Goal: Information Seeking & Learning: Learn about a topic

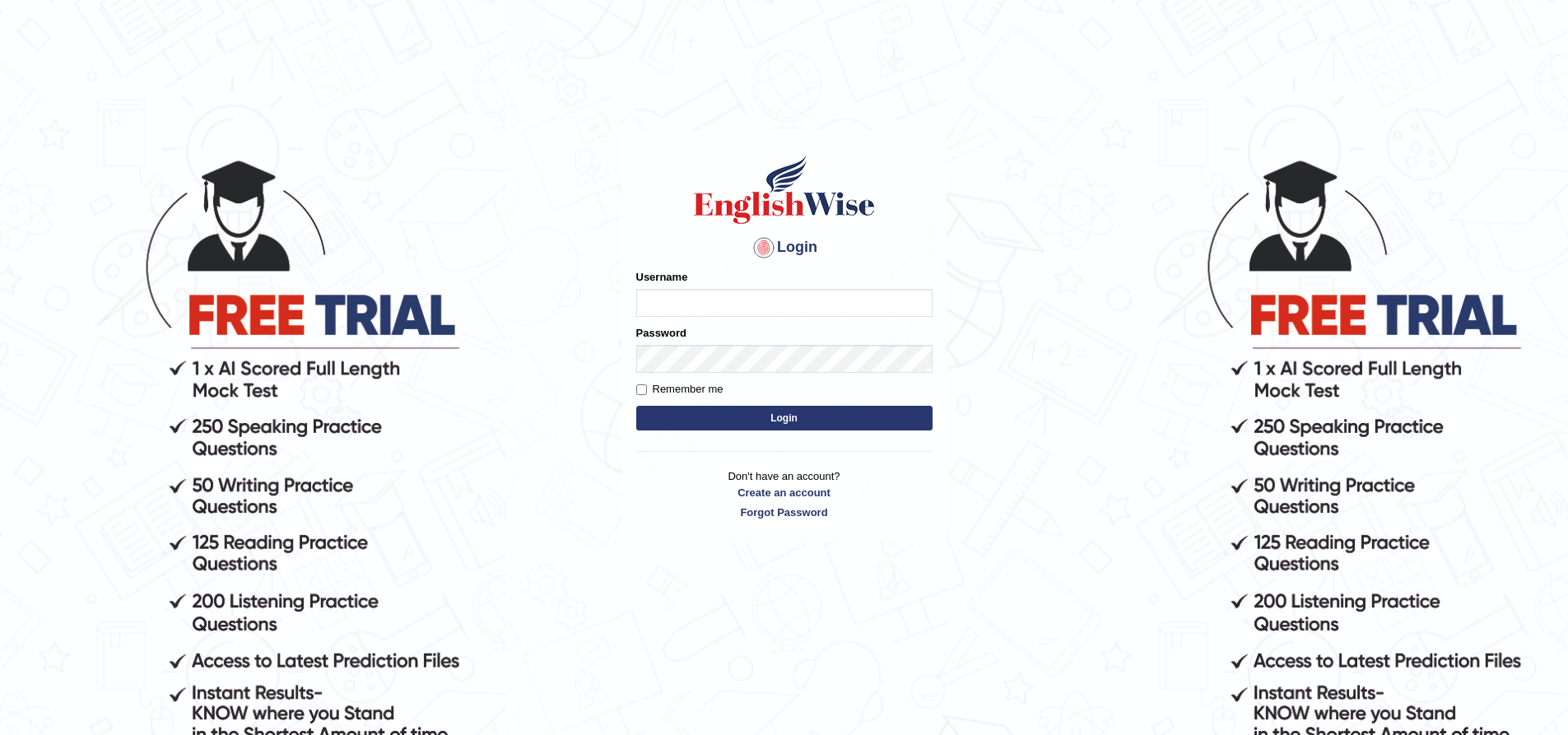
type input "EmilyLorie"
click at [707, 412] on button "Login" at bounding box center [785, 419] width 296 height 25
click at [758, 412] on button "Login" at bounding box center [785, 419] width 296 height 25
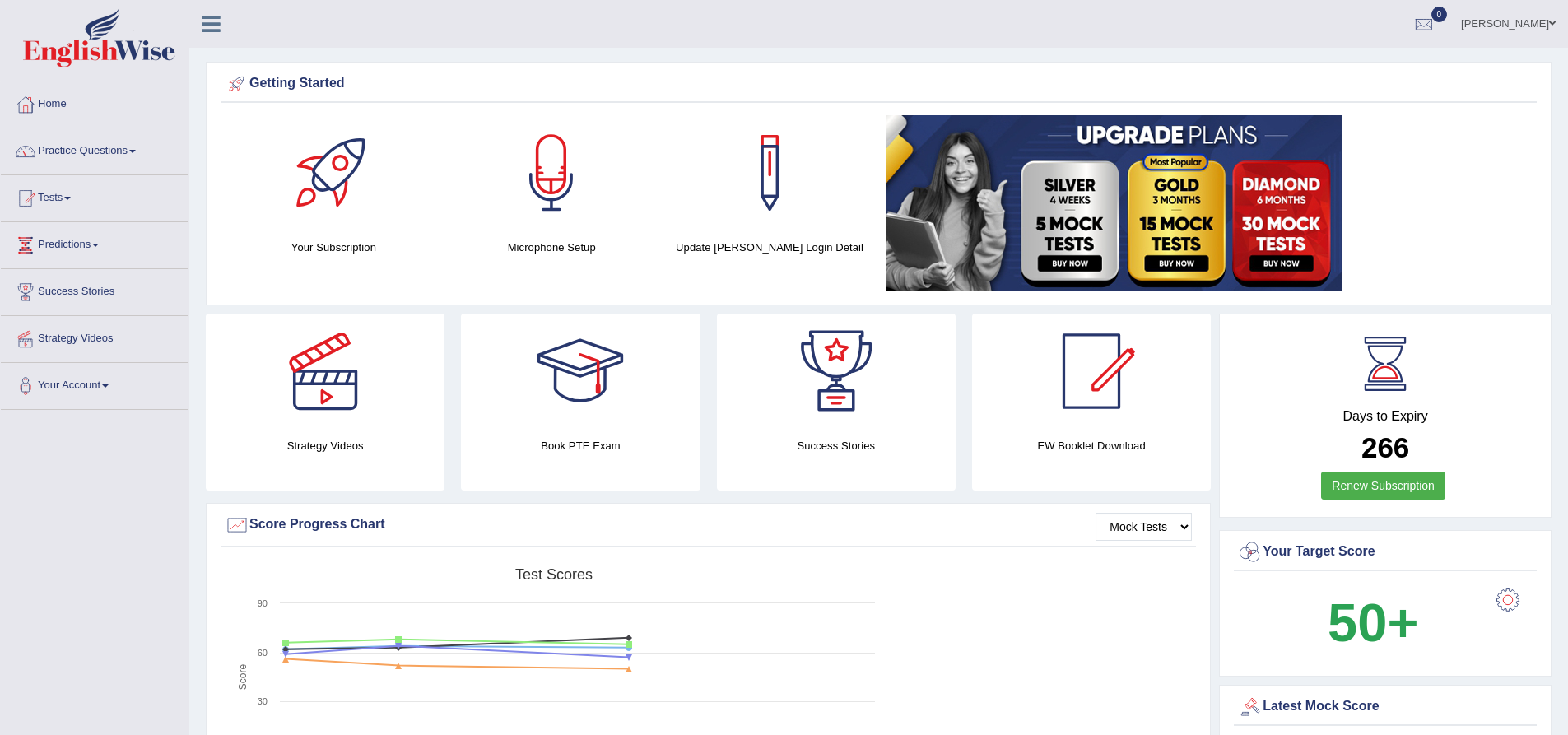
click at [1130, 609] on div "Created with Highcharts 7.1.2 Score Test scores Overall Speaking Writing Readin…" at bounding box center [708, 690] width 975 height 261
click at [134, 154] on link "Practice Questions" at bounding box center [94, 148] width 187 height 41
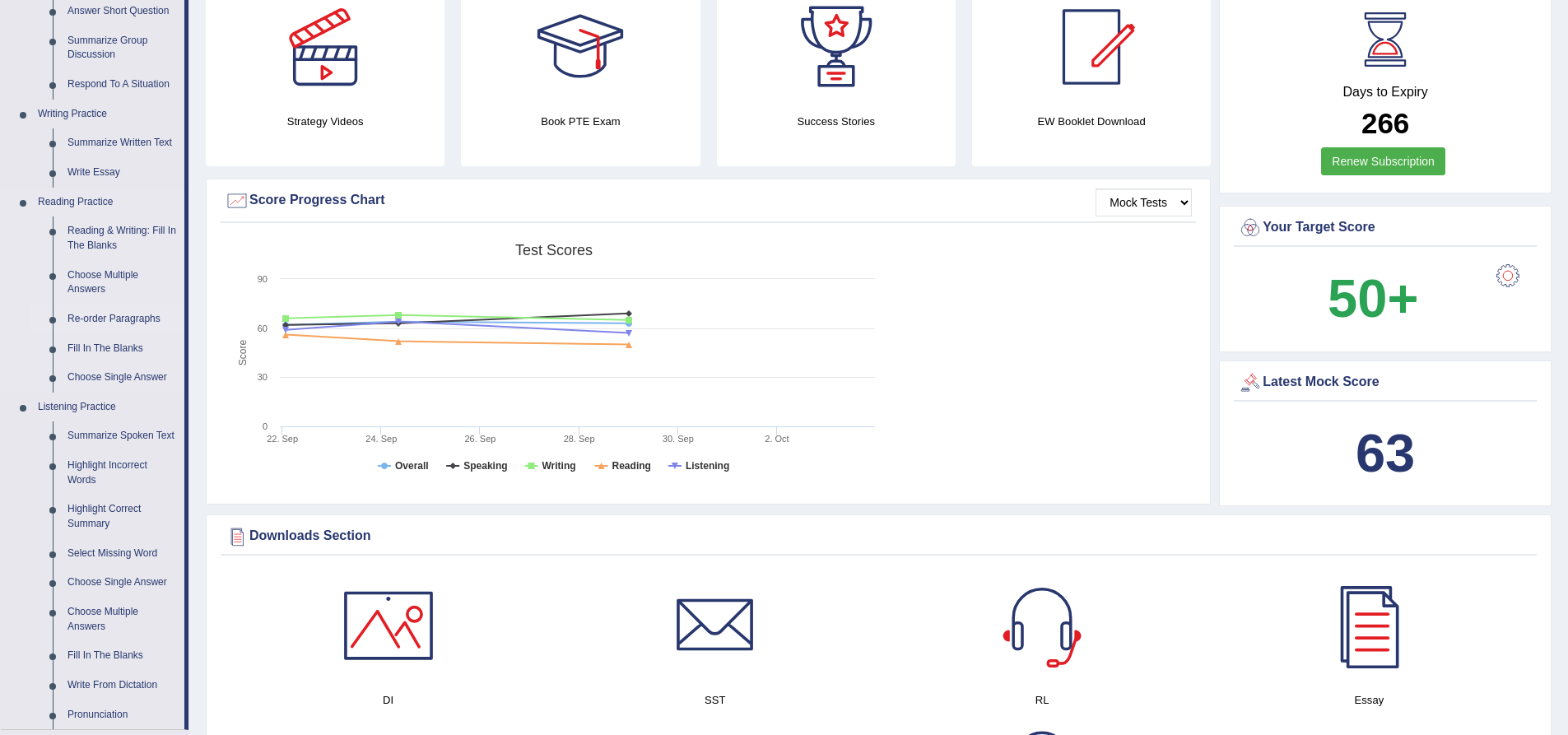
scroll to position [247, 0]
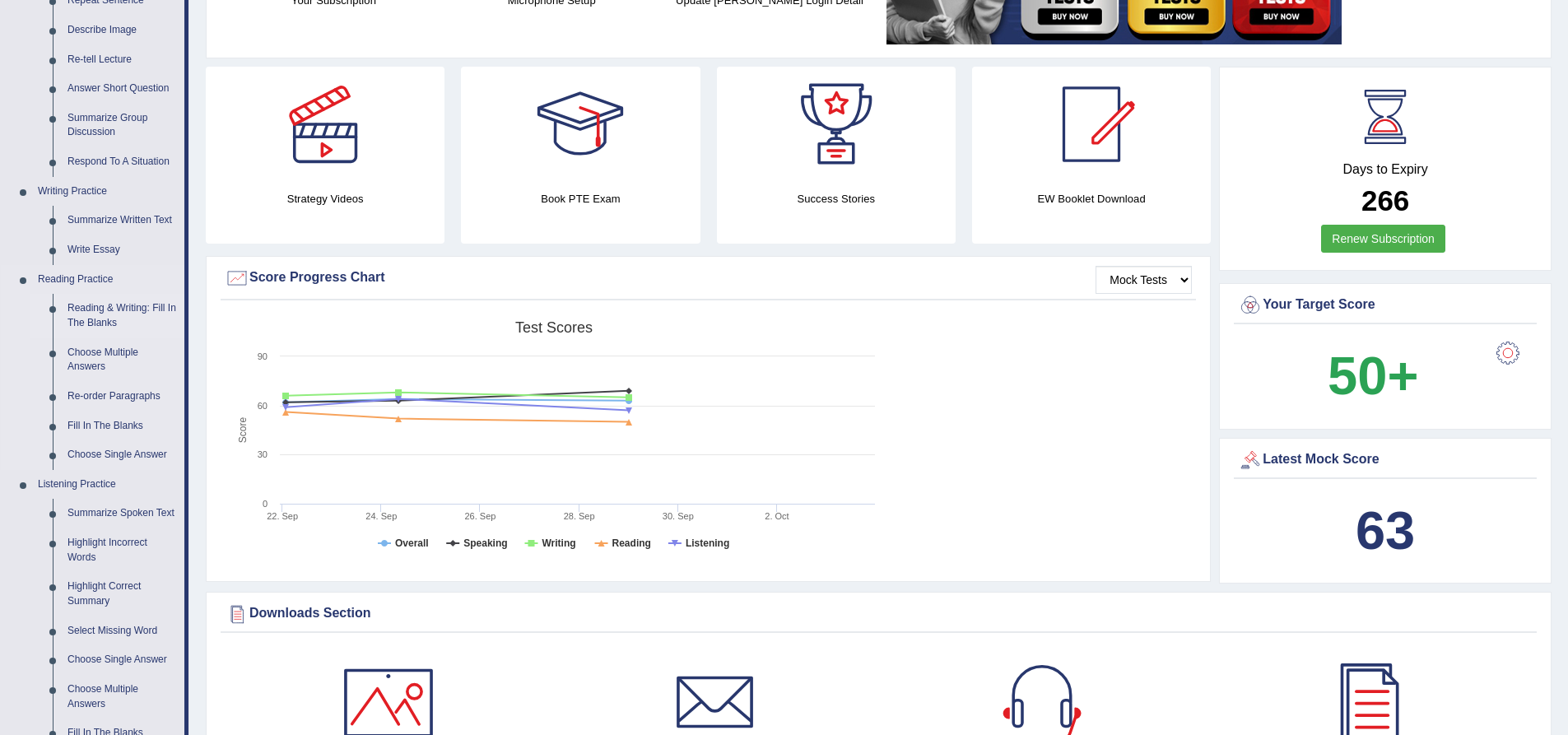
click at [101, 311] on link "Reading & Writing: Fill In The Blanks" at bounding box center [122, 315] width 124 height 43
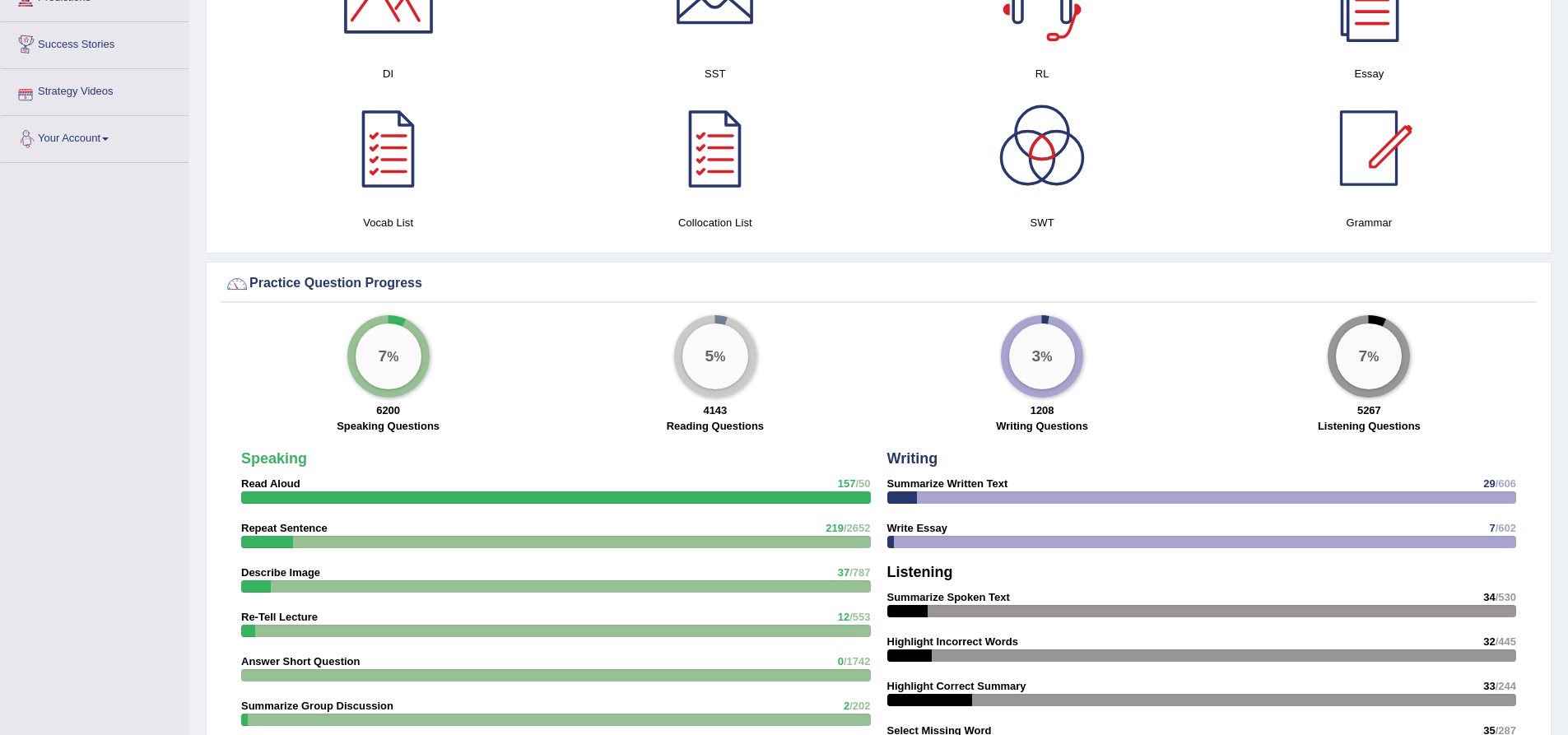
scroll to position [993, 0]
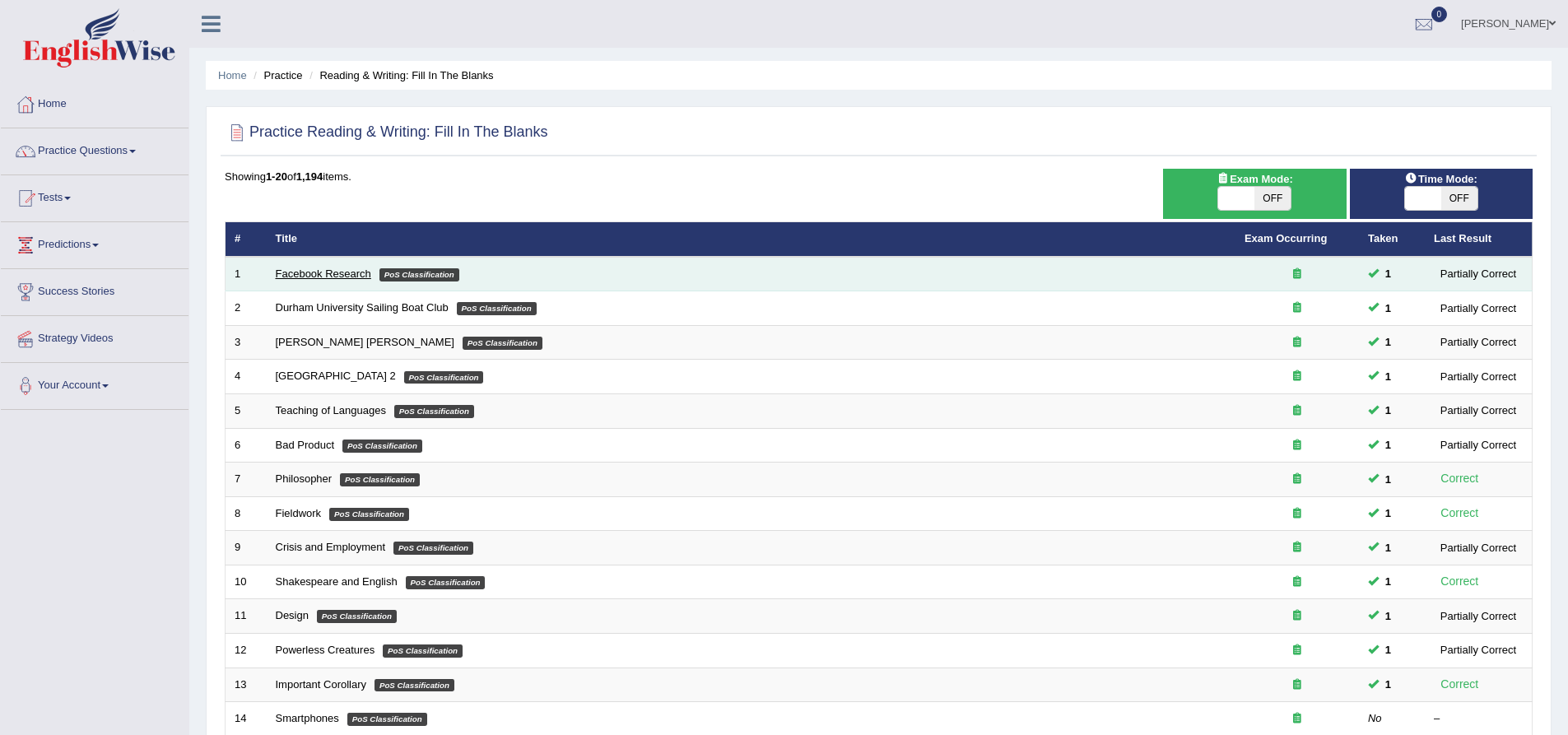
click at [332, 276] on link "Facebook Research" at bounding box center [323, 273] width 96 height 12
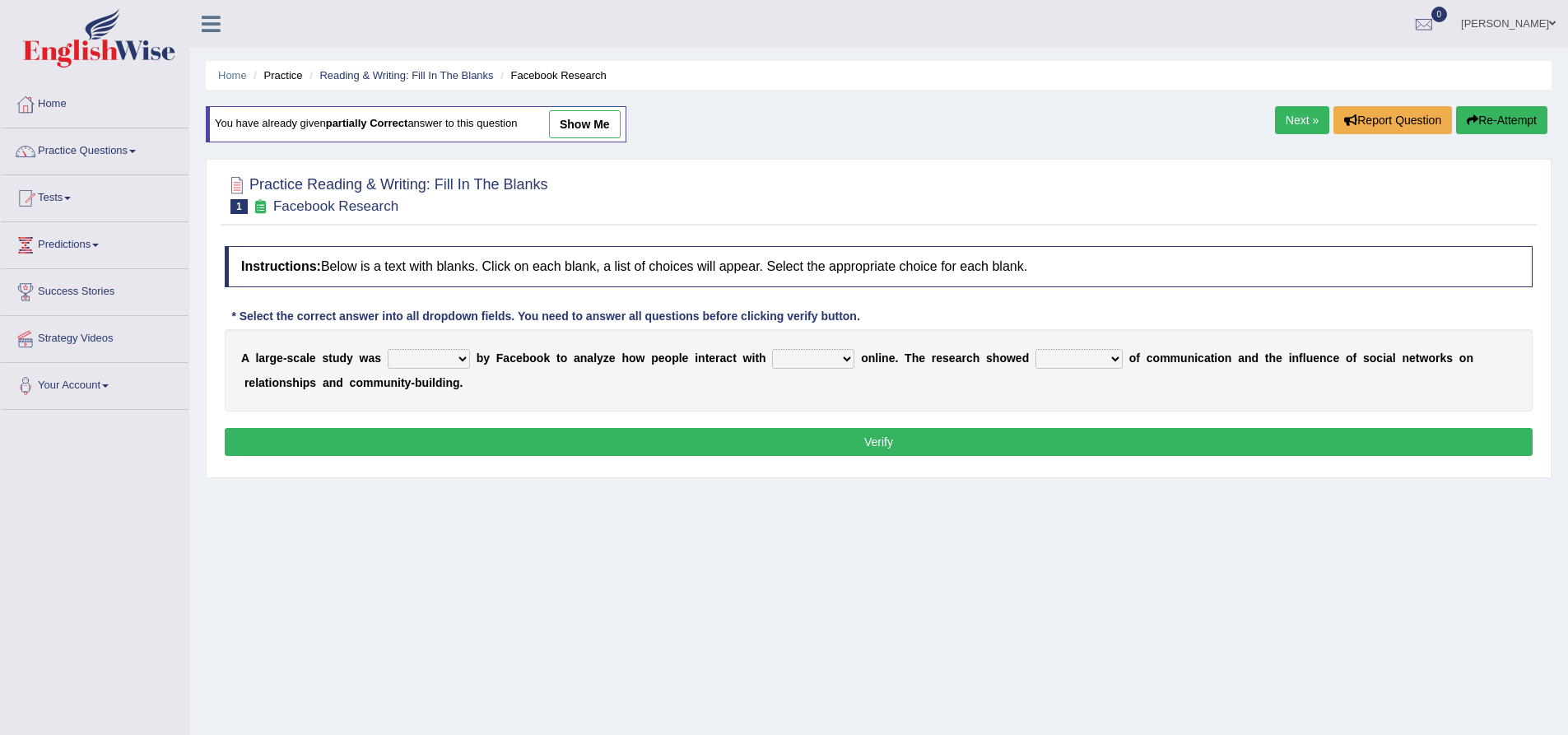
click at [415, 358] on select "surveyed had asked made" at bounding box center [429, 359] width 82 height 20
click at [810, 357] on select "together all each other another" at bounding box center [813, 359] width 82 height 20
select select "each other"
click at [772, 349] on select "together all each other another" at bounding box center [813, 359] width 82 height 20
click at [803, 362] on select "together all each other another" at bounding box center [813, 359] width 82 height 20
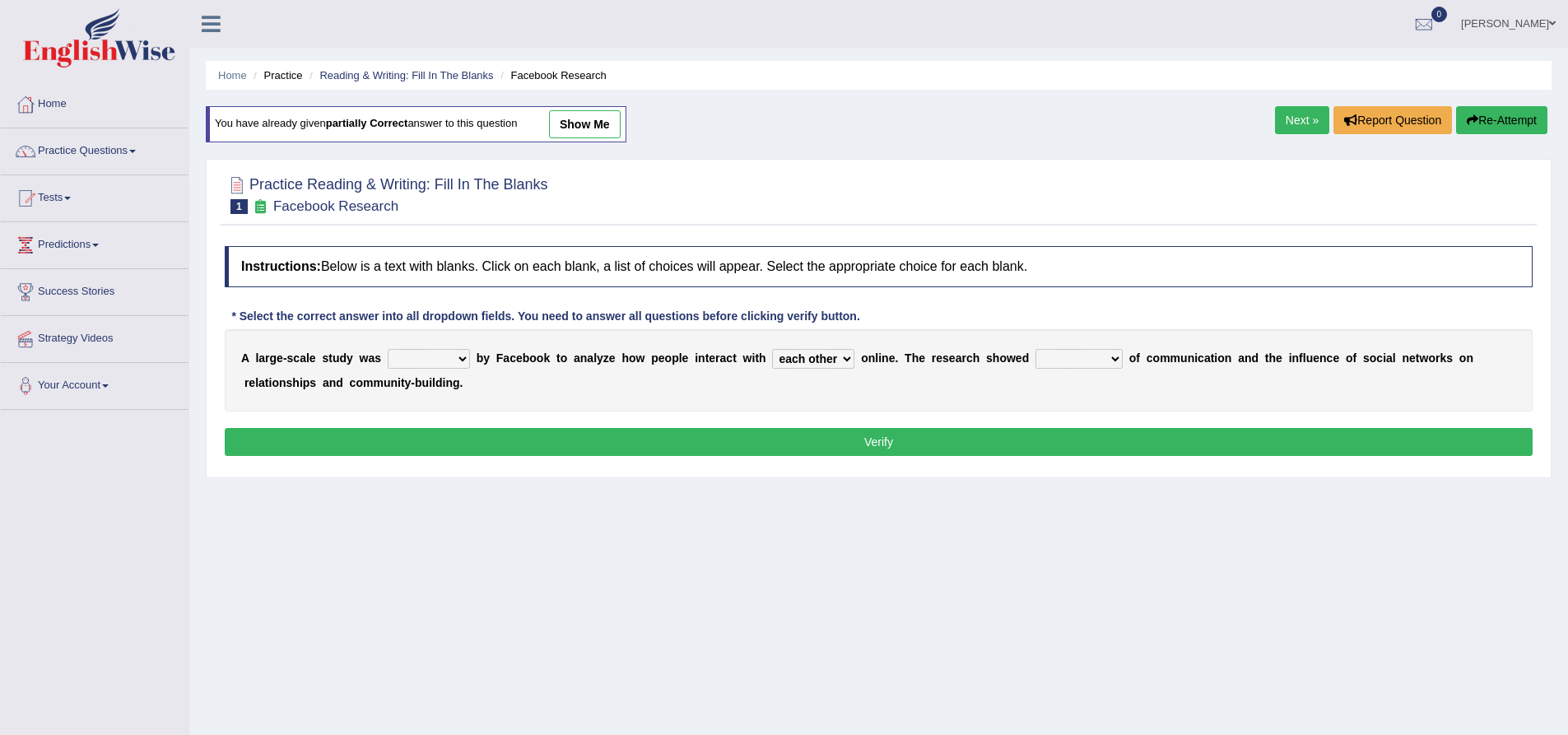
click at [439, 350] on select "surveyed had asked made" at bounding box center [429, 359] width 82 height 20
select select "surveyed"
click at [388, 349] on select "surveyed had asked made" at bounding box center [429, 359] width 82 height 20
click at [1100, 362] on select "advantages standards fellowships patterns" at bounding box center [1079, 359] width 87 height 20
select select "patterns"
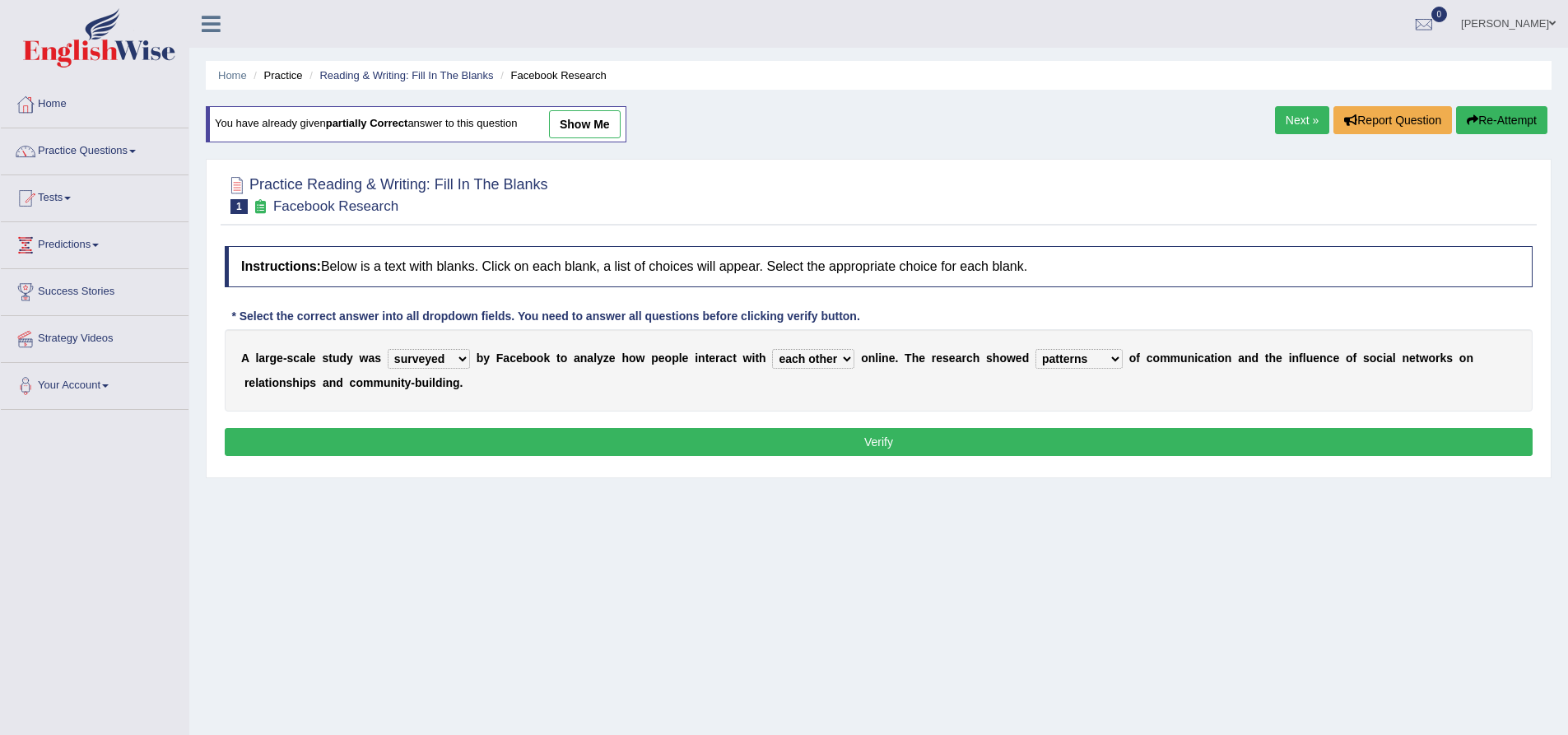
click at [1035, 349] on select "advantages standards fellowships patterns" at bounding box center [1079, 359] width 87 height 20
click at [1096, 355] on select "advantages standards fellowships patterns" at bounding box center [1079, 359] width 87 height 20
click at [1171, 401] on div "A l a r g e - s c a l e s t u d y w a s surveyed had asked made b y F a c e b o…" at bounding box center [879, 370] width 1308 height 82
click at [992, 454] on button "Verify" at bounding box center [879, 442] width 1308 height 28
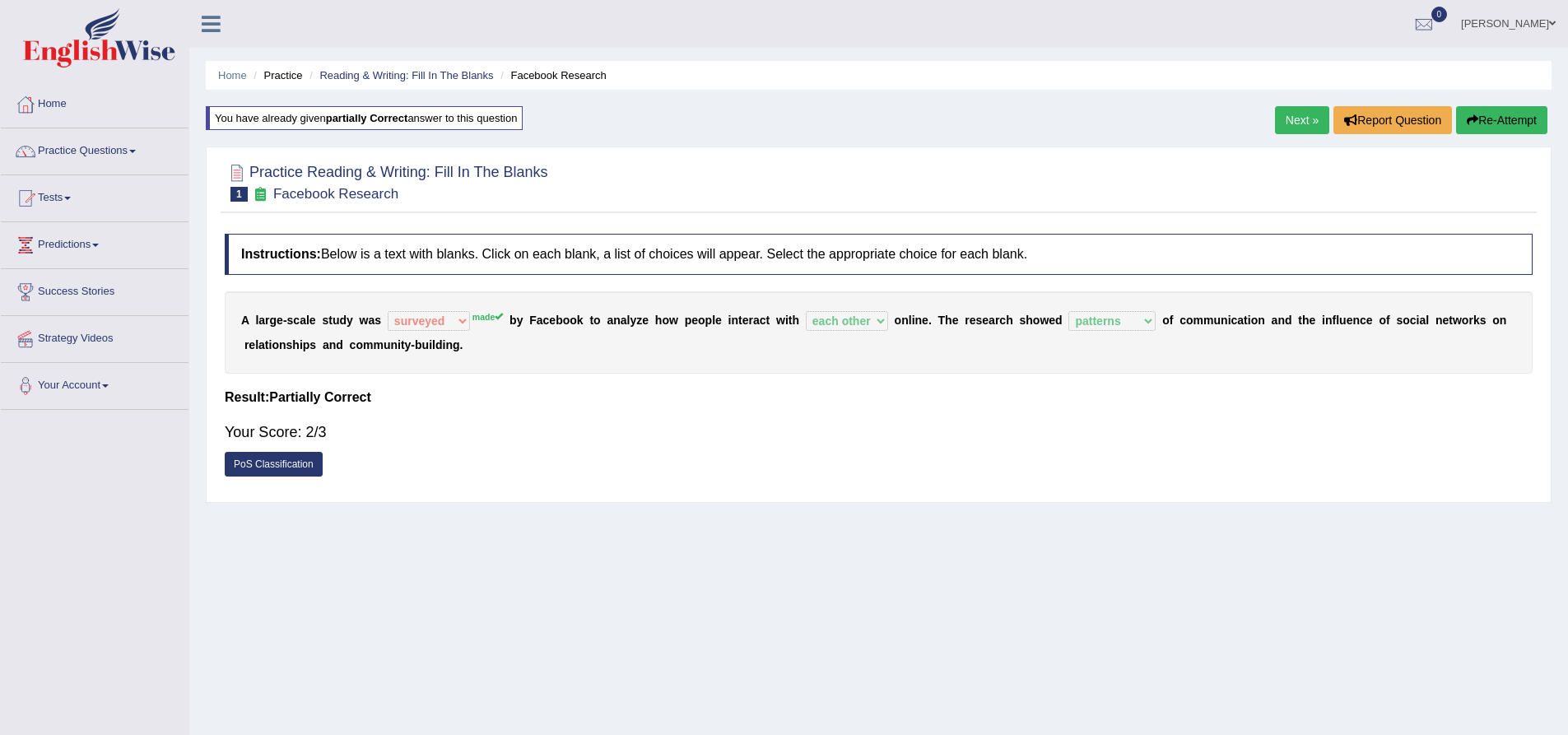
click at [1284, 123] on link "Next »" at bounding box center [1302, 121] width 54 height 28
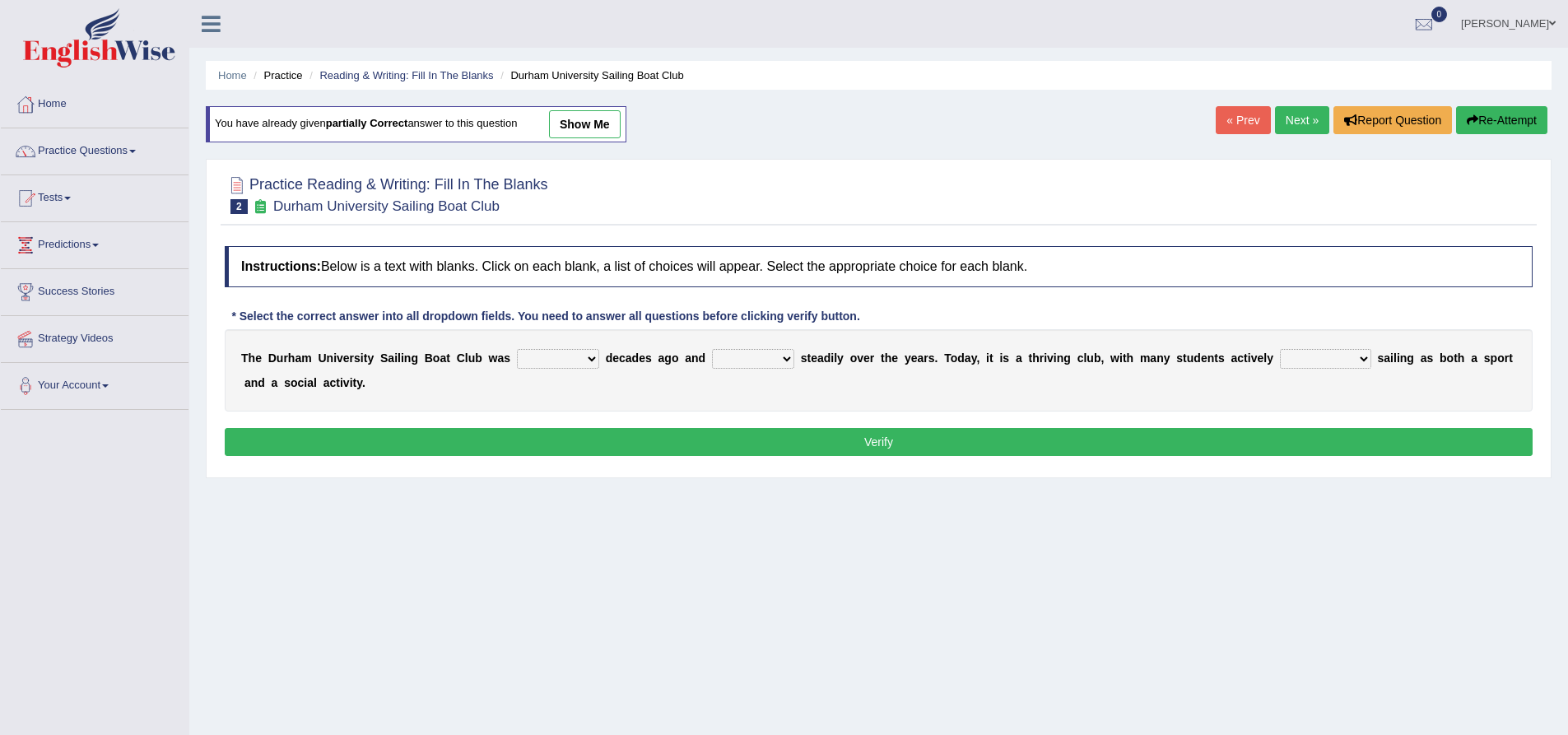
click at [535, 354] on select "found fund founded find" at bounding box center [558, 359] width 82 height 20
select select "founded"
click at [517, 349] on select "found fund founded find" at bounding box center [558, 359] width 82 height 20
click at [765, 352] on select "grow growing has grown grown" at bounding box center [753, 359] width 82 height 20
select select "has grown"
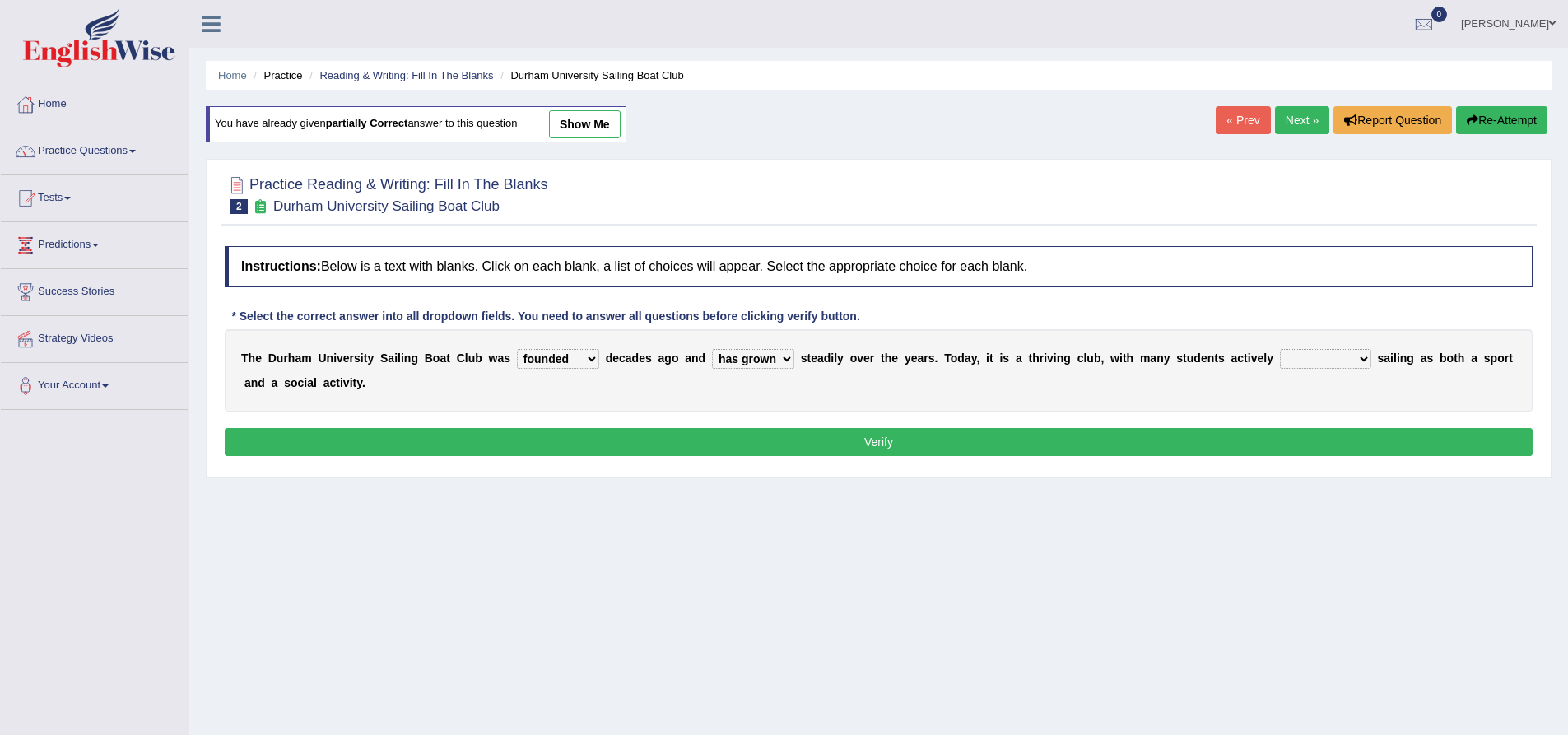
click at [712, 349] on select "grow growing has grown grown" at bounding box center [753, 359] width 82 height 20
click at [1307, 354] on select "enjoy enjoyed are enjoying enjoying" at bounding box center [1326, 359] width 92 height 20
select select "enjoying"
click at [1280, 349] on select "enjoy enjoyed are enjoying enjoying" at bounding box center [1326, 359] width 92 height 20
click at [879, 448] on button "Verify" at bounding box center [879, 442] width 1308 height 28
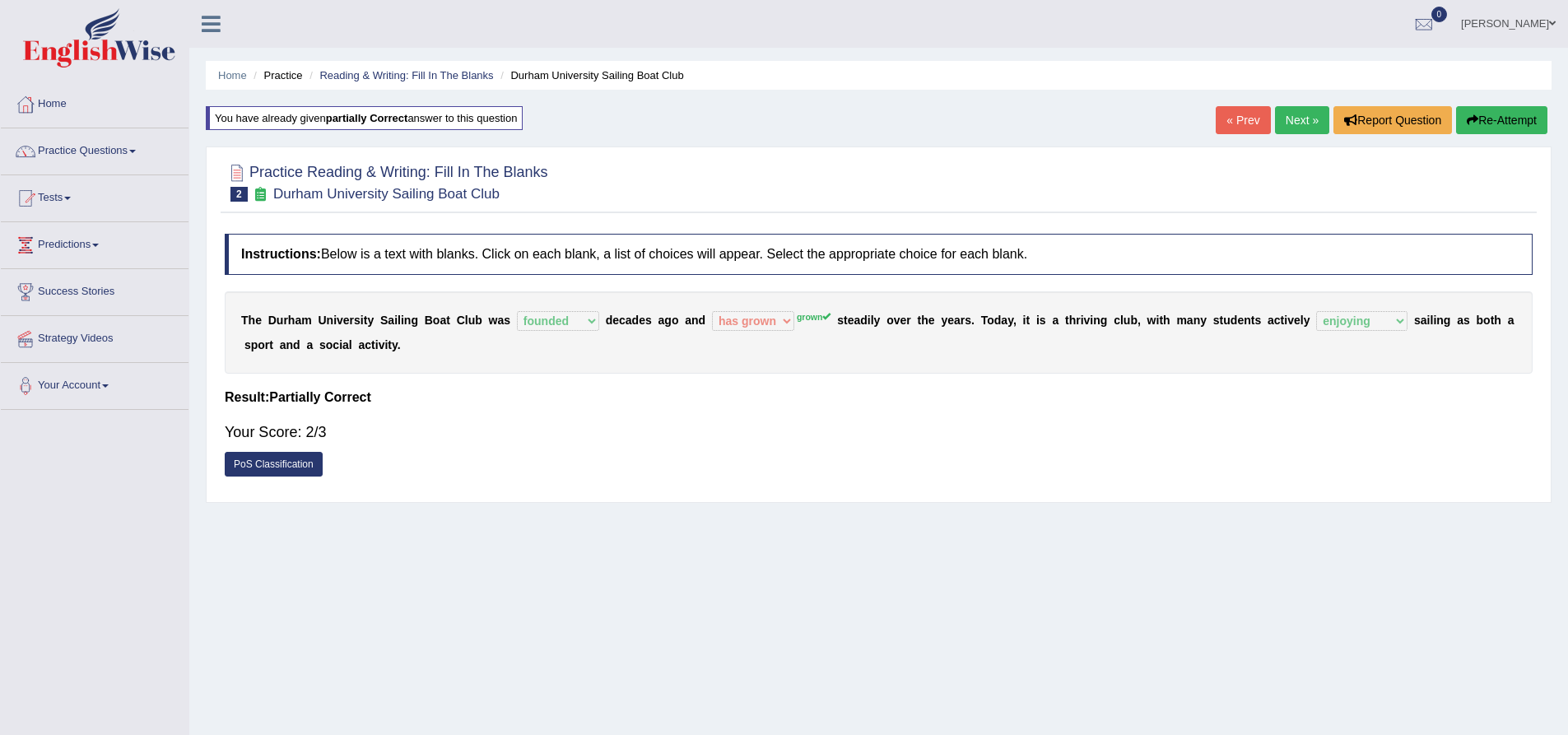
click at [1292, 112] on link "Next »" at bounding box center [1302, 121] width 54 height 28
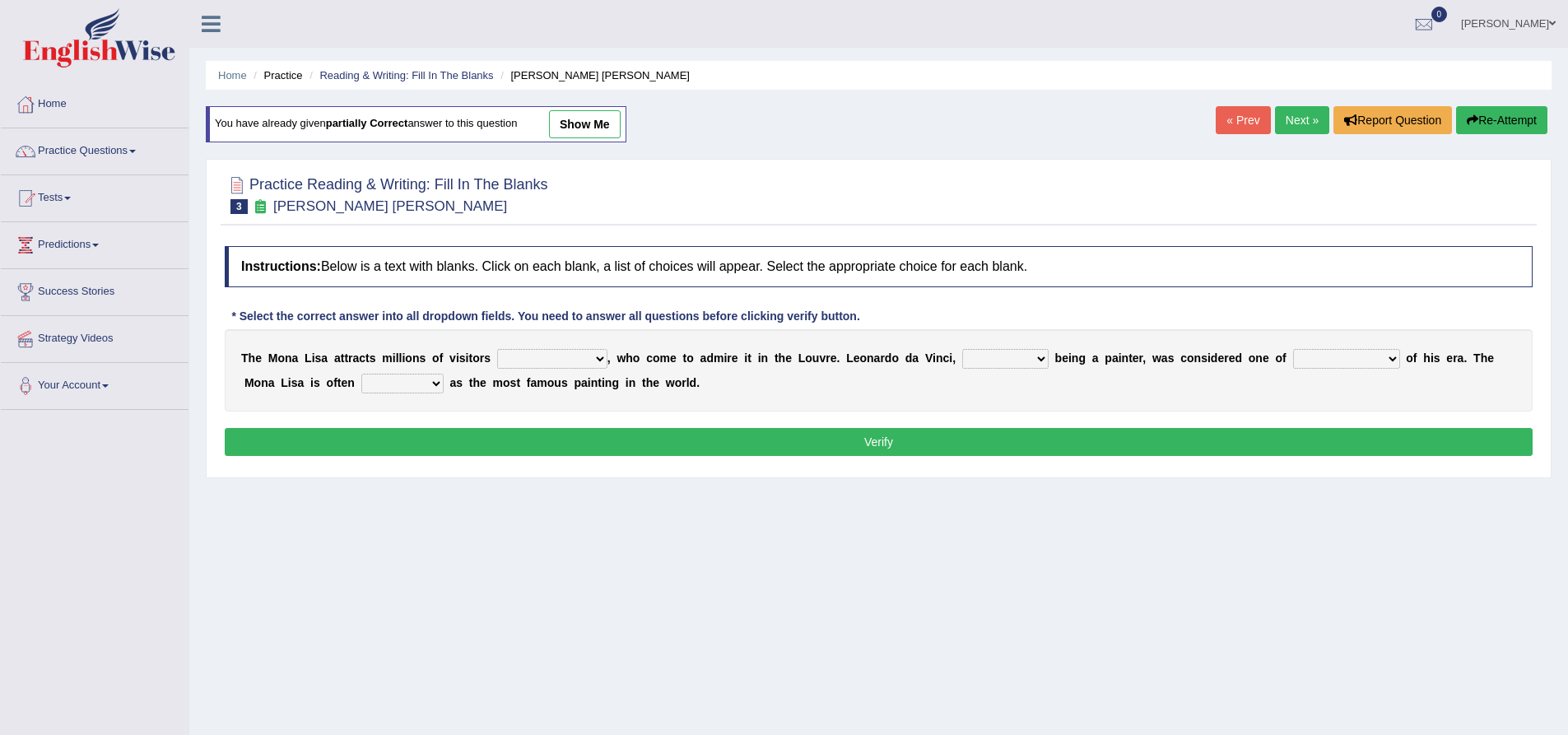
click at [562, 355] on select "around the year the all year all year round per year" at bounding box center [552, 359] width 111 height 20
select select "all year round"
click at [497, 349] on select "around the year the all year all year round per year" at bounding box center [552, 359] width 111 height 20
click at [1019, 356] on select "rather than as much as as well as as long as" at bounding box center [1005, 359] width 87 height 20
select select "as well as"
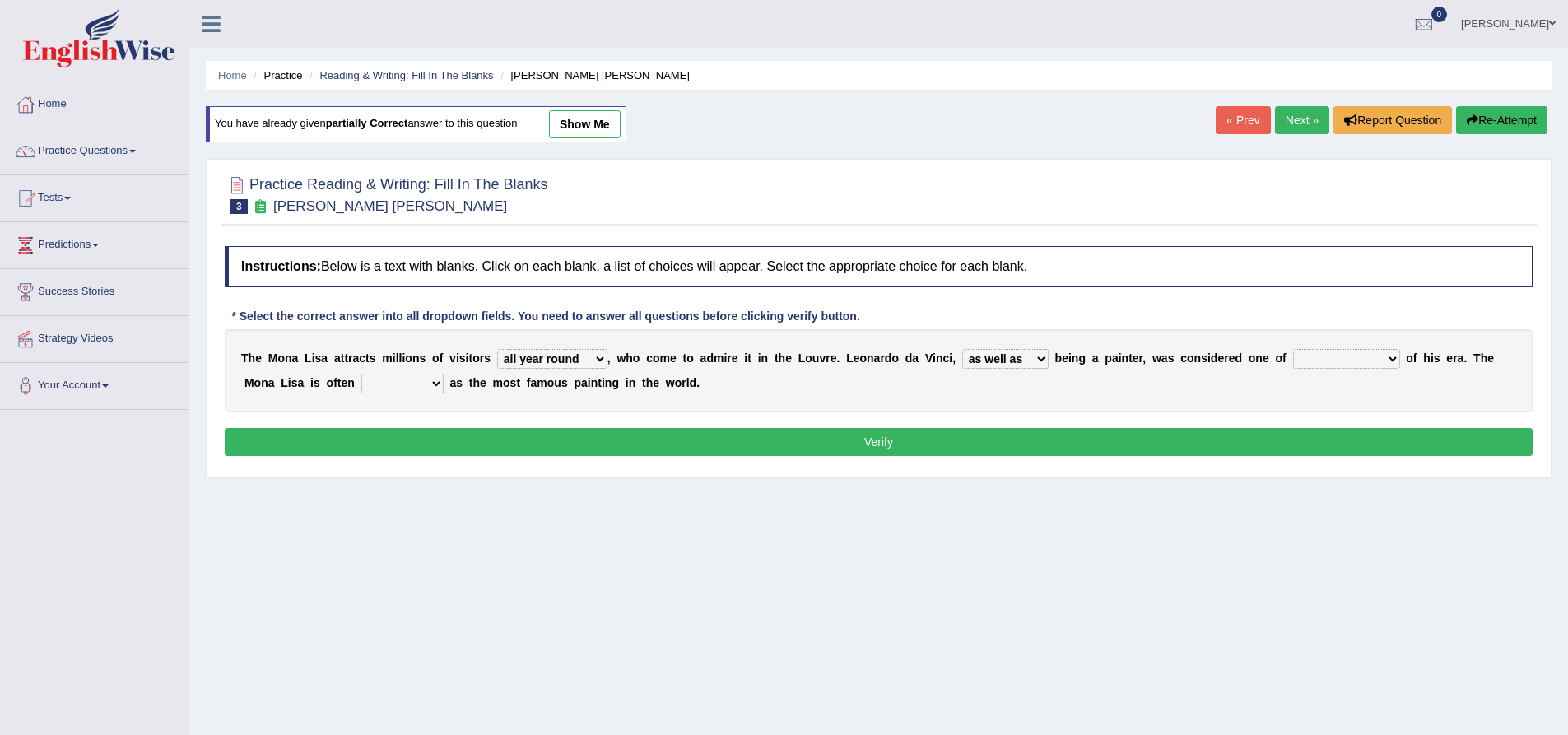
click at [962, 349] on select "rather than as much as as well as as long as" at bounding box center [1005, 359] width 87 height 20
click at [1347, 358] on select "better artists artist the better artist the best artists" at bounding box center [1347, 359] width 107 height 20
select select "the best artists"
click at [1293, 349] on select "better artists artist the better artist the best artists" at bounding box center [1347, 359] width 107 height 20
click at [384, 378] on select "classified suggested predicted described" at bounding box center [402, 384] width 82 height 20
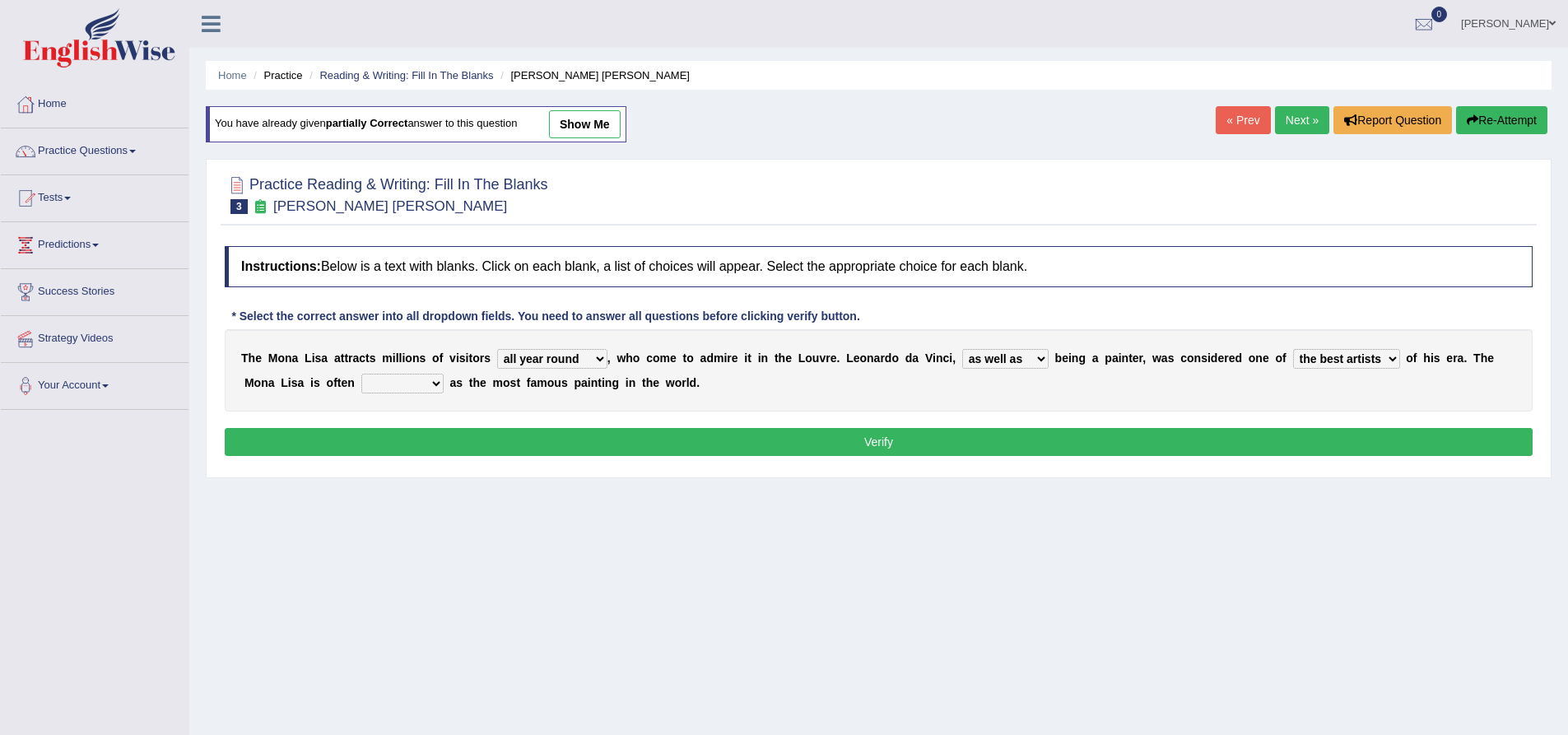
select select "described"
click at [361, 374] on select "classified suggested predicted described" at bounding box center [402, 384] width 82 height 20
click at [568, 429] on button "Verify" at bounding box center [879, 442] width 1308 height 28
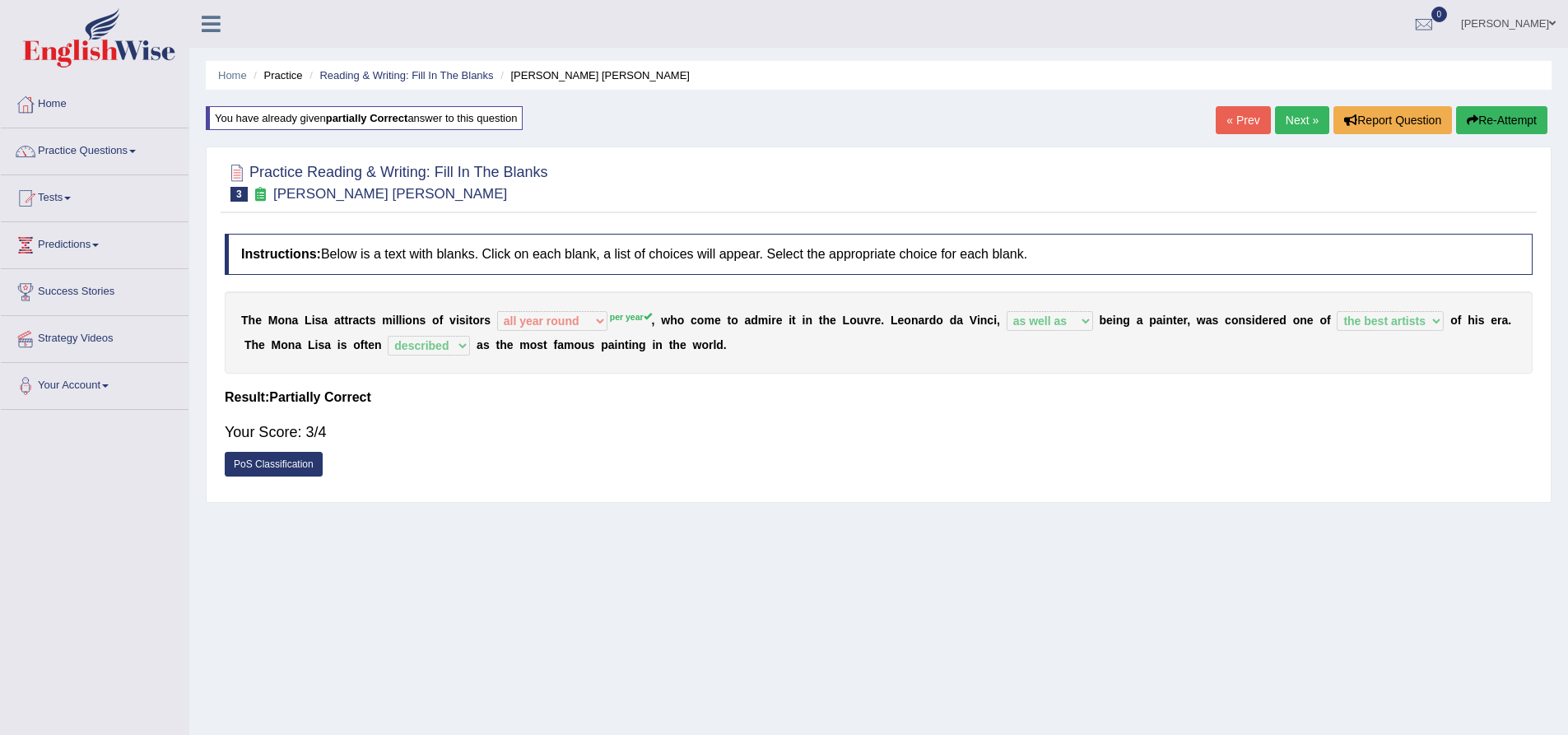
click at [1303, 125] on link "Next »" at bounding box center [1302, 121] width 54 height 28
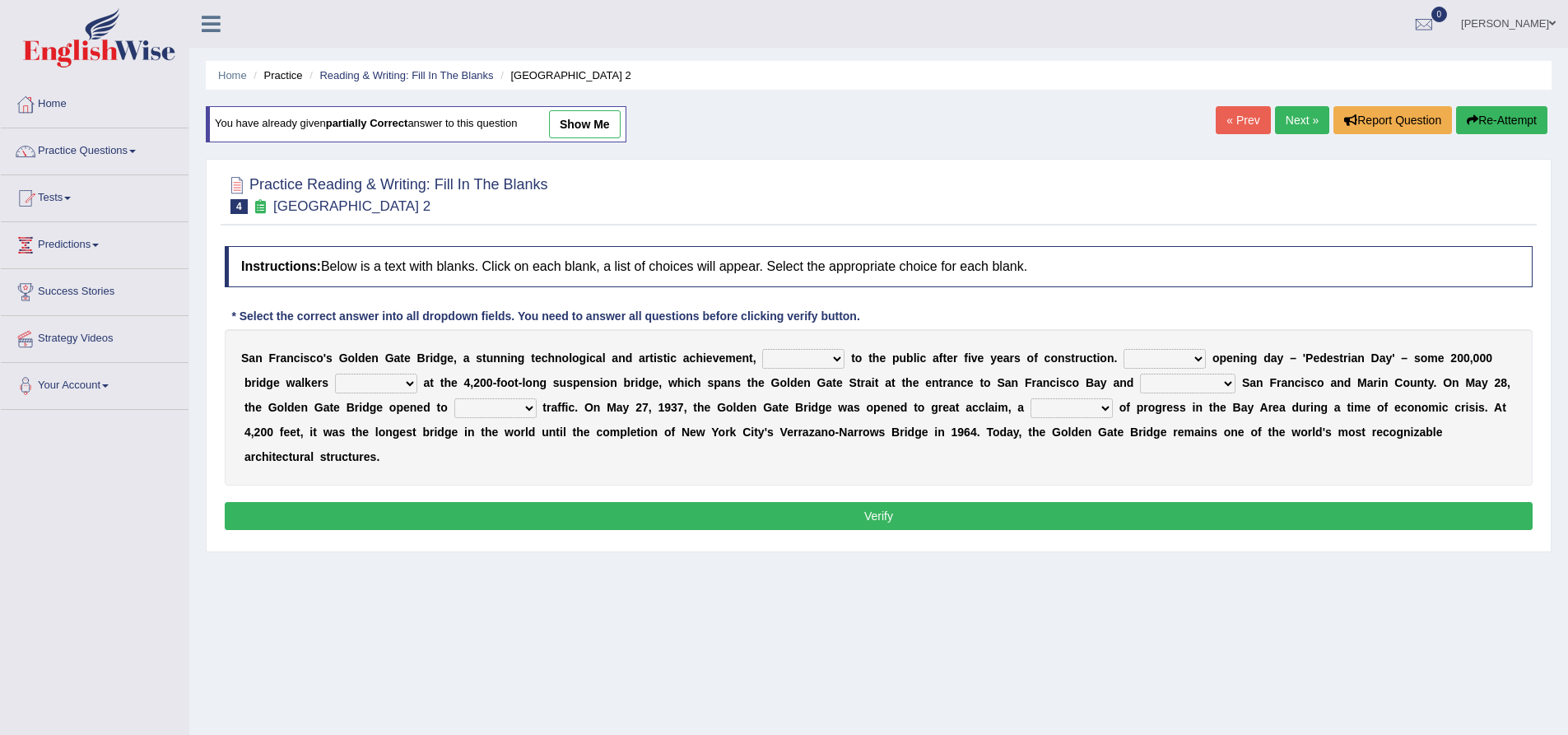
click at [788, 361] on select "opens closes appears equals" at bounding box center [803, 359] width 82 height 20
select select "opens"
click at [762, 349] on select "opens closes appears equals" at bounding box center [803, 359] width 82 height 20
click at [1165, 358] on select "On During Since When" at bounding box center [1164, 359] width 82 height 20
click at [1124, 349] on select "On During Since When" at bounding box center [1164, 359] width 82 height 20
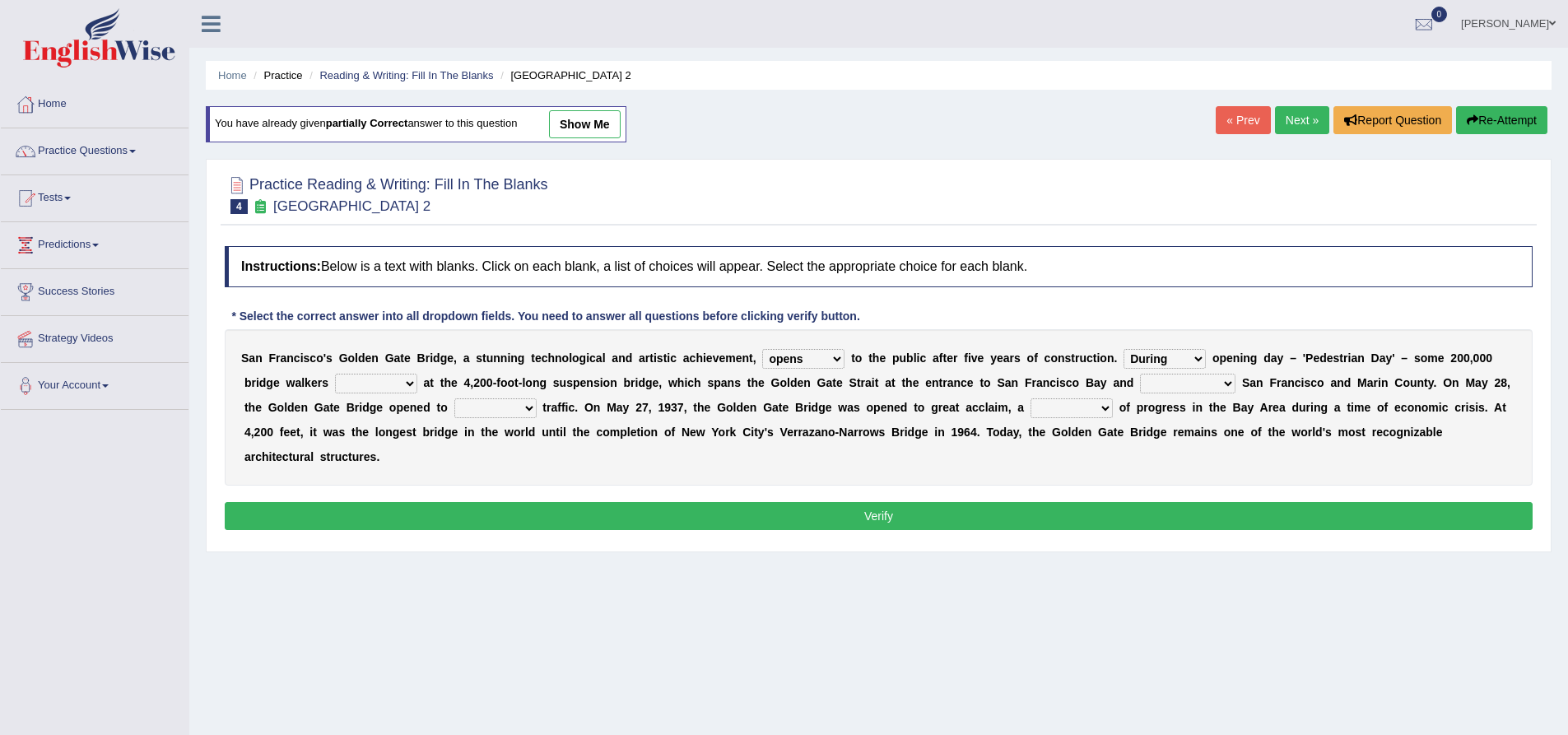
click at [1182, 354] on select "On During Since When" at bounding box center [1164, 359] width 82 height 20
select select "Since"
click at [1124, 349] on select "On During Since When" at bounding box center [1164, 359] width 82 height 20
click at [370, 380] on select "stationed looked marveled laughed" at bounding box center [376, 384] width 82 height 20
select select "stationed"
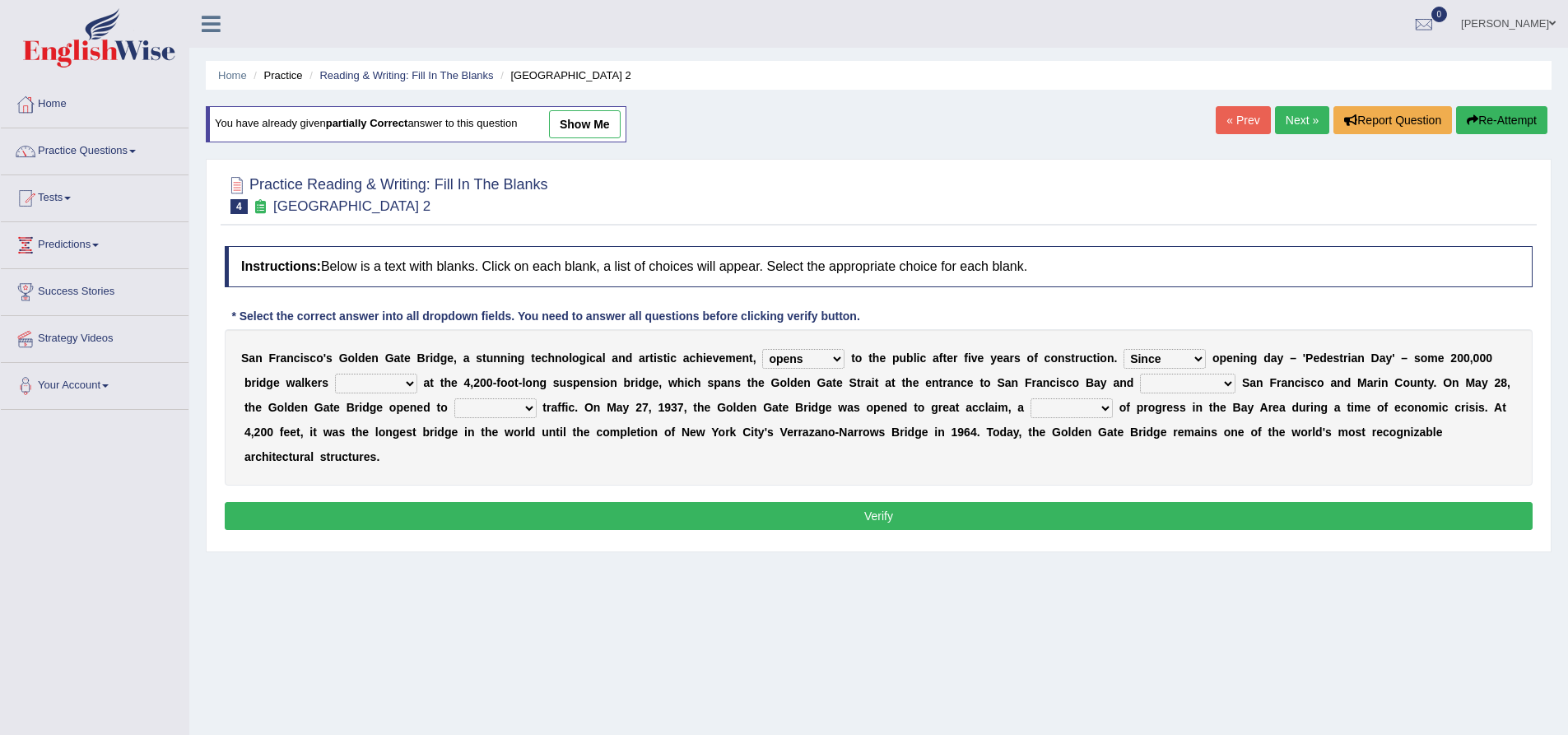
click at [335, 374] on select "stationed looked marveled laughed" at bounding box center [376, 384] width 82 height 20
click at [1176, 386] on select "separates connects channels differentiates" at bounding box center [1188, 384] width 96 height 20
select select "connects"
click at [1140, 374] on select "separates connects channels differentiates" at bounding box center [1188, 384] width 96 height 20
click at [503, 410] on select "aquatic vehicular airborne watertight" at bounding box center [495, 409] width 82 height 20
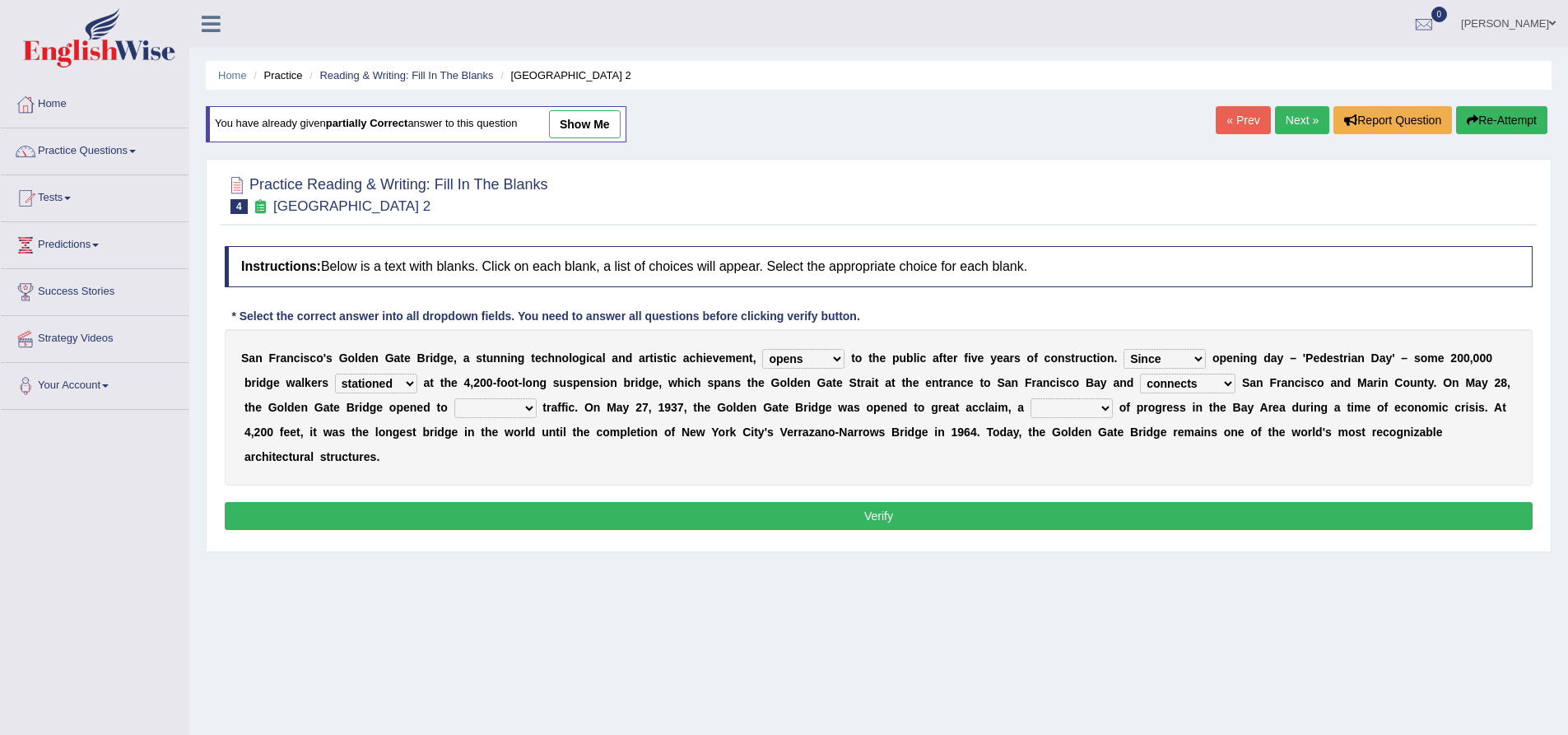
select select "vehicular"
click at [454, 399] on select "aquatic vehicular airborne watertight" at bounding box center [495, 409] width 82 height 20
click at [1088, 415] on select "denial symbol technique yield" at bounding box center [1071, 409] width 82 height 20
select select "symbol"
click at [1030, 399] on select "denial symbol technique yield" at bounding box center [1071, 409] width 82 height 20
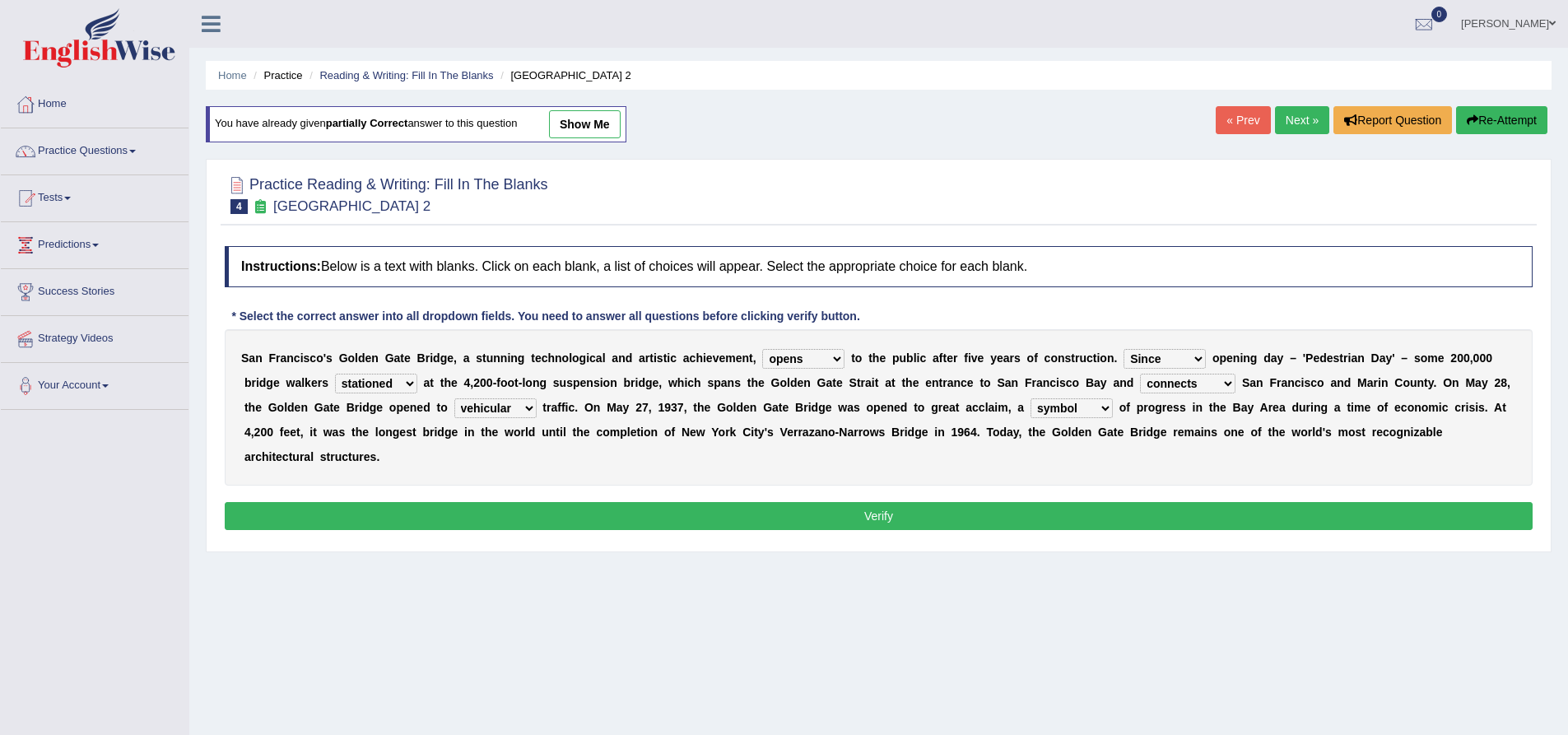
click at [783, 519] on button "Verify" at bounding box center [879, 516] width 1308 height 28
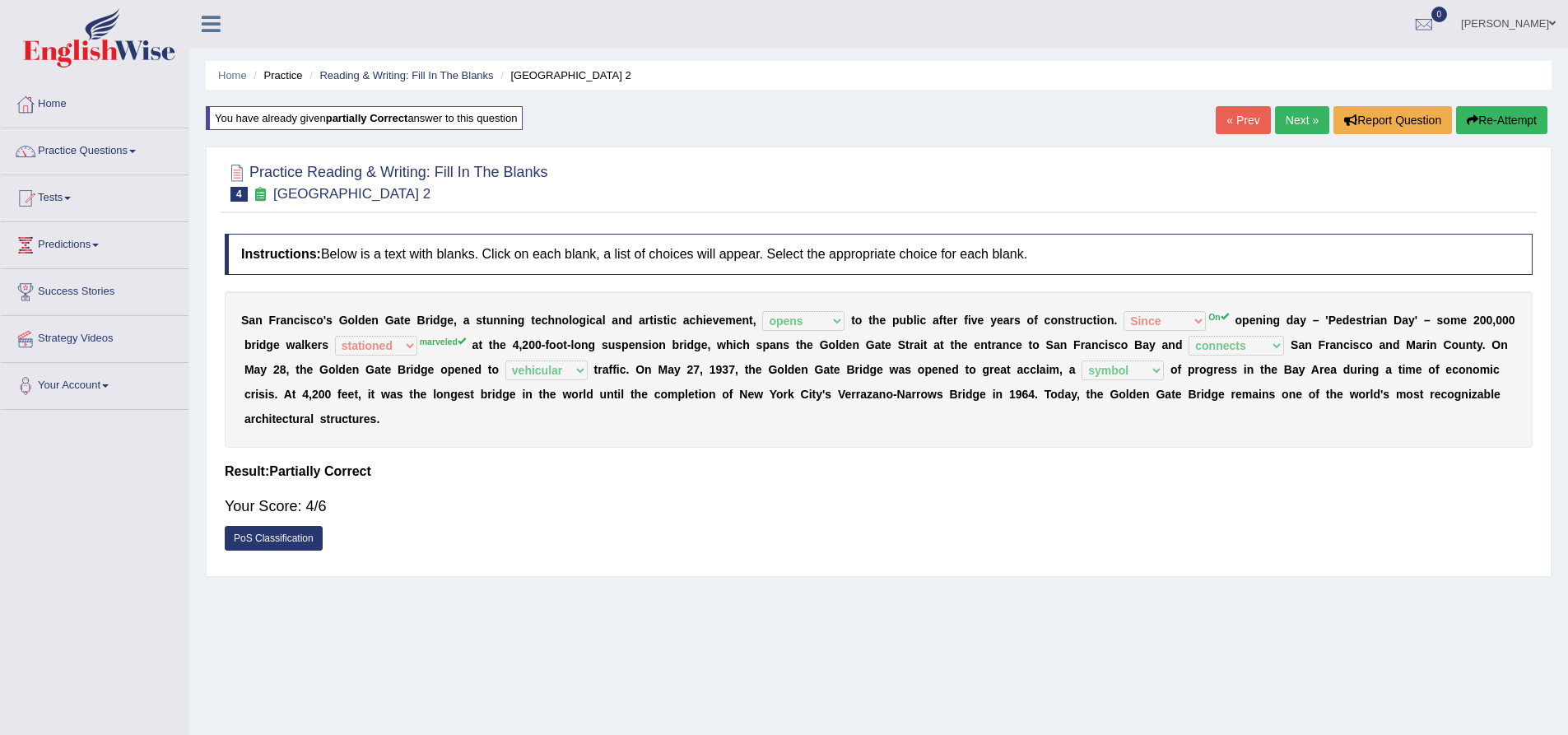
click at [1299, 112] on link "Next »" at bounding box center [1302, 121] width 54 height 28
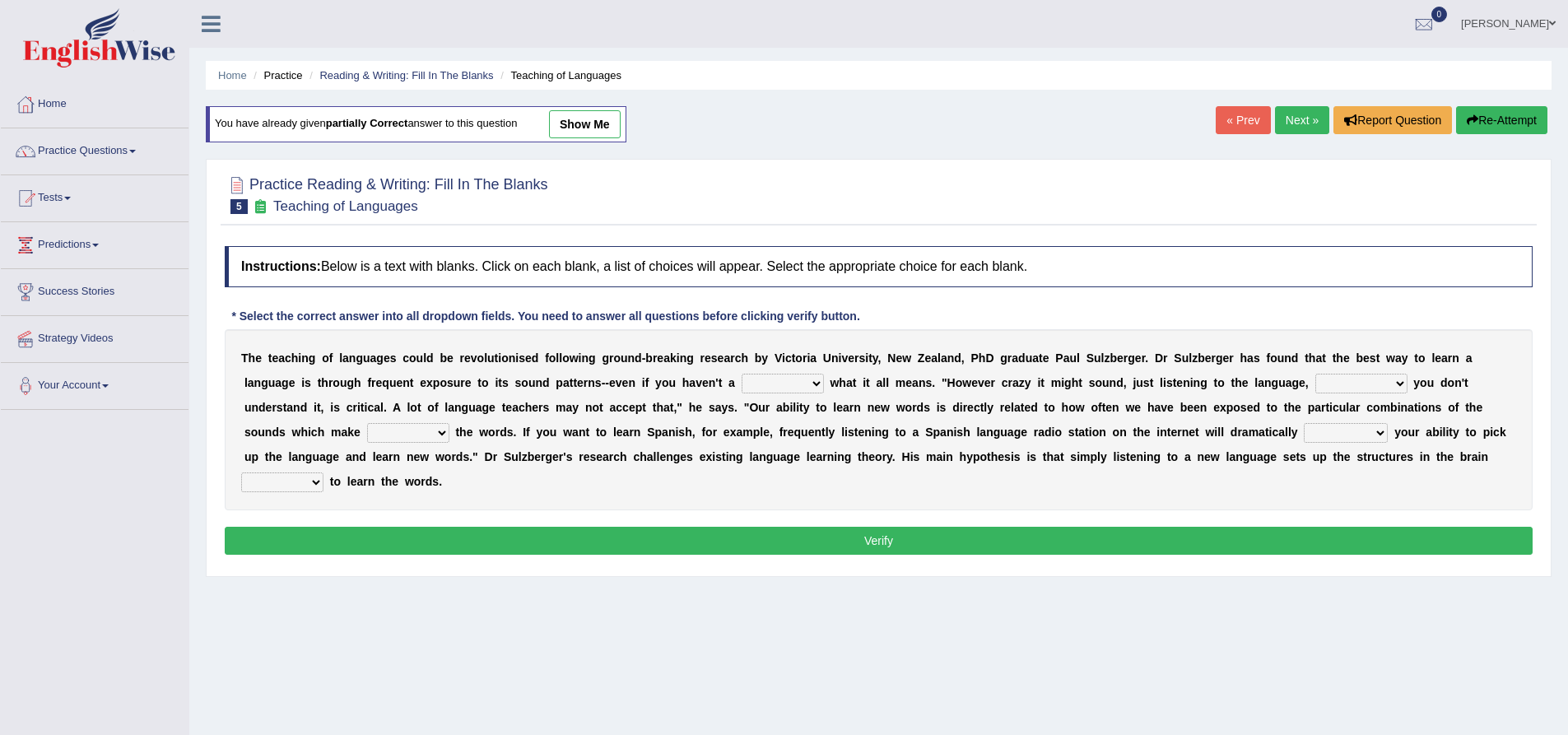
click at [793, 388] on select "dew claw clue due" at bounding box center [782, 384] width 82 height 20
select select "clue"
click at [742, 374] on select "dew claw clue due" at bounding box center [782, 384] width 82 height 20
click at [1350, 390] on select "but also all together even though if so" at bounding box center [1361, 384] width 92 height 20
click at [856, 681] on div "Home Practice Reading & Writing: Fill In The Blanks Teaching of Languages You h…" at bounding box center [878, 411] width 1379 height 823
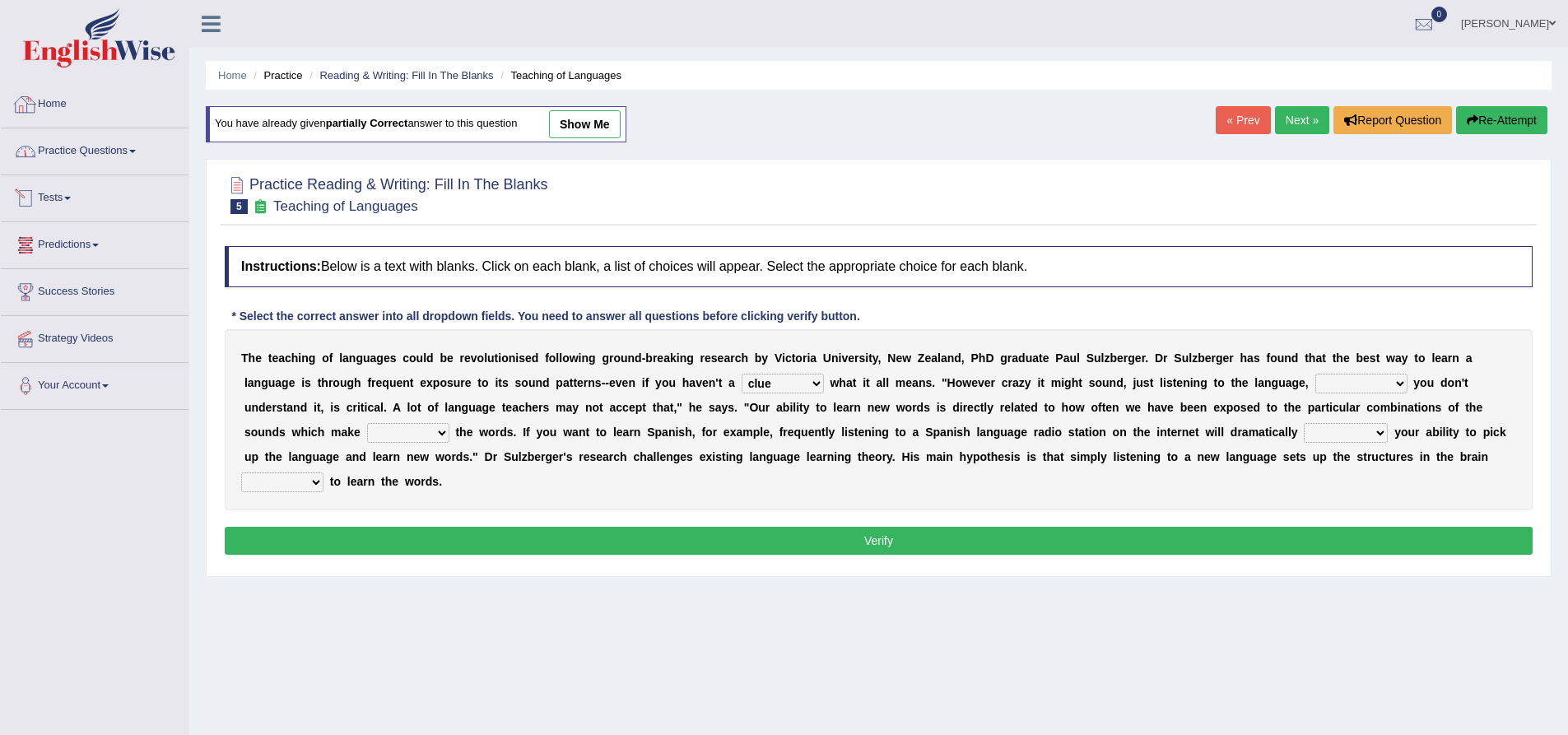
click at [108, 139] on link "Practice Questions" at bounding box center [94, 148] width 187 height 41
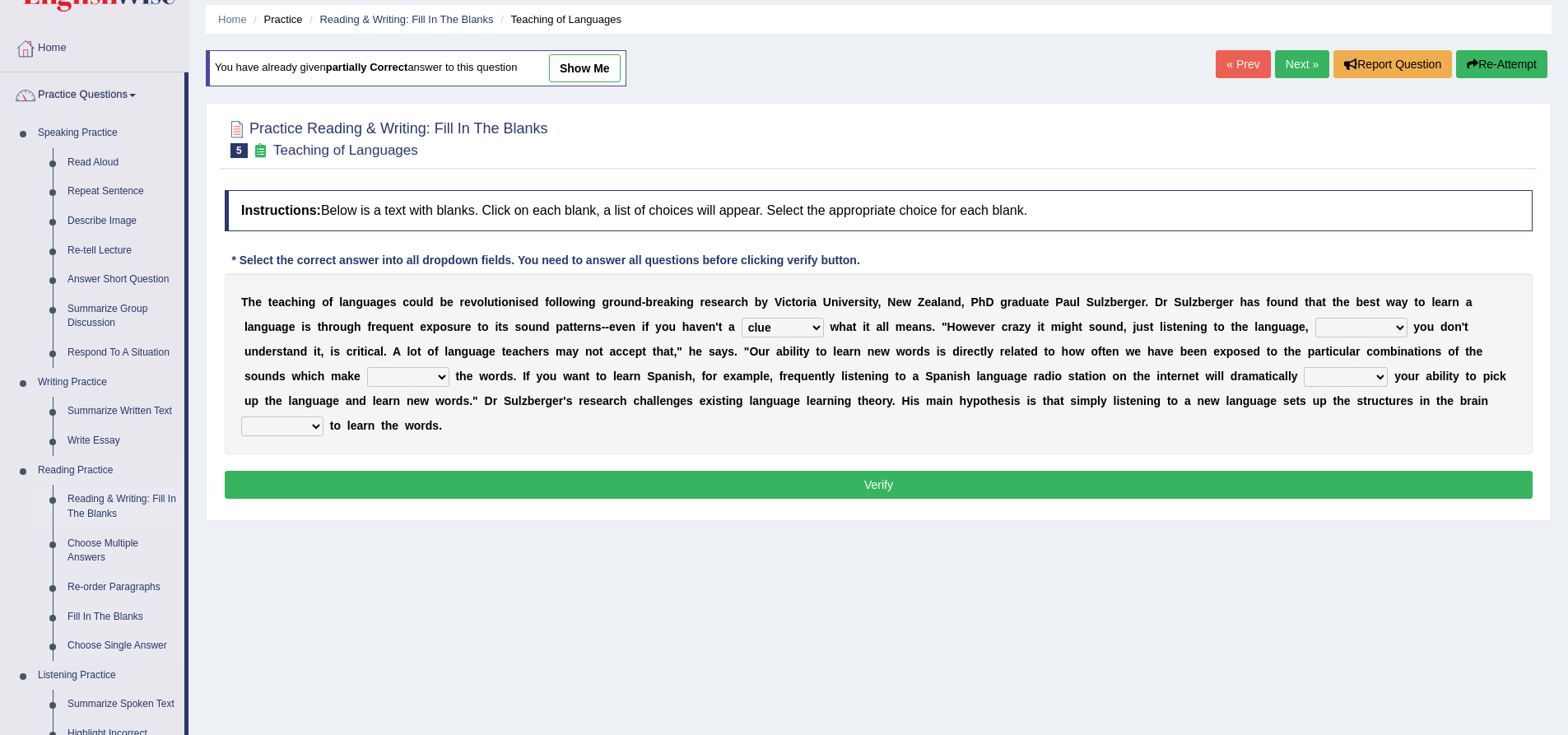
scroll to position [330, 0]
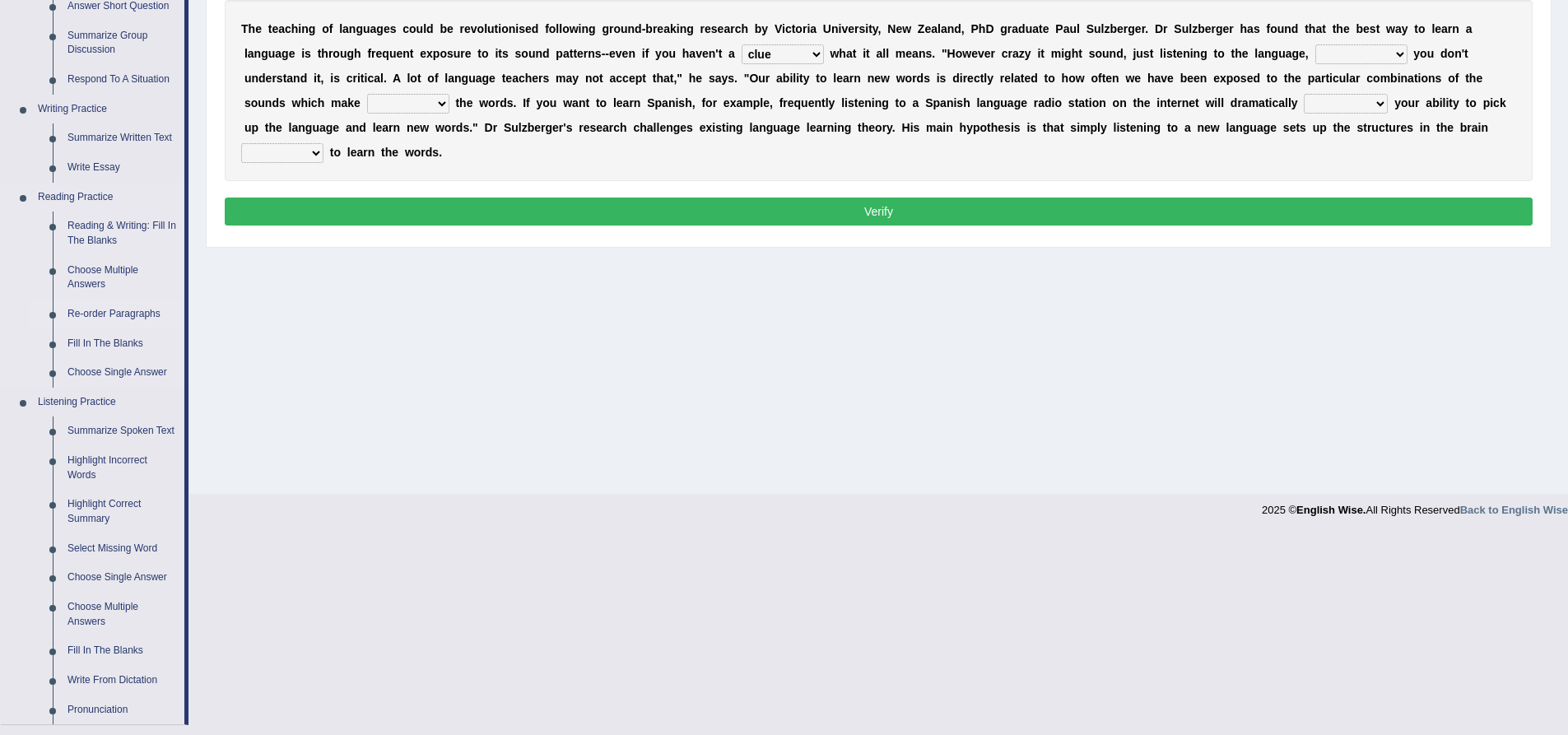
click at [121, 317] on link "Re-order Paragraphs" at bounding box center [122, 315] width 124 height 30
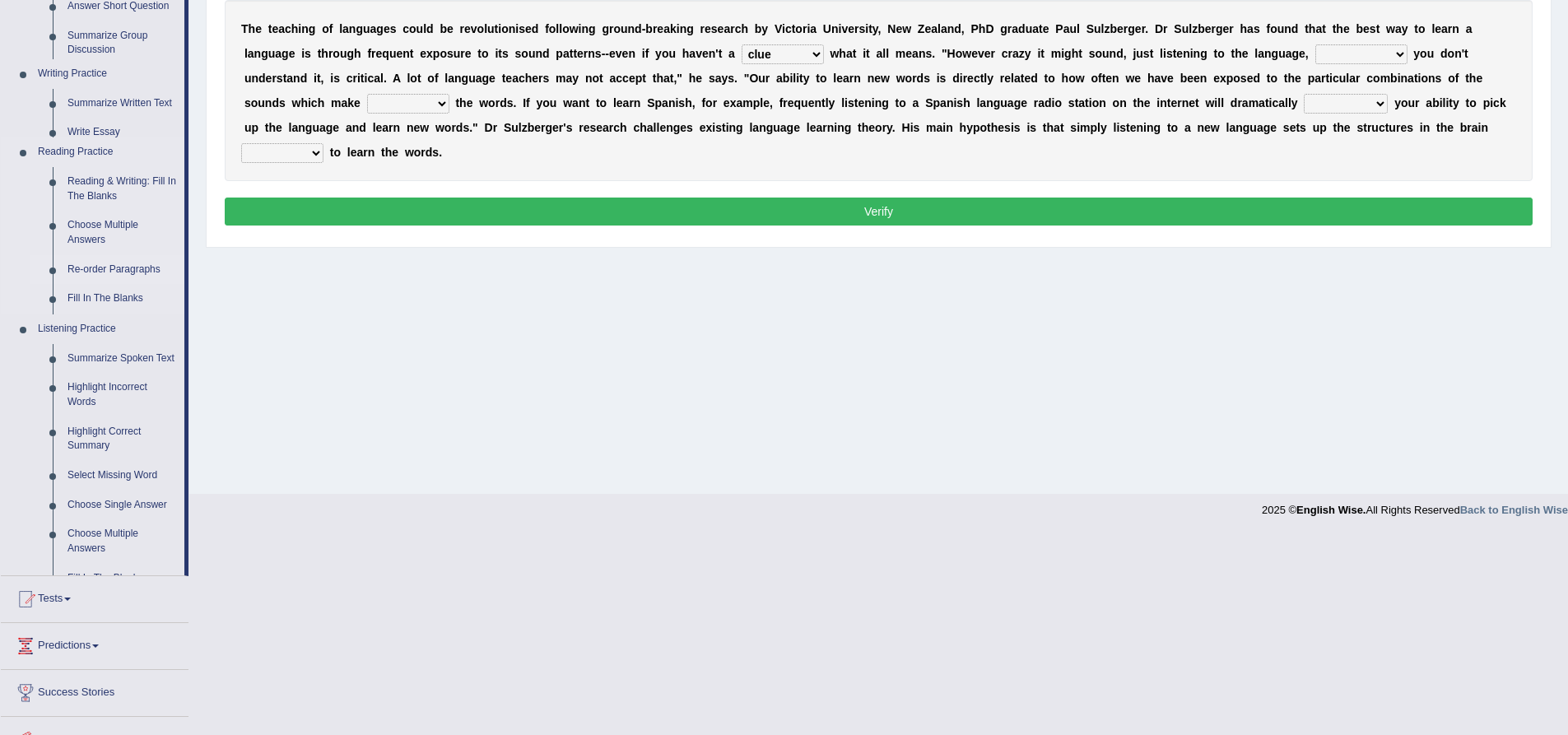
scroll to position [129, 0]
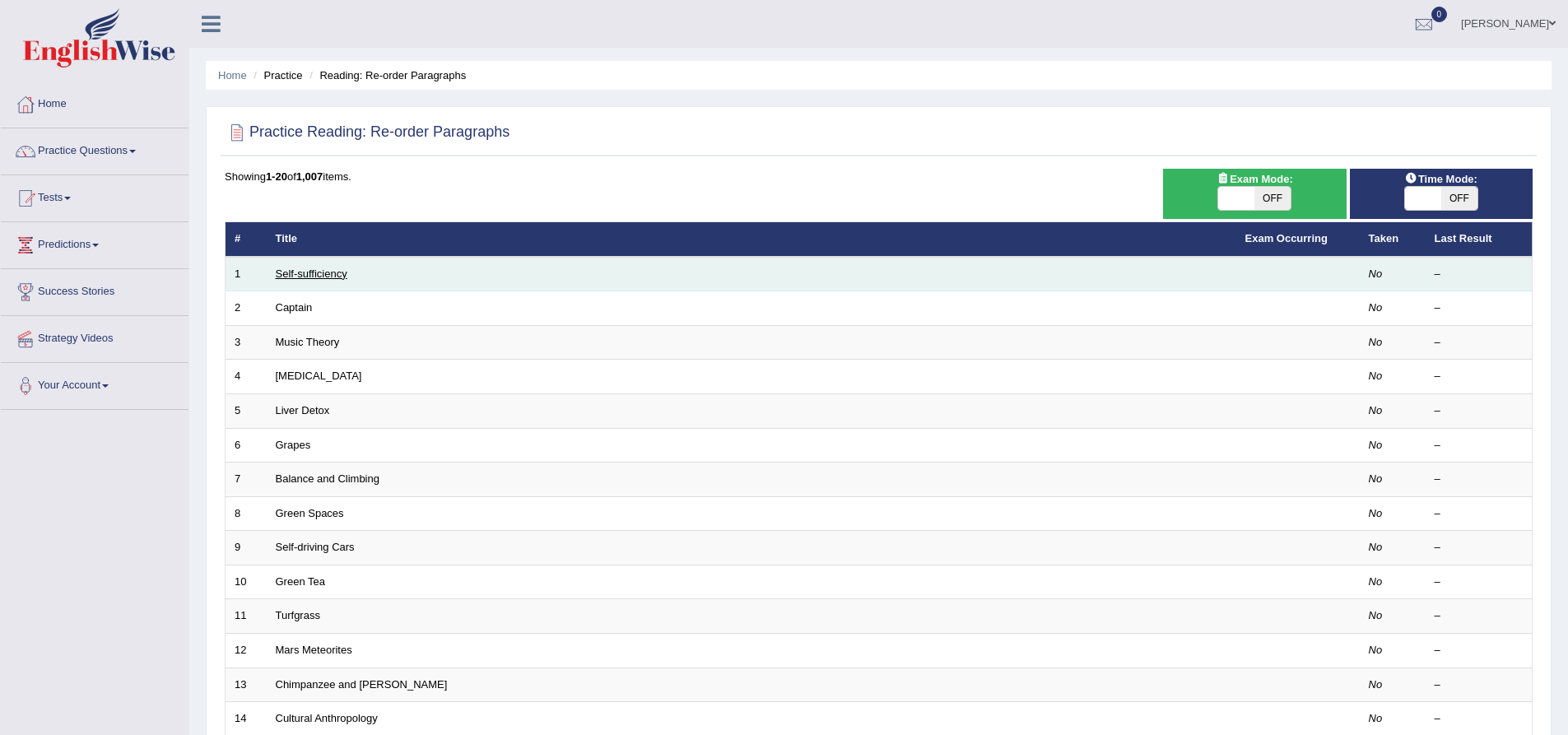
click at [319, 273] on link "Self-sufficiency" at bounding box center [311, 273] width 72 height 12
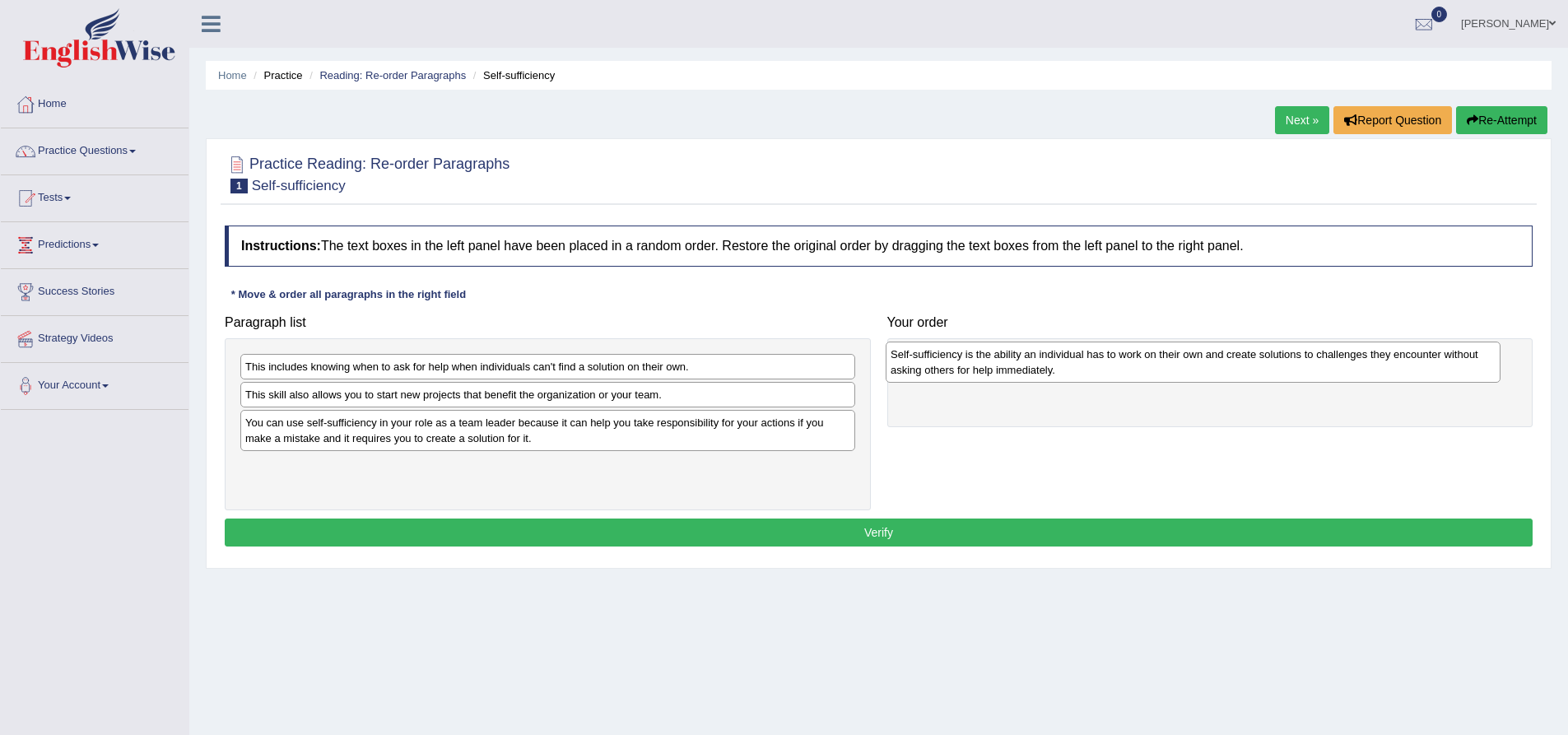
drag, startPoint x: 333, startPoint y: 481, endPoint x: 980, endPoint y: 369, distance: 656.6
click at [980, 369] on div "Self-sufficiency is the ability an individual has to work on their own and crea…" at bounding box center [1193, 361] width 615 height 41
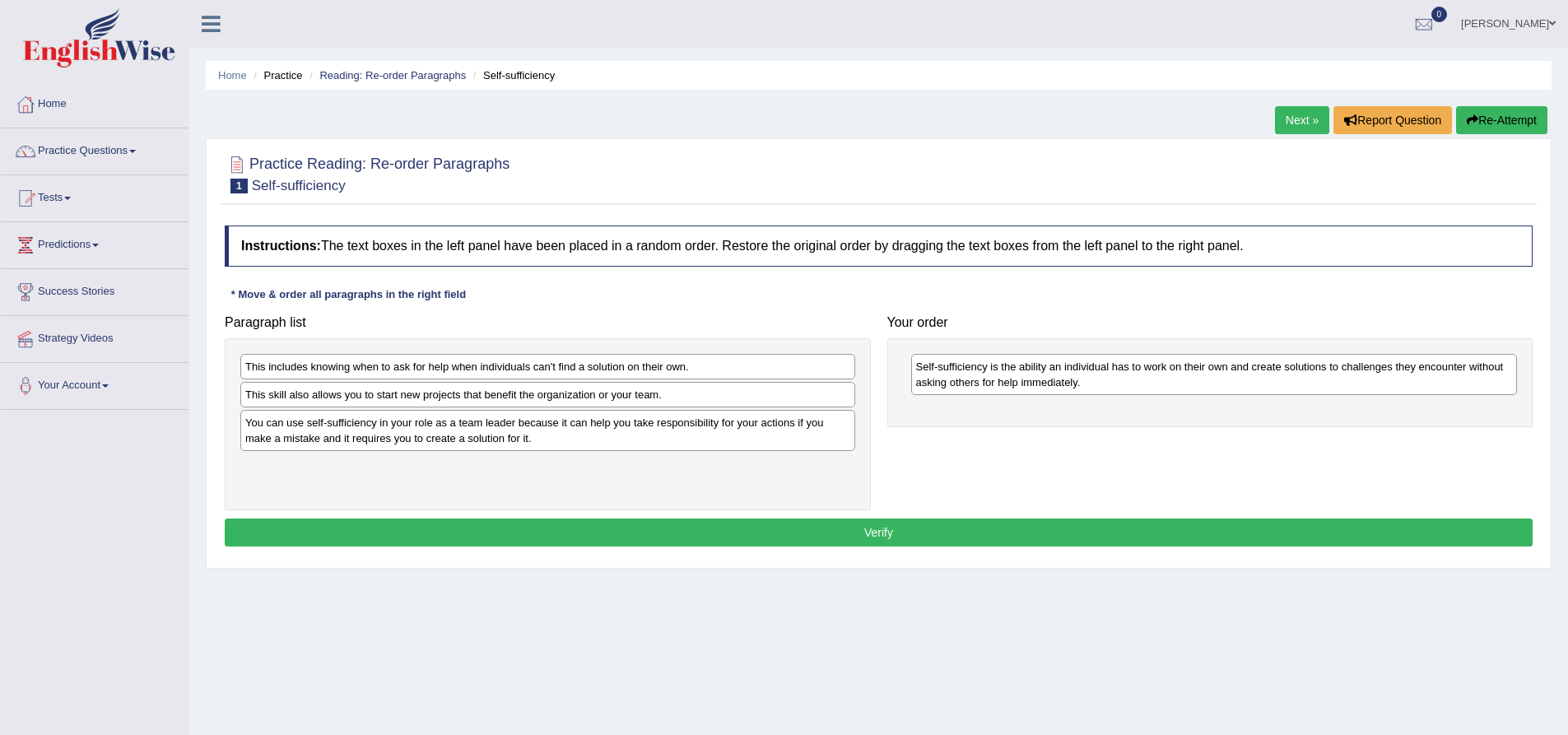
drag, startPoint x: 380, startPoint y: 408, endPoint x: 584, endPoint y: 408, distance: 204.0
click at [584, 408] on div "This includes knowing when to ask for help when individuals can't find a soluti…" at bounding box center [548, 425] width 646 height 173
drag, startPoint x: 492, startPoint y: 391, endPoint x: 786, endPoint y: 409, distance: 294.6
click at [786, 408] on div "This skill also allows you to start new projects that benefit the organization …" at bounding box center [548, 395] width 615 height 26
drag, startPoint x: 750, startPoint y: 391, endPoint x: 741, endPoint y: 392, distance: 9.1
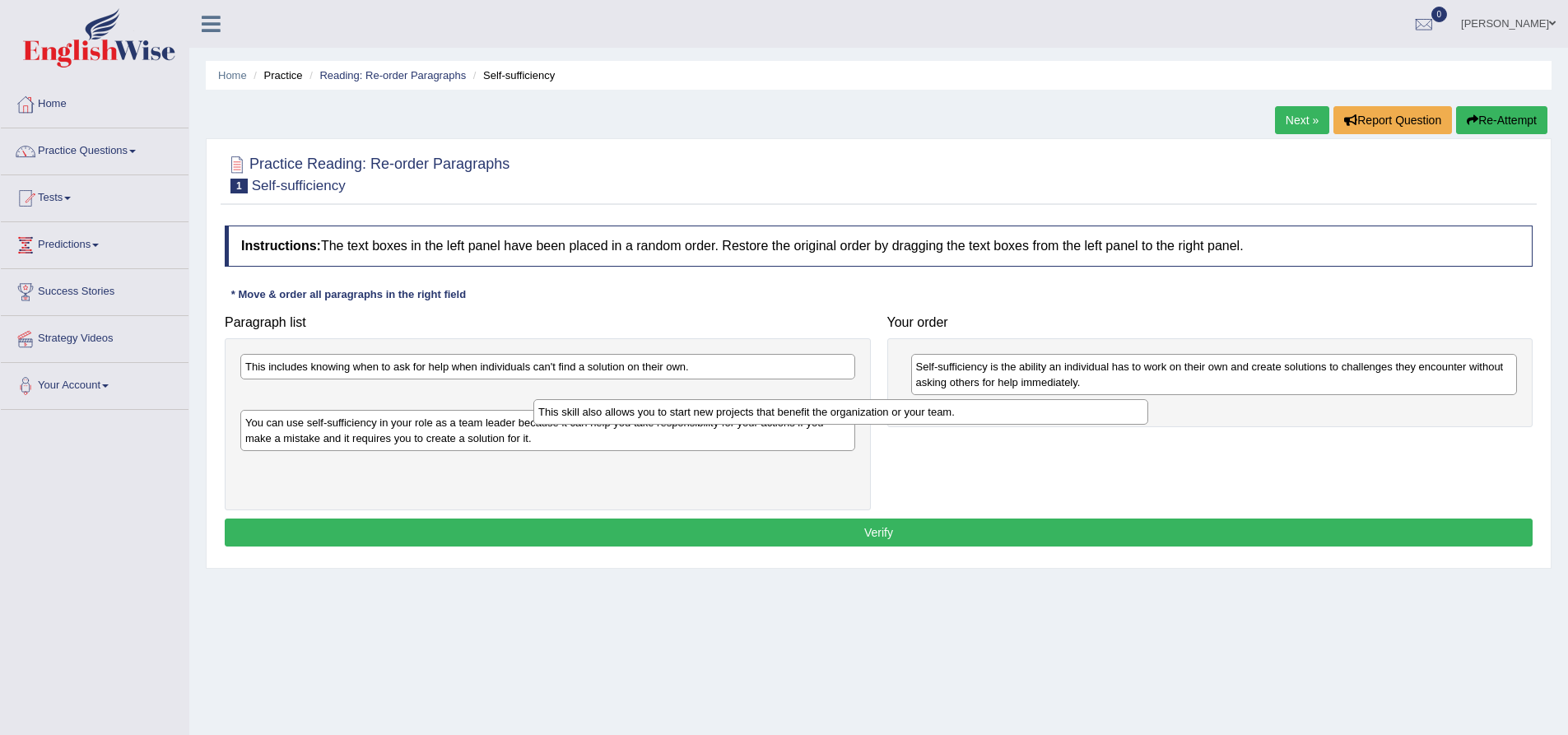
click at [741, 392] on div "This includes knowing when to ask for help when individuals can't find a soluti…" at bounding box center [548, 425] width 646 height 173
drag, startPoint x: 293, startPoint y: 395, endPoint x: 338, endPoint y: 394, distance: 45.0
click at [338, 394] on div "This includes knowing when to ask for help when individuals can't find a soluti…" at bounding box center [548, 425] width 646 height 173
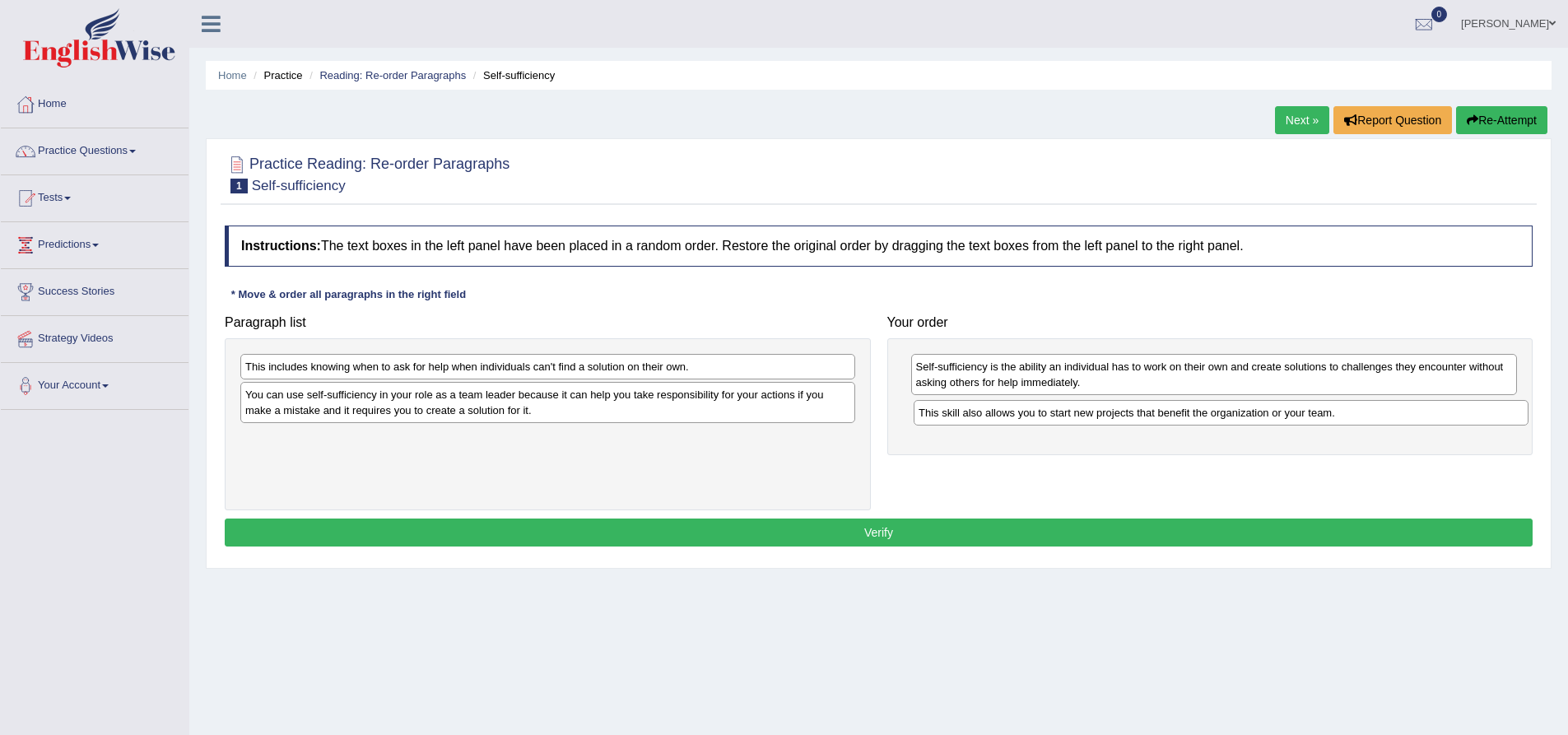
drag, startPoint x: 251, startPoint y: 391, endPoint x: 930, endPoint y: 409, distance: 679.2
click at [929, 410] on div "This skill also allows you to start new projects that benefit the organization …" at bounding box center [1221, 413] width 615 height 26
click at [587, 380] on div "This includes knowing when to ask for help when individuals can't find a soluti…" at bounding box center [553, 370] width 615 height 26
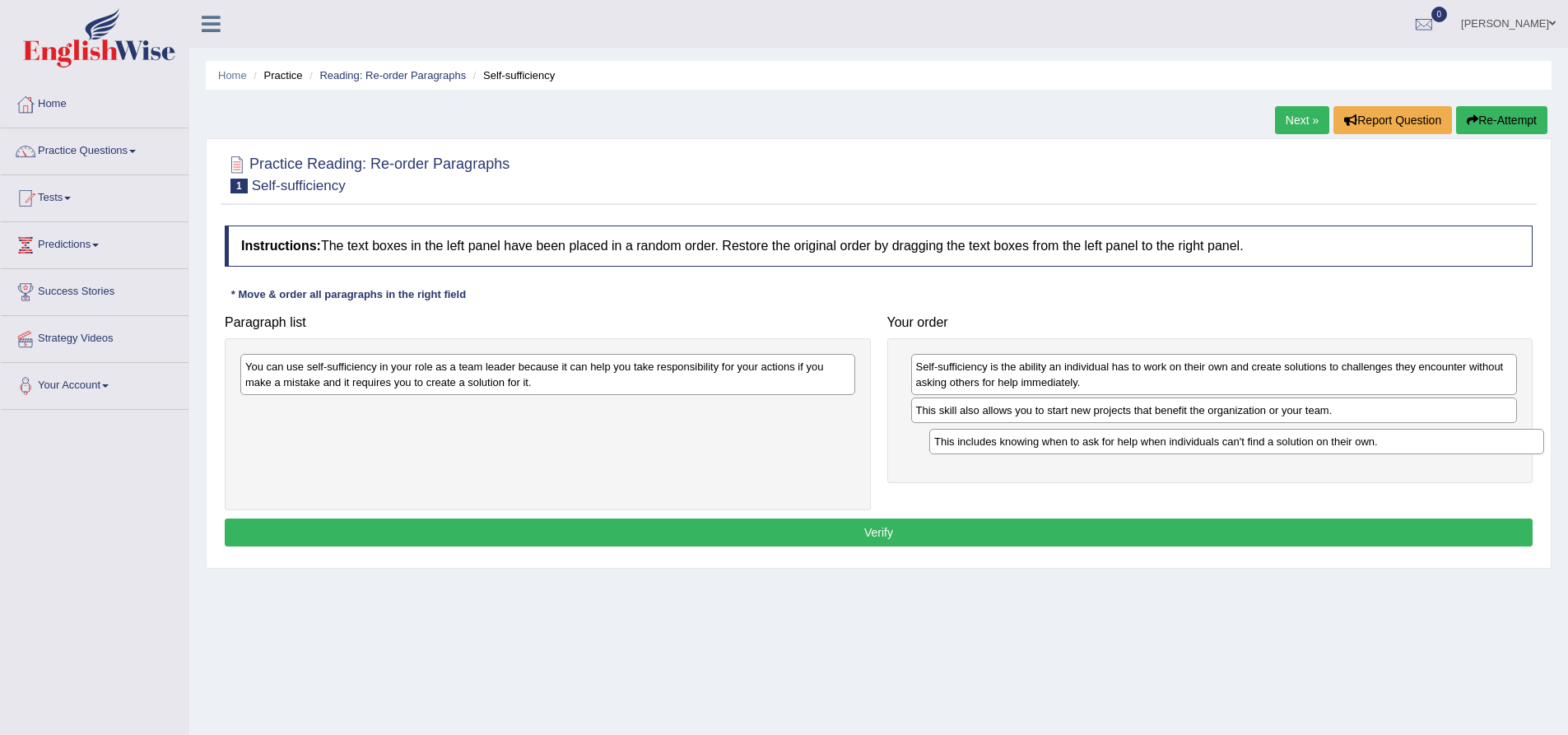
drag, startPoint x: 489, startPoint y: 371, endPoint x: 1178, endPoint y: 446, distance: 693.1
click at [1178, 446] on div "This includes knowing when to ask for help when individuals can't find a soluti…" at bounding box center [1237, 441] width 615 height 26
drag, startPoint x: 1139, startPoint y: 447, endPoint x: 1139, endPoint y: 421, distance: 26.0
click at [1139, 422] on div "This includes knowing when to ask for help when individuals can't find a soluti…" at bounding box center [1223, 414] width 607 height 26
drag, startPoint x: 1001, startPoint y: 445, endPoint x: 1000, endPoint y: 418, distance: 27.0
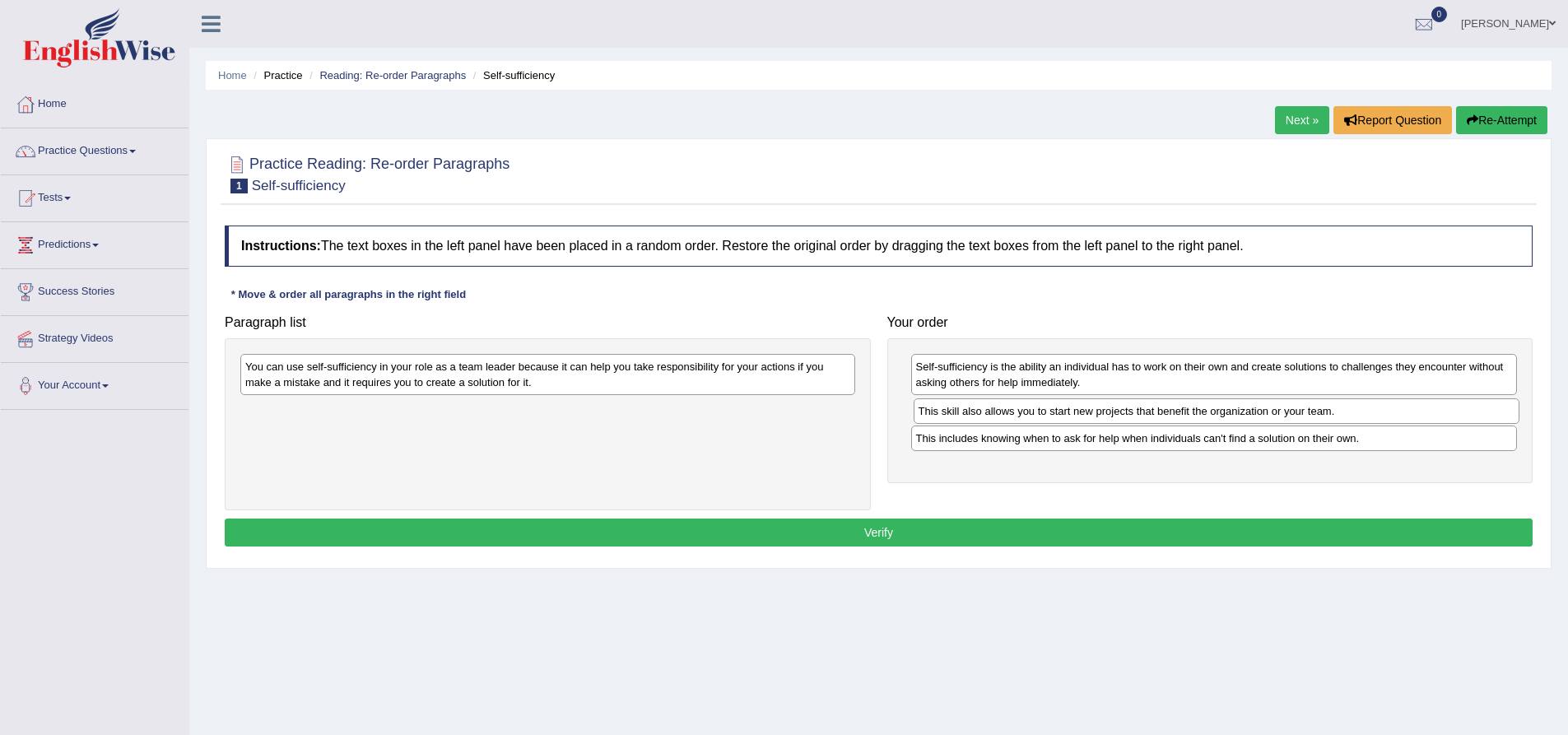
click at [1006, 419] on div "This skill also allows you to start new projects that benefit the organization …" at bounding box center [1217, 411] width 607 height 26
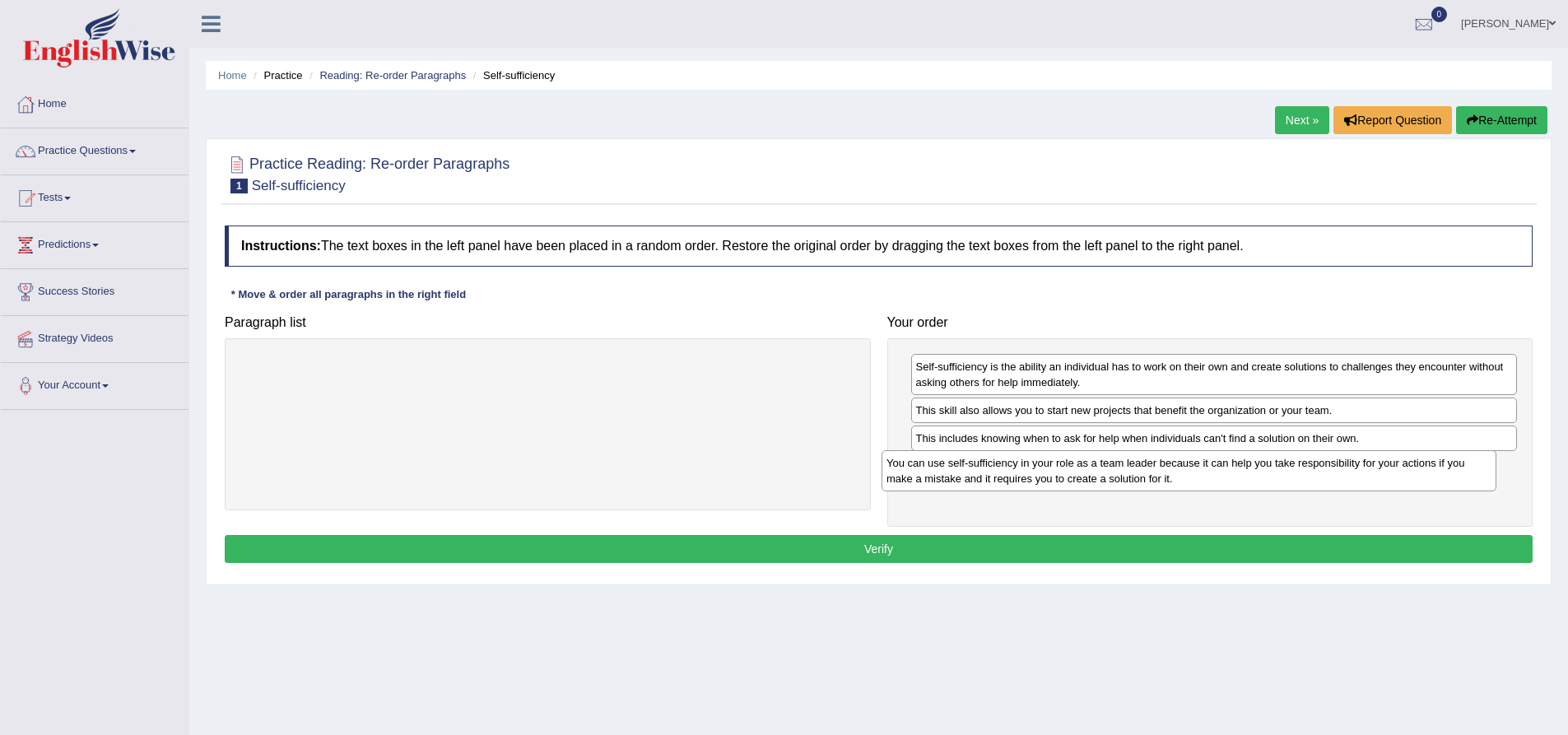
drag, startPoint x: 502, startPoint y: 379, endPoint x: 1149, endPoint y: 474, distance: 653.9
click at [1149, 474] on div "You can use self-sufficiency in your role as a team leader because it can help …" at bounding box center [1188, 470] width 615 height 41
click at [1238, 541] on button "Verify" at bounding box center [879, 549] width 1308 height 28
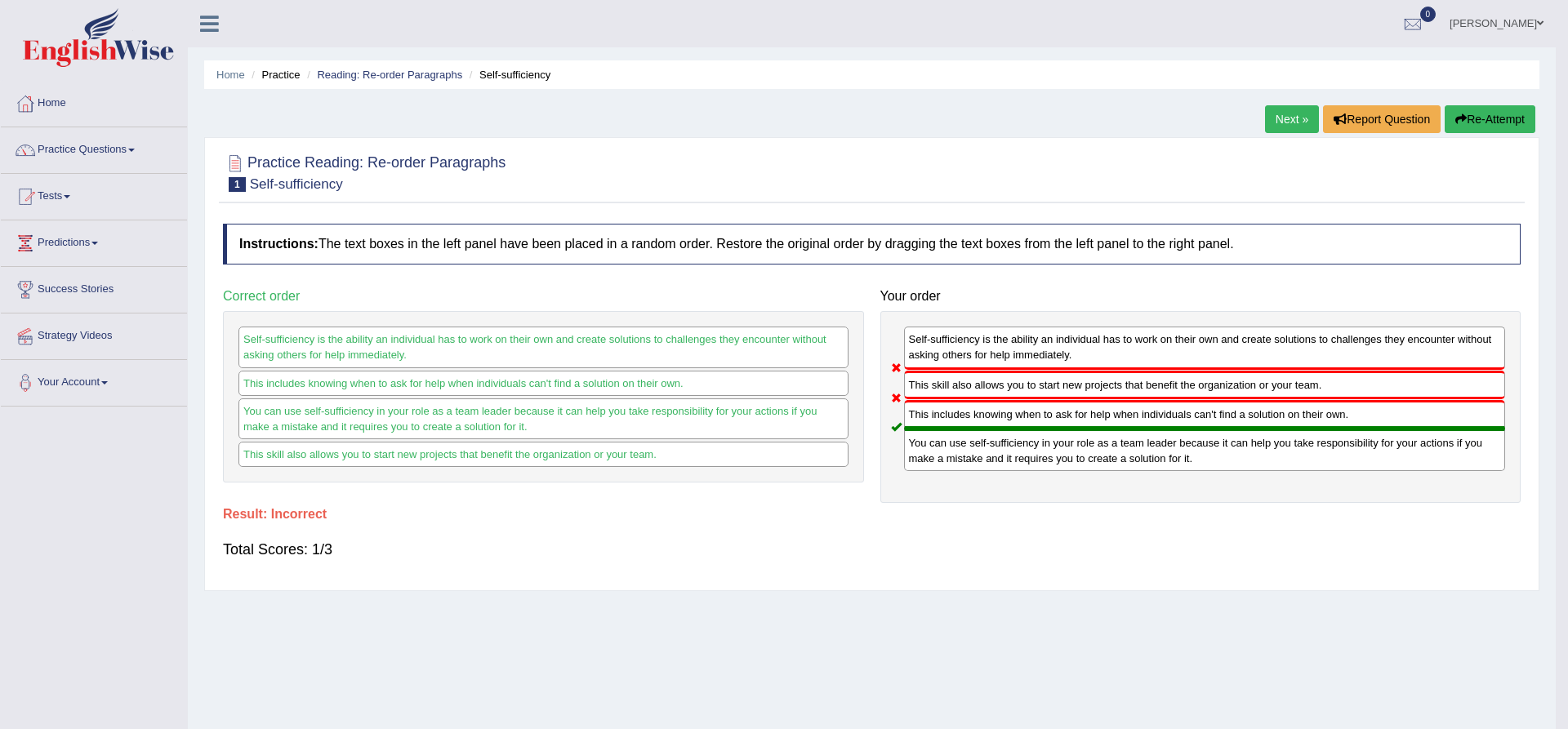
click at [1236, 549] on body "Toggle navigation Home Practice Questions Speaking Practice Read Aloud Repeat S…" at bounding box center [784, 364] width 1568 height 729
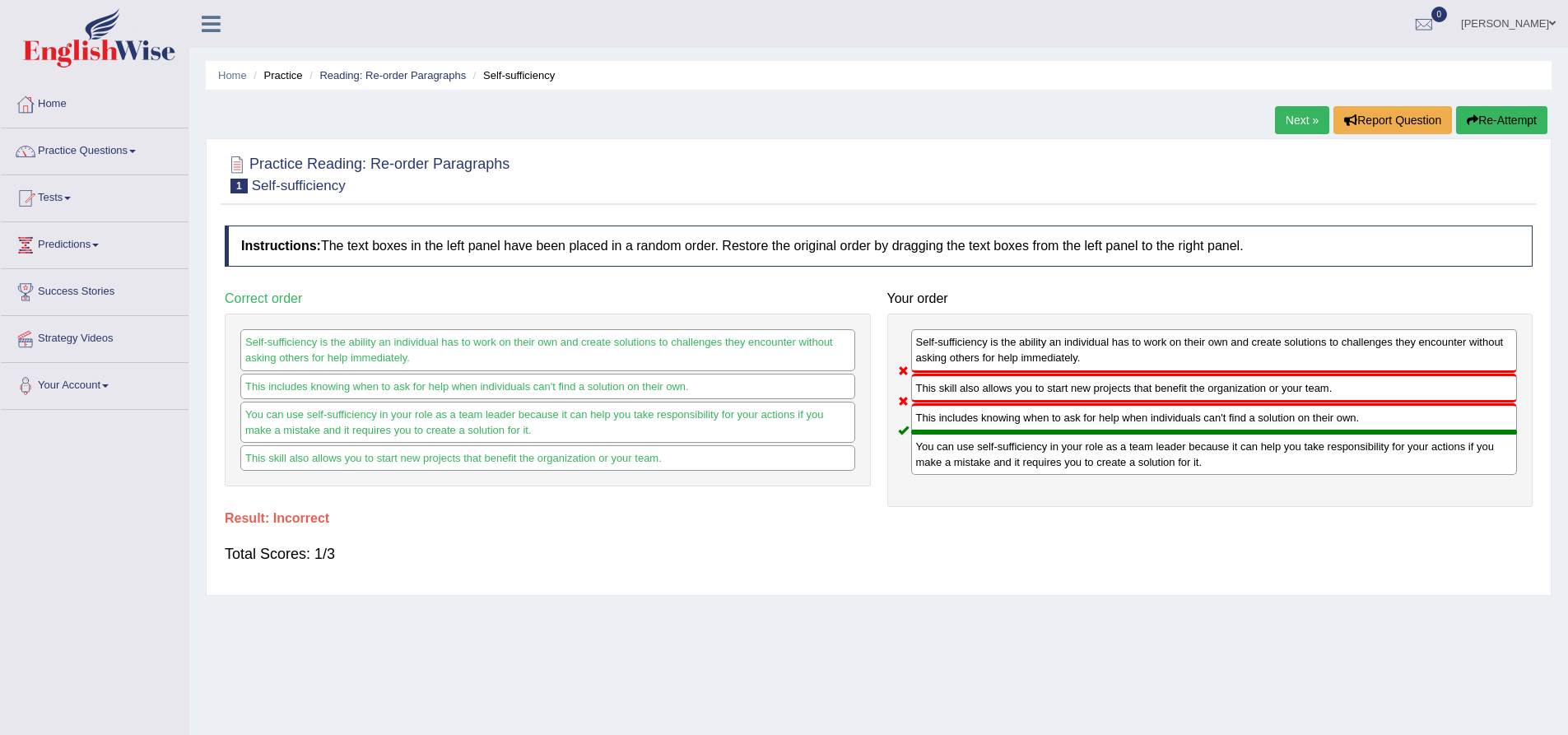
click at [1516, 117] on button "Re-Attempt" at bounding box center [1502, 121] width 92 height 28
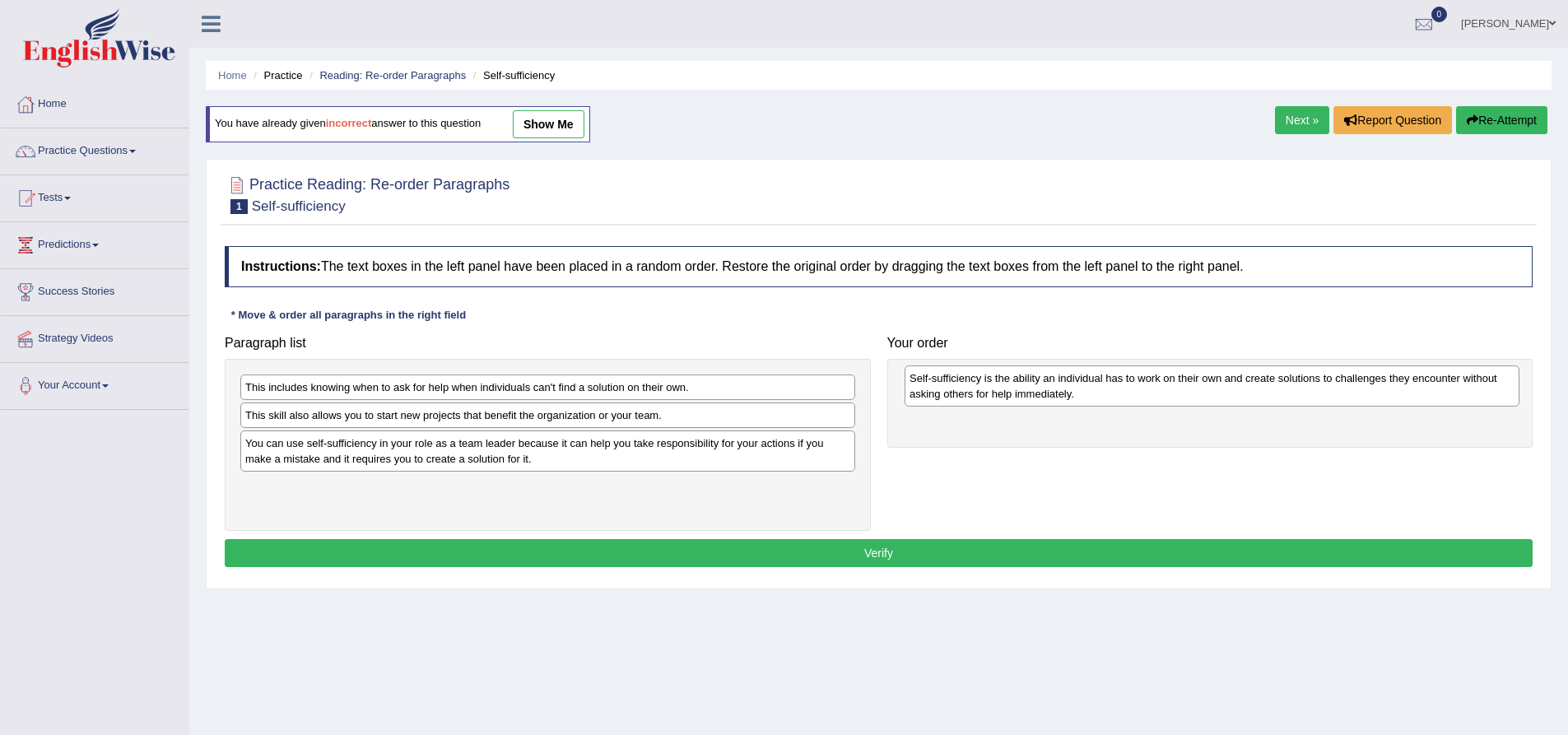
drag, startPoint x: 358, startPoint y: 500, endPoint x: 1020, endPoint y: 392, distance: 670.8
click at [1020, 392] on div "Self-sufficiency is the ability an individual has to work on their own and crea…" at bounding box center [1212, 385] width 615 height 41
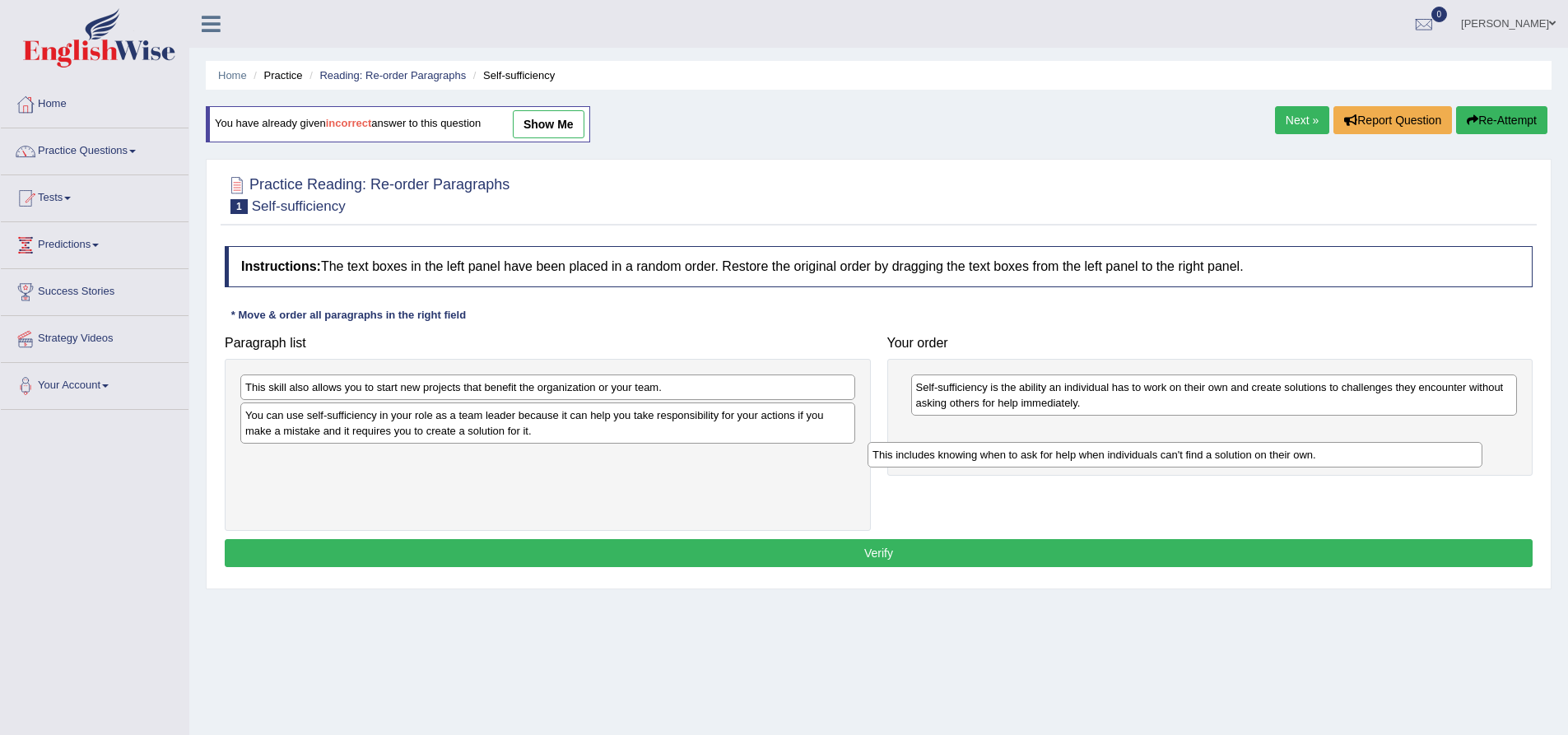
drag, startPoint x: 419, startPoint y: 394, endPoint x: 1066, endPoint y: 459, distance: 650.3
click at [1066, 459] on div "This includes knowing when to ask for help when individuals can't find a soluti…" at bounding box center [1174, 454] width 615 height 26
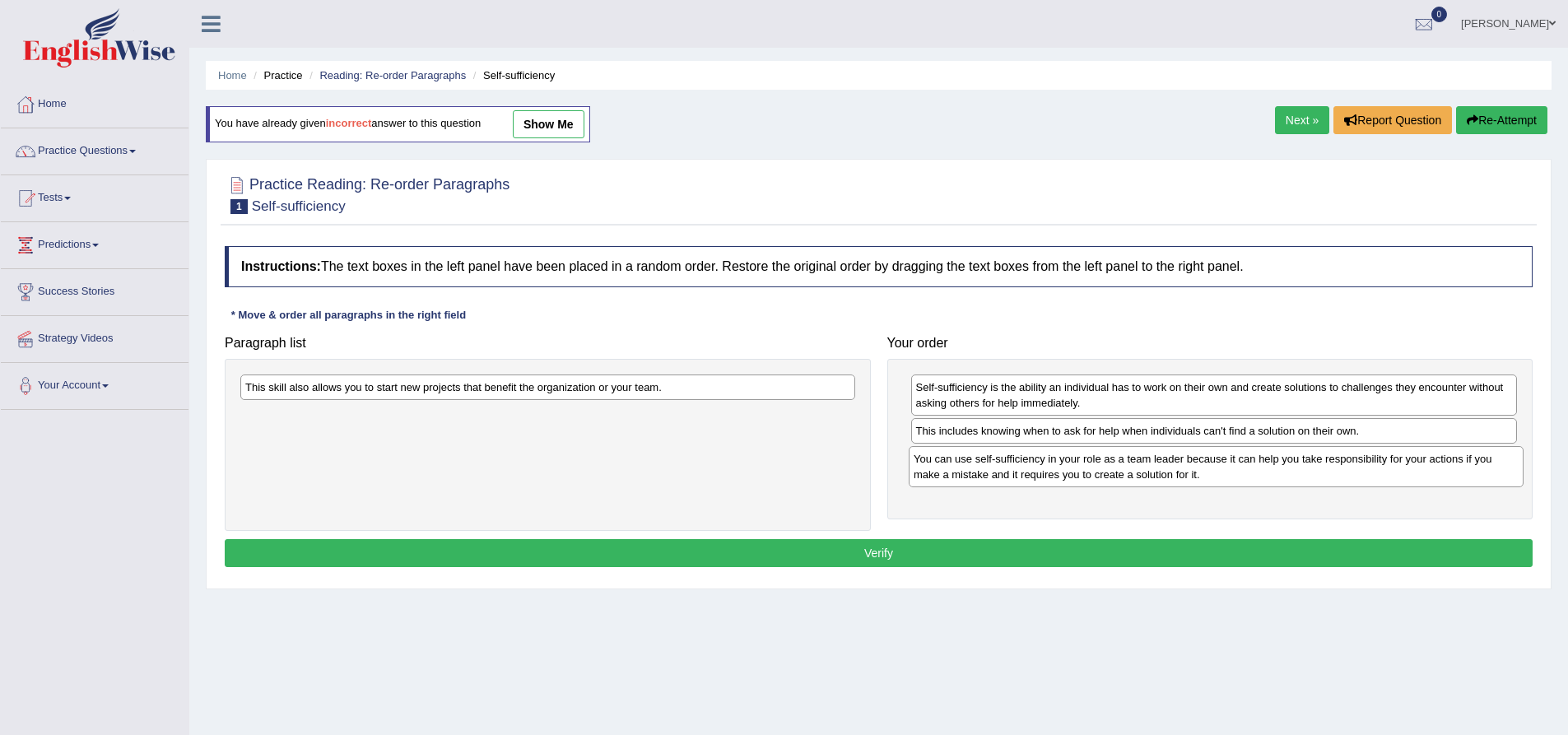
drag, startPoint x: 519, startPoint y: 424, endPoint x: 1199, endPoint y: 459, distance: 680.9
click at [1199, 459] on div "You can use self-sufficiency in your role as a team leader because it can help …" at bounding box center [1216, 466] width 615 height 41
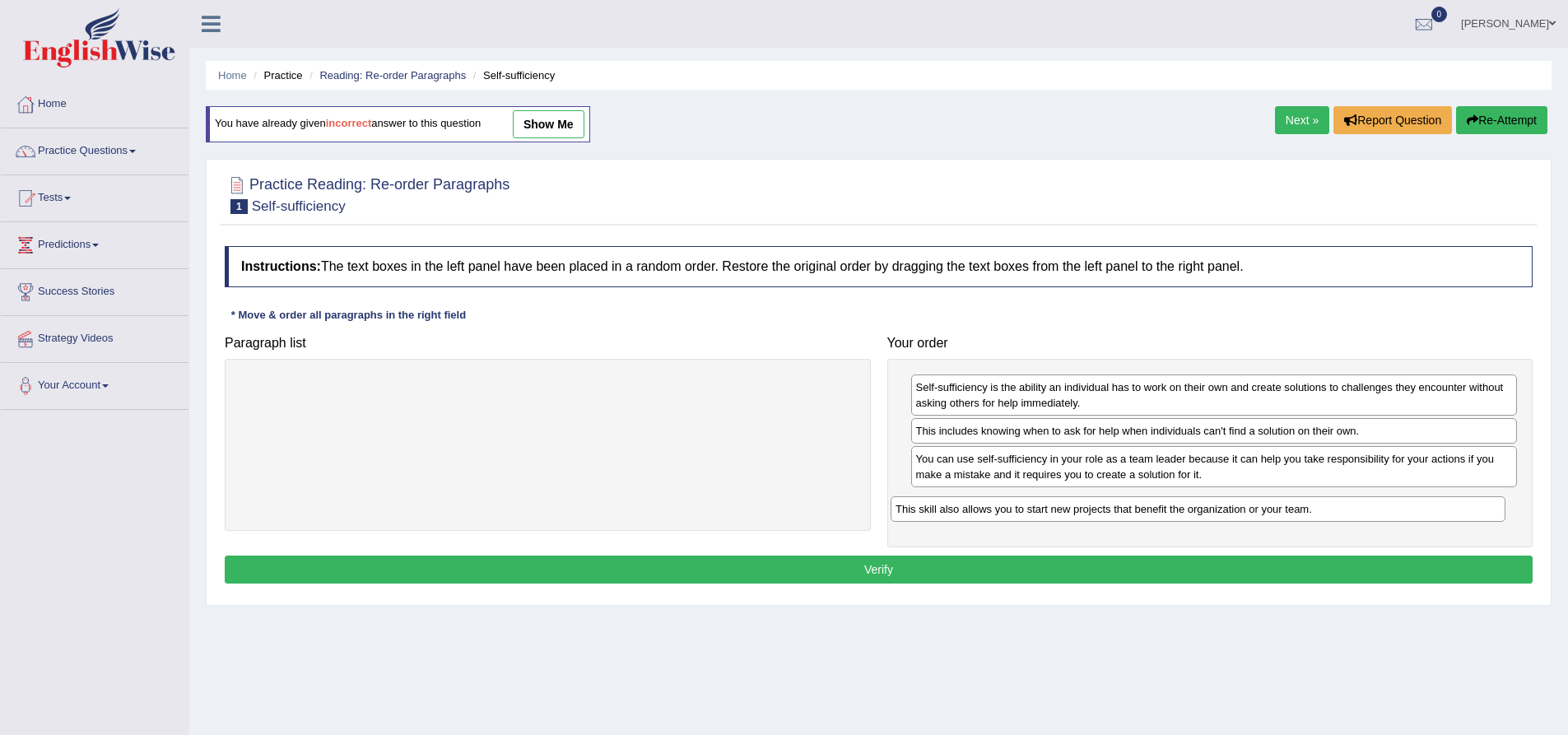
drag, startPoint x: 476, startPoint y: 385, endPoint x: 1127, endPoint y: 507, distance: 662.3
click at [1127, 507] on div "This skill also allows you to start new projects that benefit the organization …" at bounding box center [1198, 509] width 615 height 26
click at [1069, 571] on button "Verify" at bounding box center [879, 570] width 1308 height 28
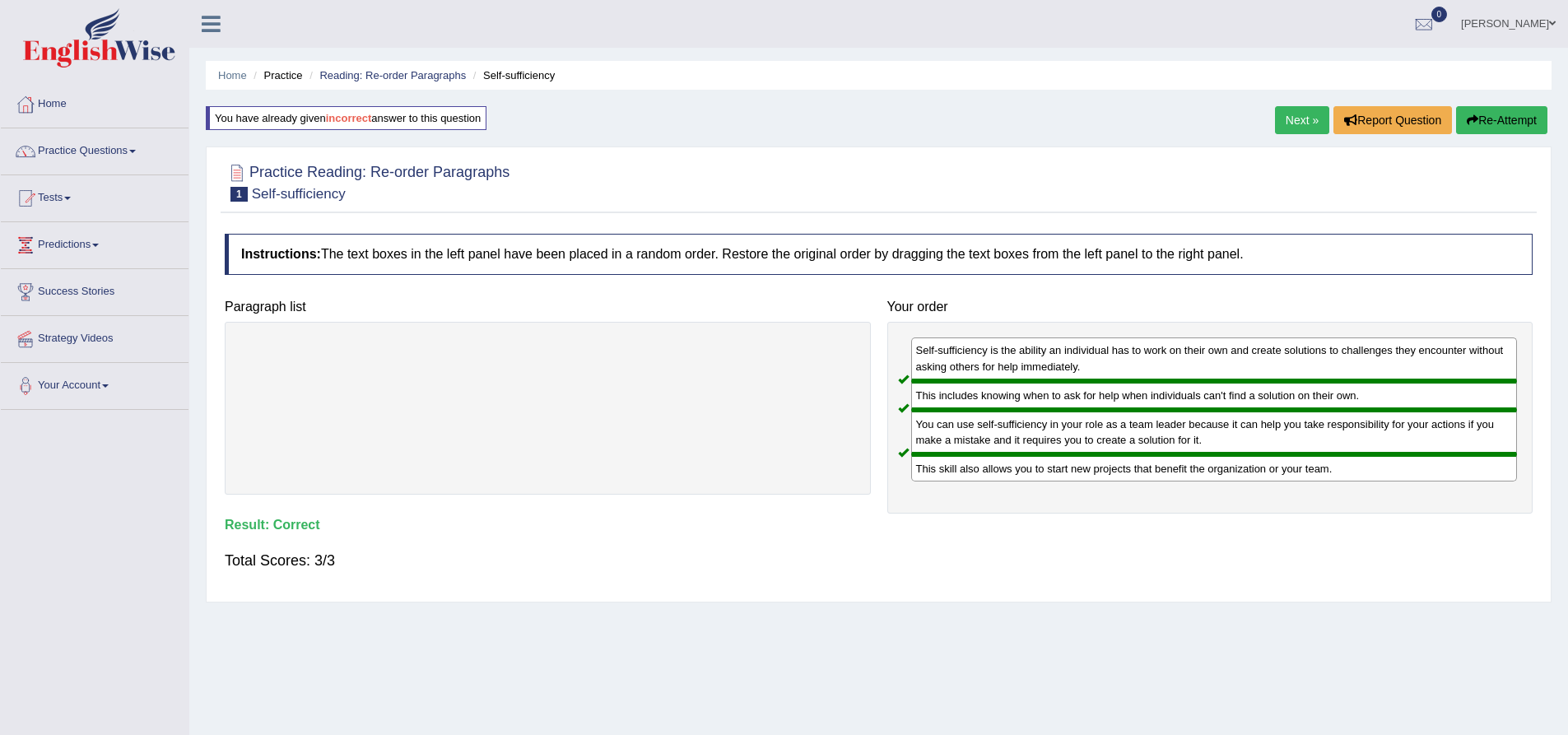
click at [1293, 114] on link "Next »" at bounding box center [1302, 121] width 54 height 28
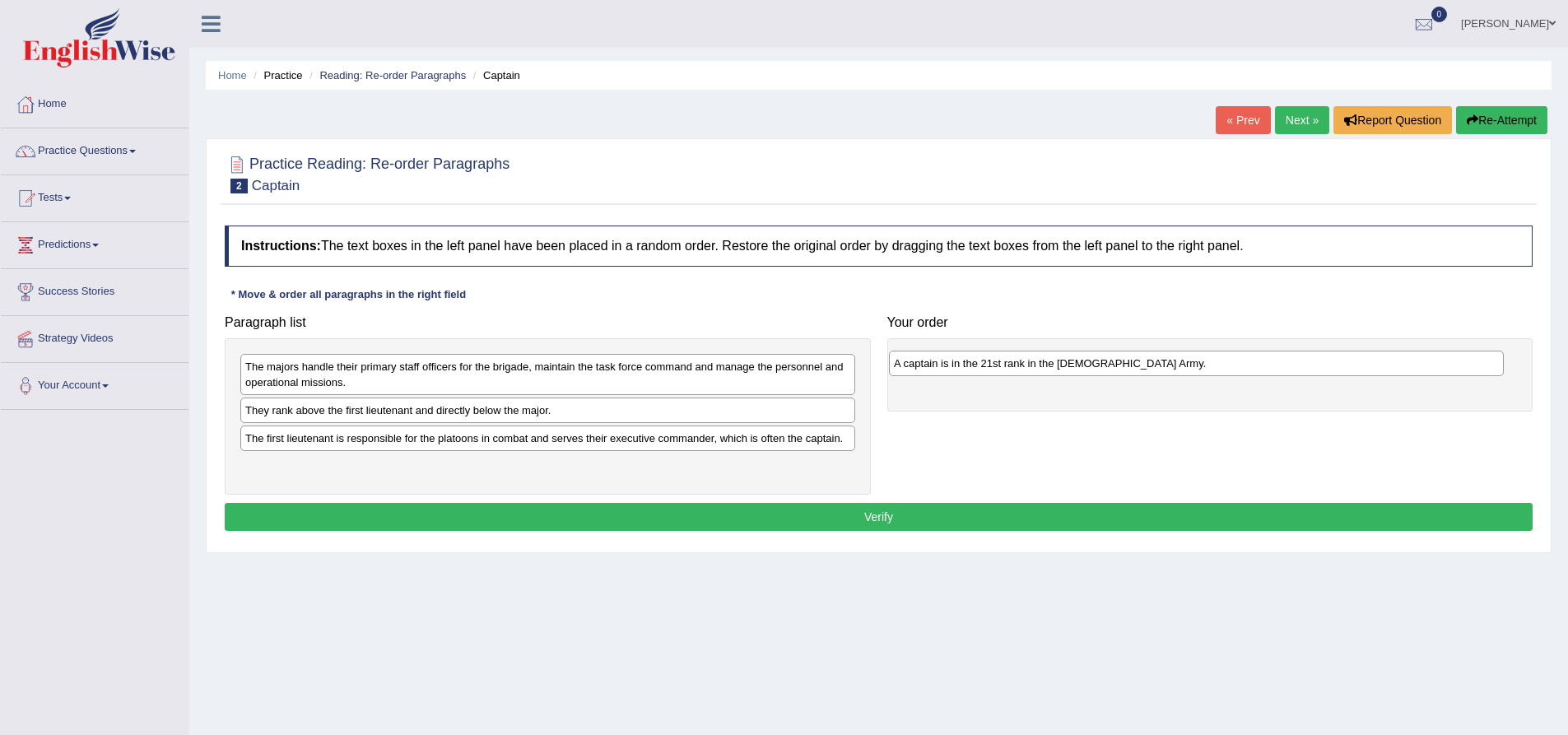
drag, startPoint x: 355, startPoint y: 418, endPoint x: 1005, endPoint y: 364, distance: 652.2
click at [1005, 365] on div "A captain is in the 21st rank in the [DEMOGRAPHIC_DATA] Army." at bounding box center [1196, 363] width 615 height 26
drag, startPoint x: 456, startPoint y: 371, endPoint x: 540, endPoint y: 440, distance: 108.7
click at [858, 395] on div "The majors handle their primary staff officers for the brigade, maintain the ta…" at bounding box center [550, 374] width 615 height 41
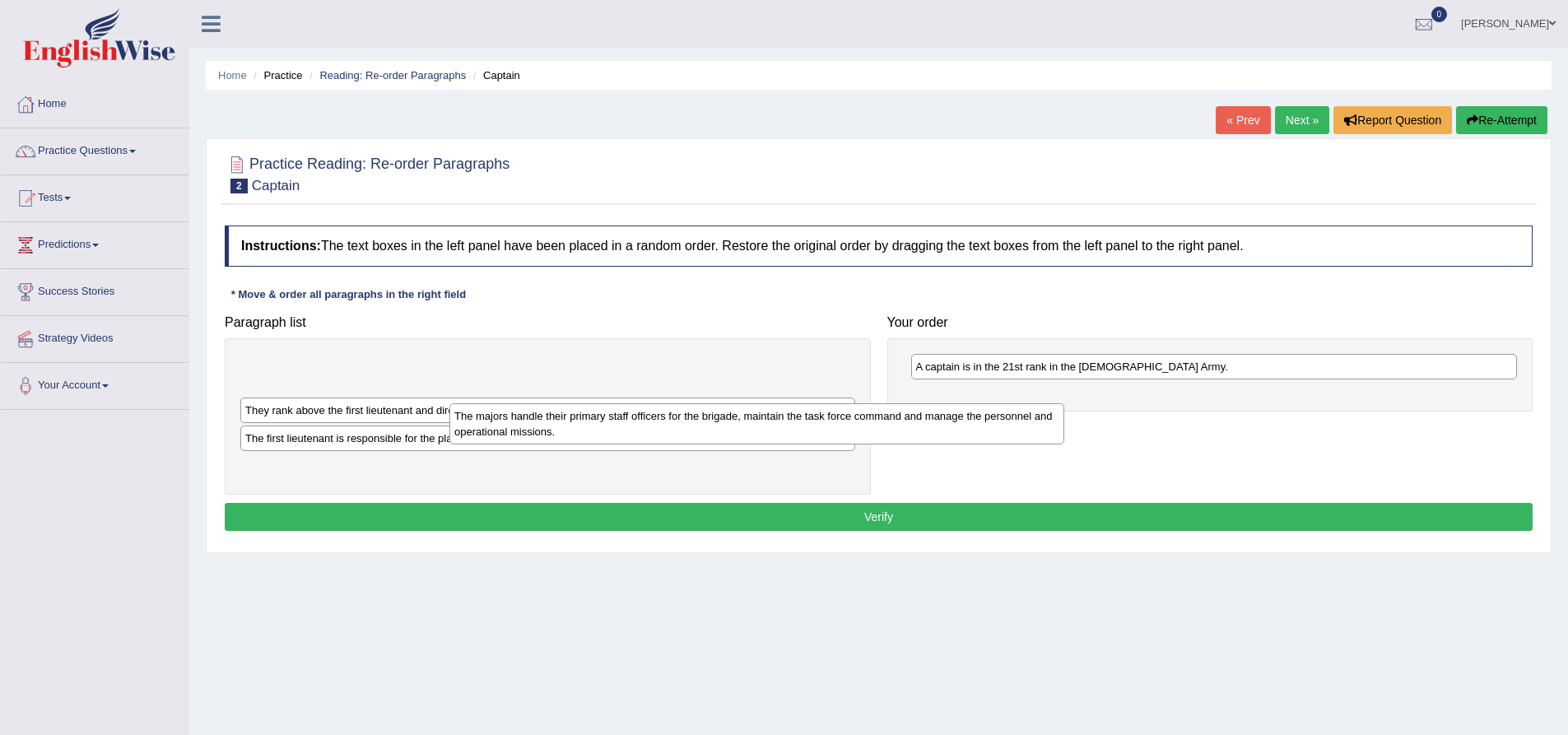
drag, startPoint x: 479, startPoint y: 384, endPoint x: 688, endPoint y: 433, distance: 214.7
click at [688, 433] on div "The majors handle their primary staff officers for the brigade, maintain the ta…" at bounding box center [757, 424] width 615 height 41
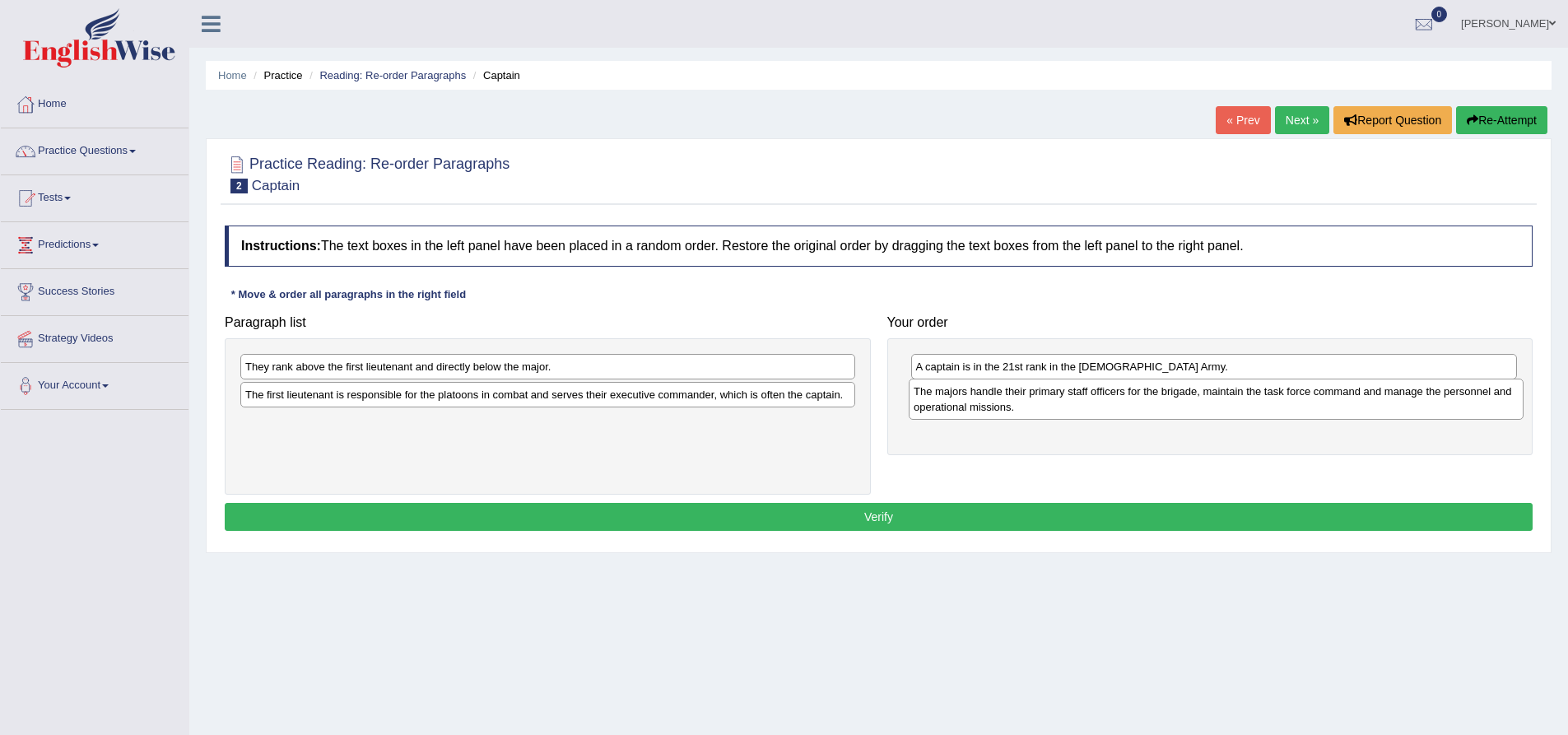
drag, startPoint x: 499, startPoint y: 380, endPoint x: 1168, endPoint y: 405, distance: 669.5
click at [1168, 405] on div "The majors handle their primary staff officers for the brigade, maintain the ta…" at bounding box center [1216, 399] width 615 height 41
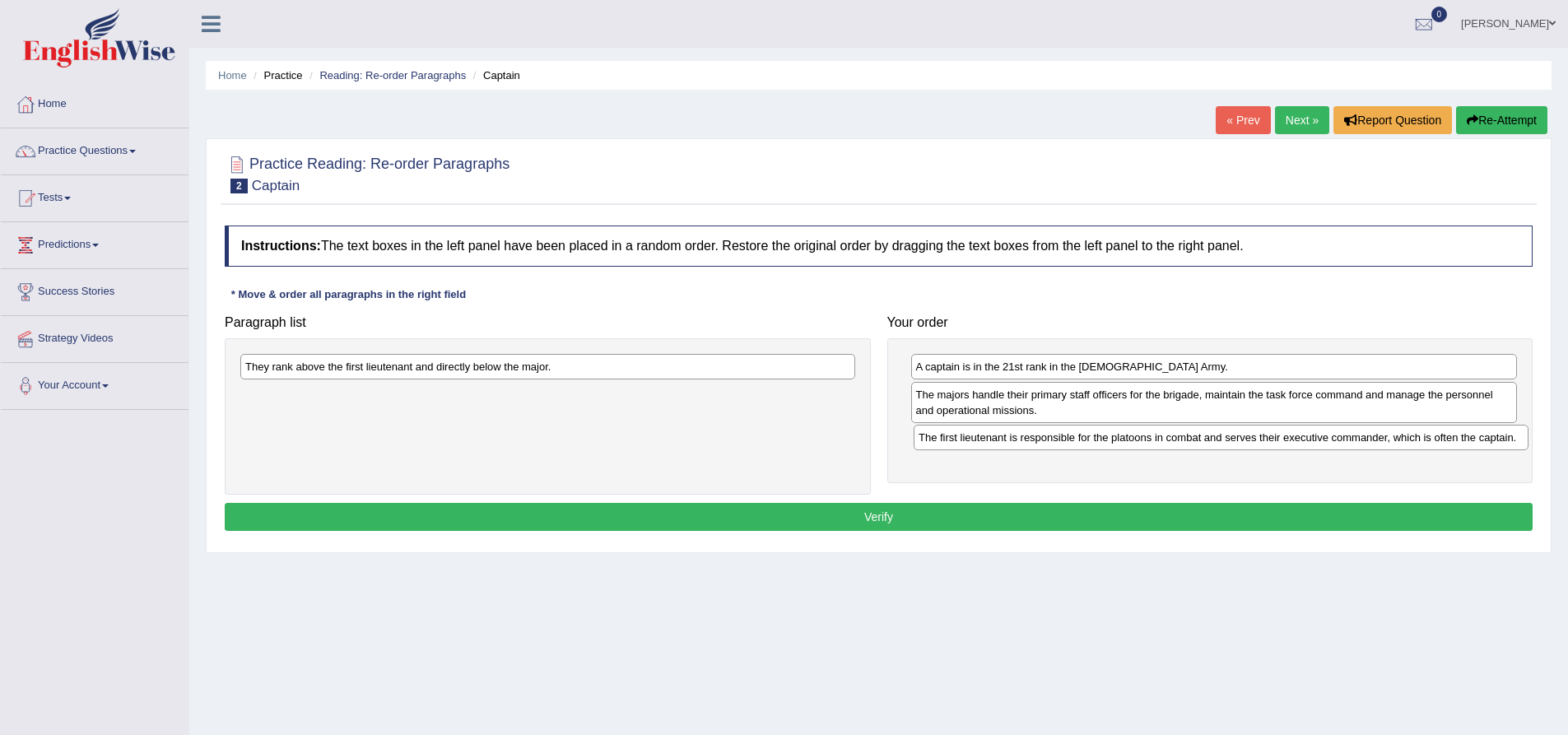
drag, startPoint x: 391, startPoint y: 405, endPoint x: 1064, endPoint y: 447, distance: 674.3
click at [1064, 447] on div "The first lieutenant is responsible for the platoons in combat and serves their…" at bounding box center [1221, 437] width 615 height 26
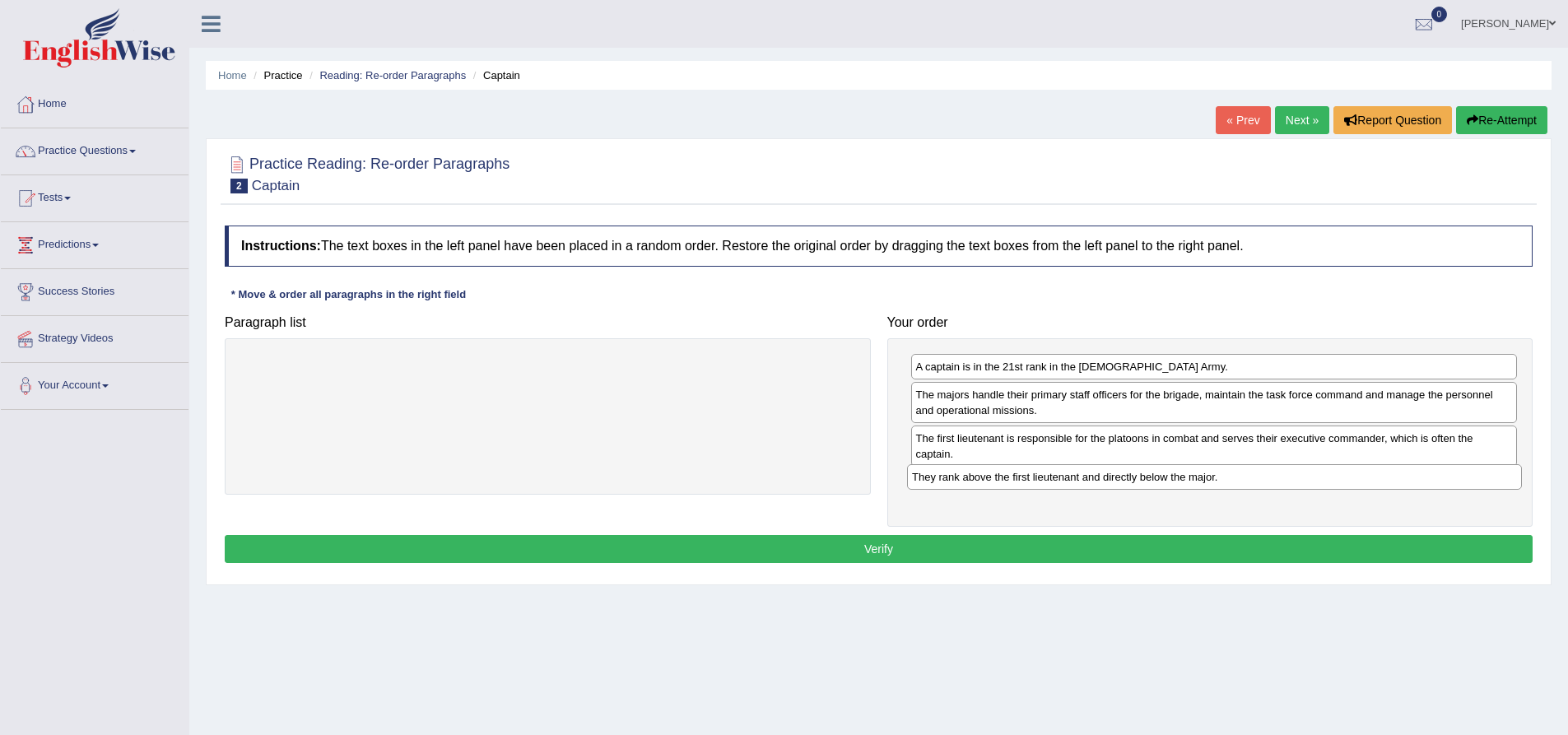
drag, startPoint x: 429, startPoint y: 367, endPoint x: 1095, endPoint y: 478, distance: 675.2
click div "They rank above the first lieutenant and directly below the major."
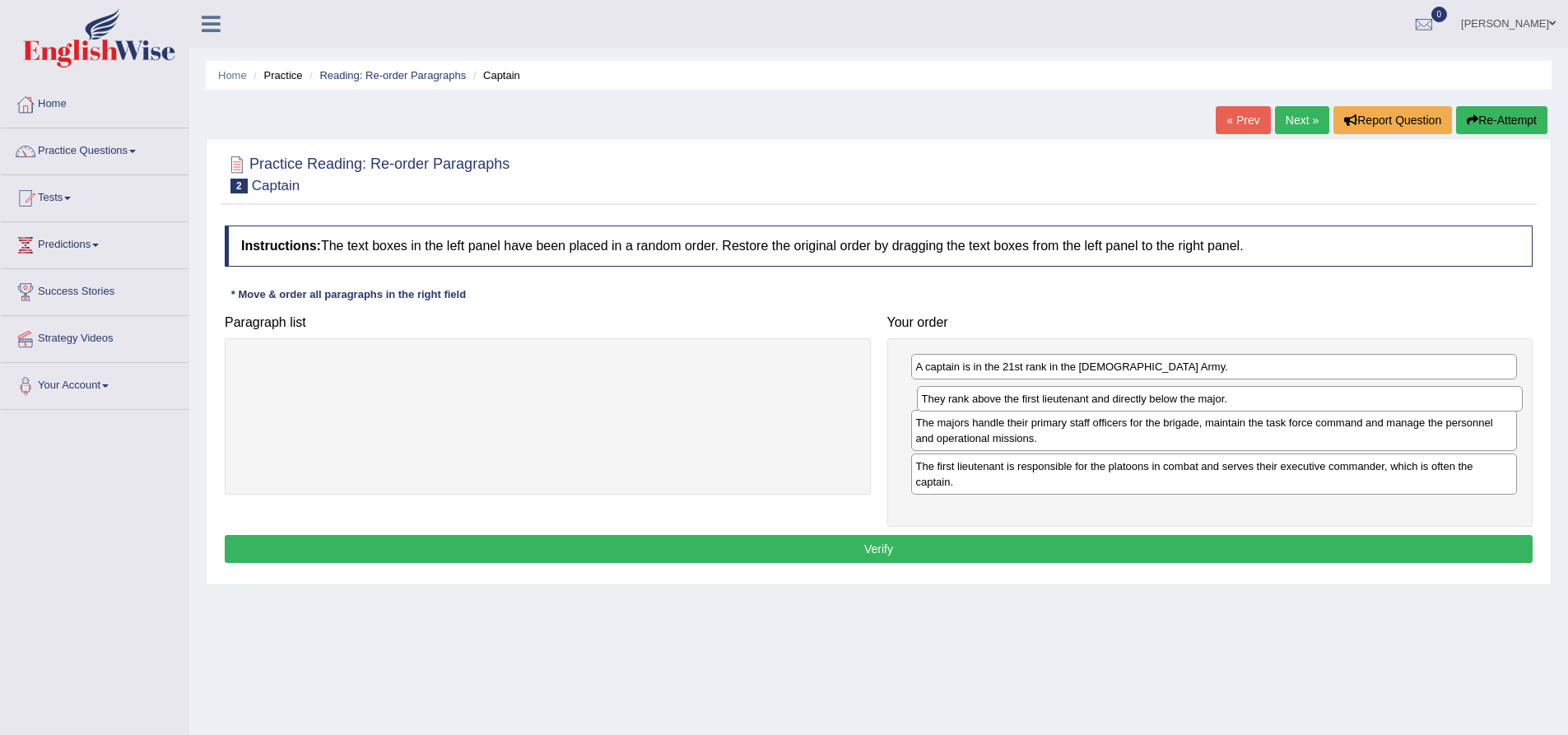
drag, startPoint x: 1011, startPoint y: 490, endPoint x: 1016, endPoint y: 409, distance: 81.2
click div "They rank above the first lieutenant and directly below the major."
click button "Verify"
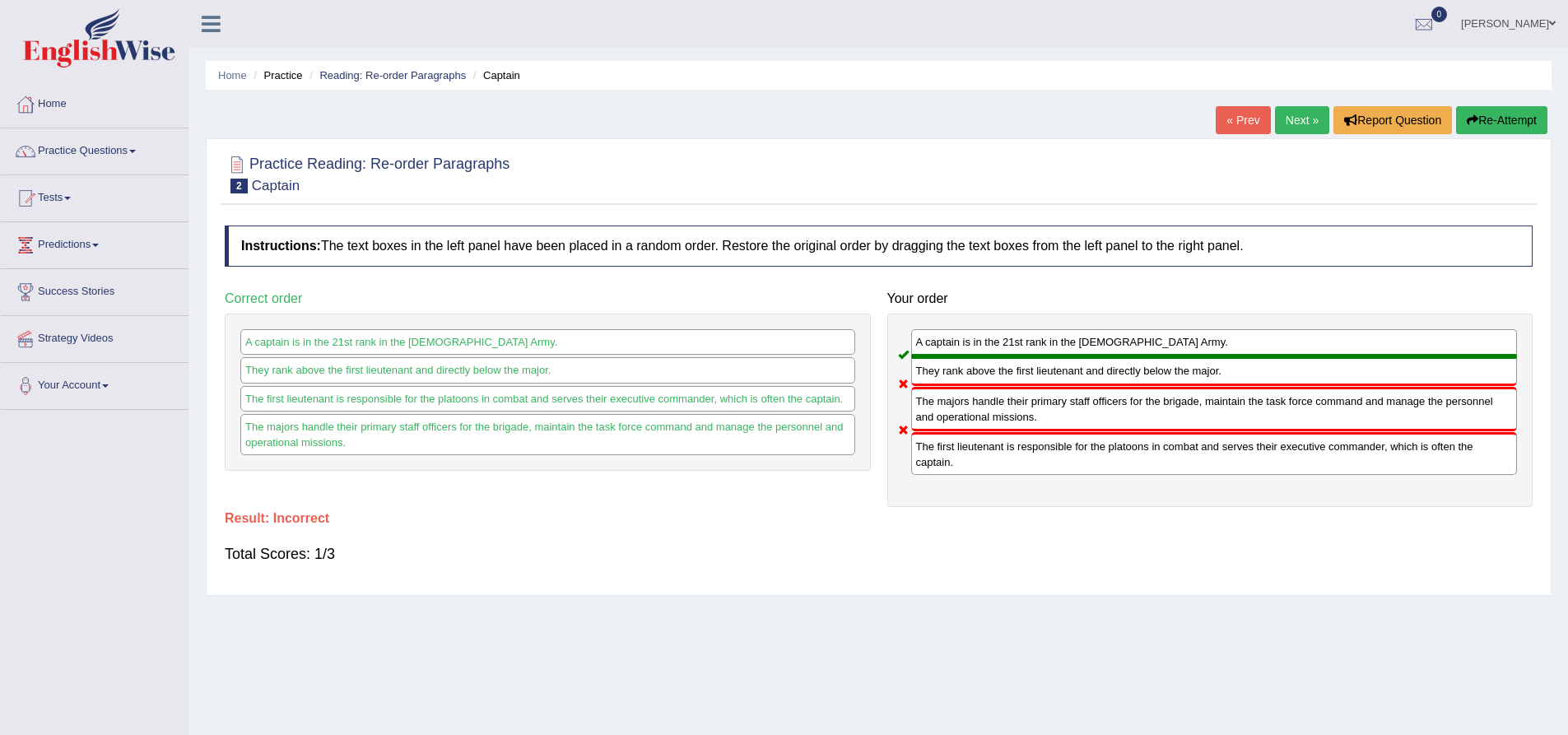
click button "Re-Attempt"
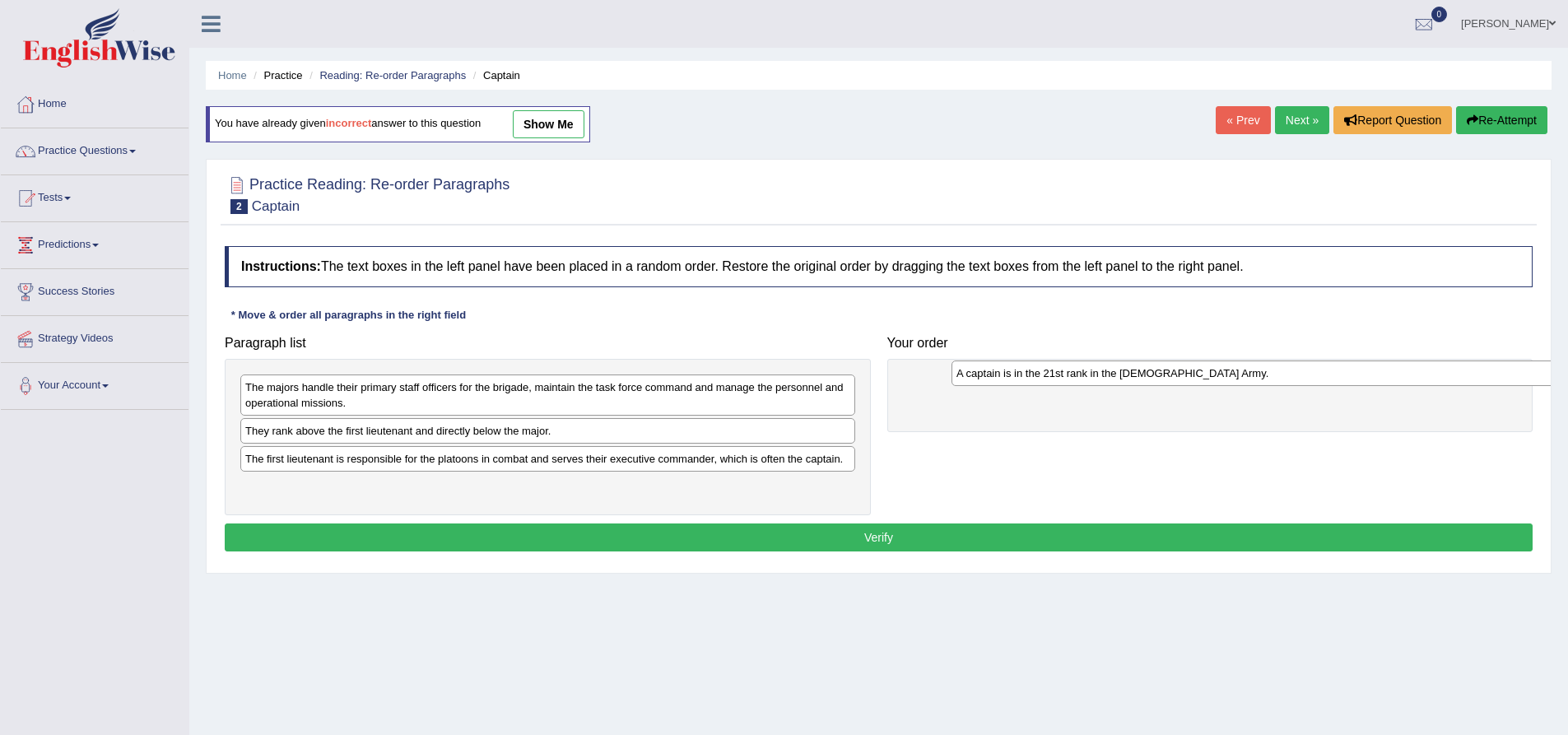
drag, startPoint x: 352, startPoint y: 437, endPoint x: 1065, endPoint y: 380, distance: 715.3
click at [1065, 380] on div "A captain is in the 21st rank in the [DEMOGRAPHIC_DATA] Army." at bounding box center [1258, 373] width 615 height 26
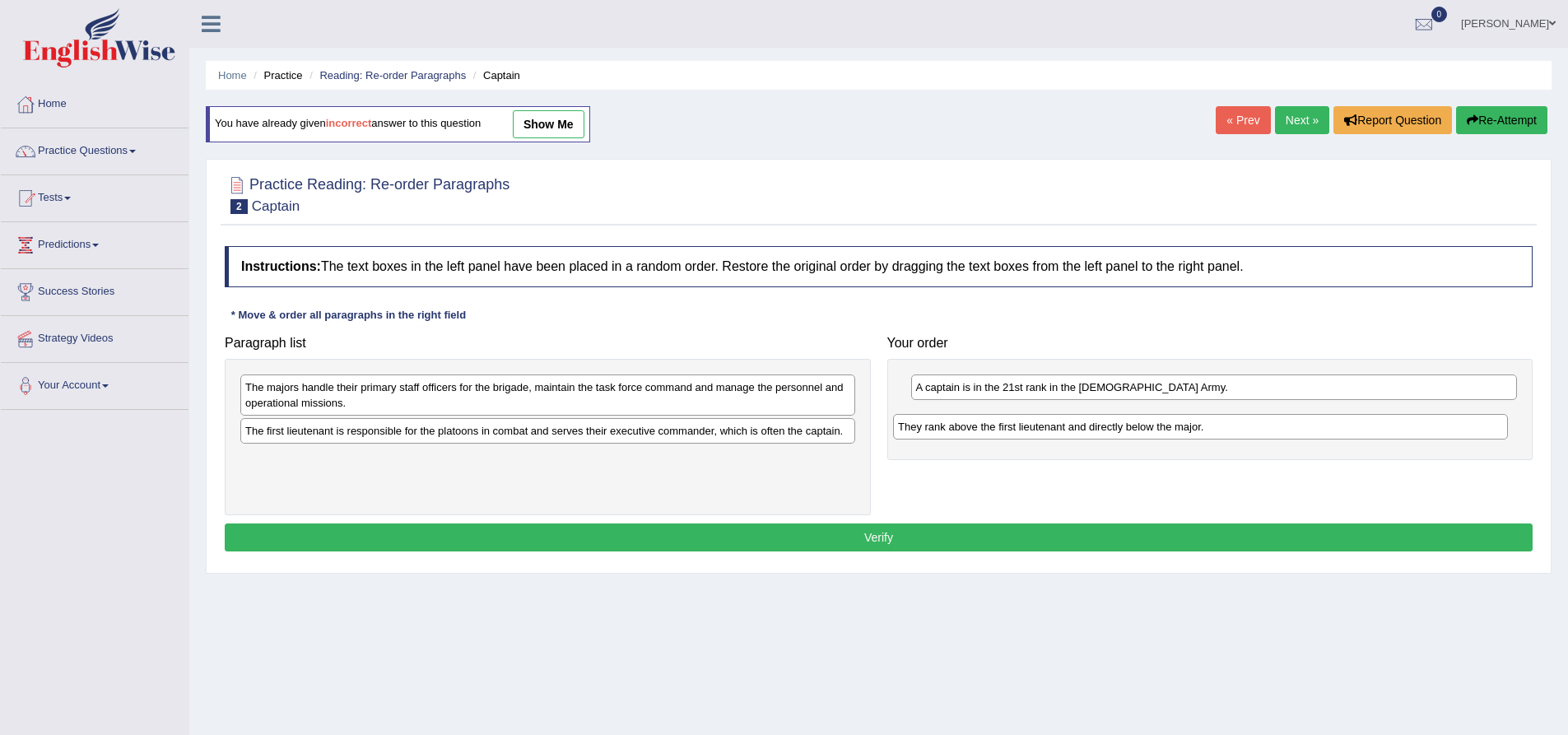
drag, startPoint x: 382, startPoint y: 440, endPoint x: 1042, endPoint y: 425, distance: 660.2
click at [1043, 430] on div "They rank above the first lieutenant and directly below the major." at bounding box center [1200, 426] width 615 height 26
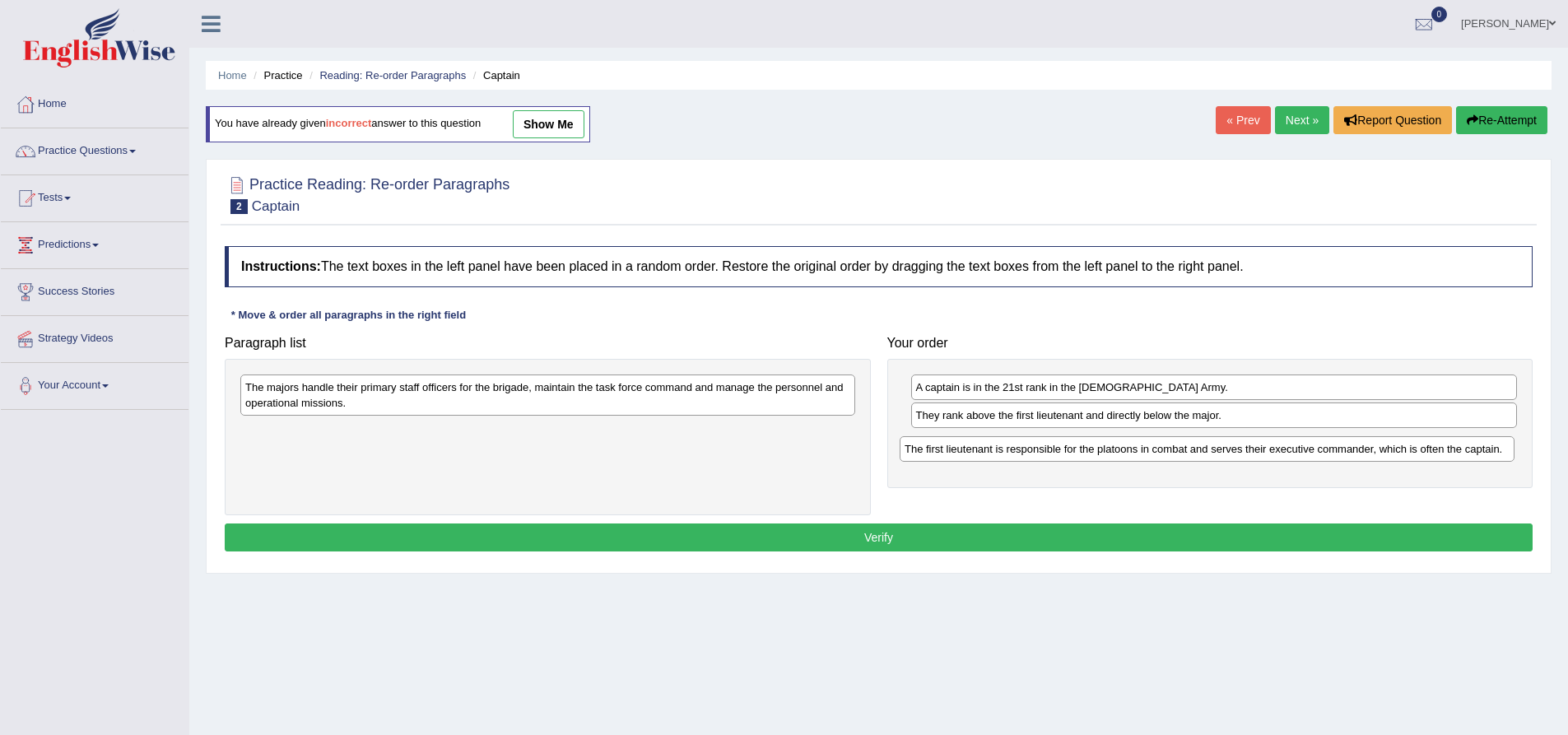
drag, startPoint x: 541, startPoint y: 435, endPoint x: 1202, endPoint y: 454, distance: 661.3
click at [1202, 454] on div "The first lieutenant is responsible for the platoons in combat and serves their…" at bounding box center [1207, 449] width 615 height 26
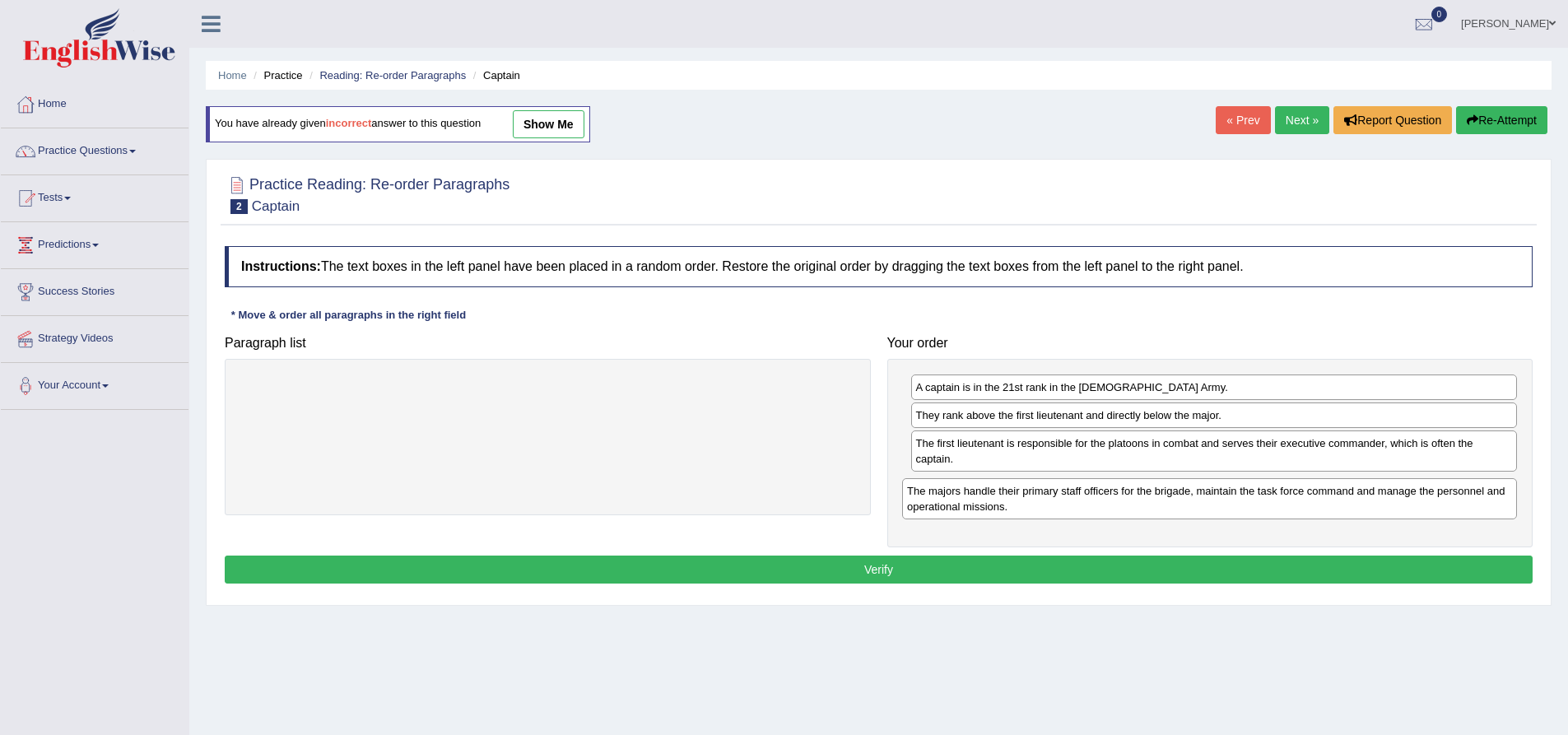
drag, startPoint x: 469, startPoint y: 414, endPoint x: 1130, endPoint y: 518, distance: 669.1
click at [1130, 518] on div "The majors handle their primary staff officers for the brigade, maintain the ta…" at bounding box center [1209, 499] width 615 height 41
click at [1060, 567] on button "Verify" at bounding box center [879, 570] width 1308 height 28
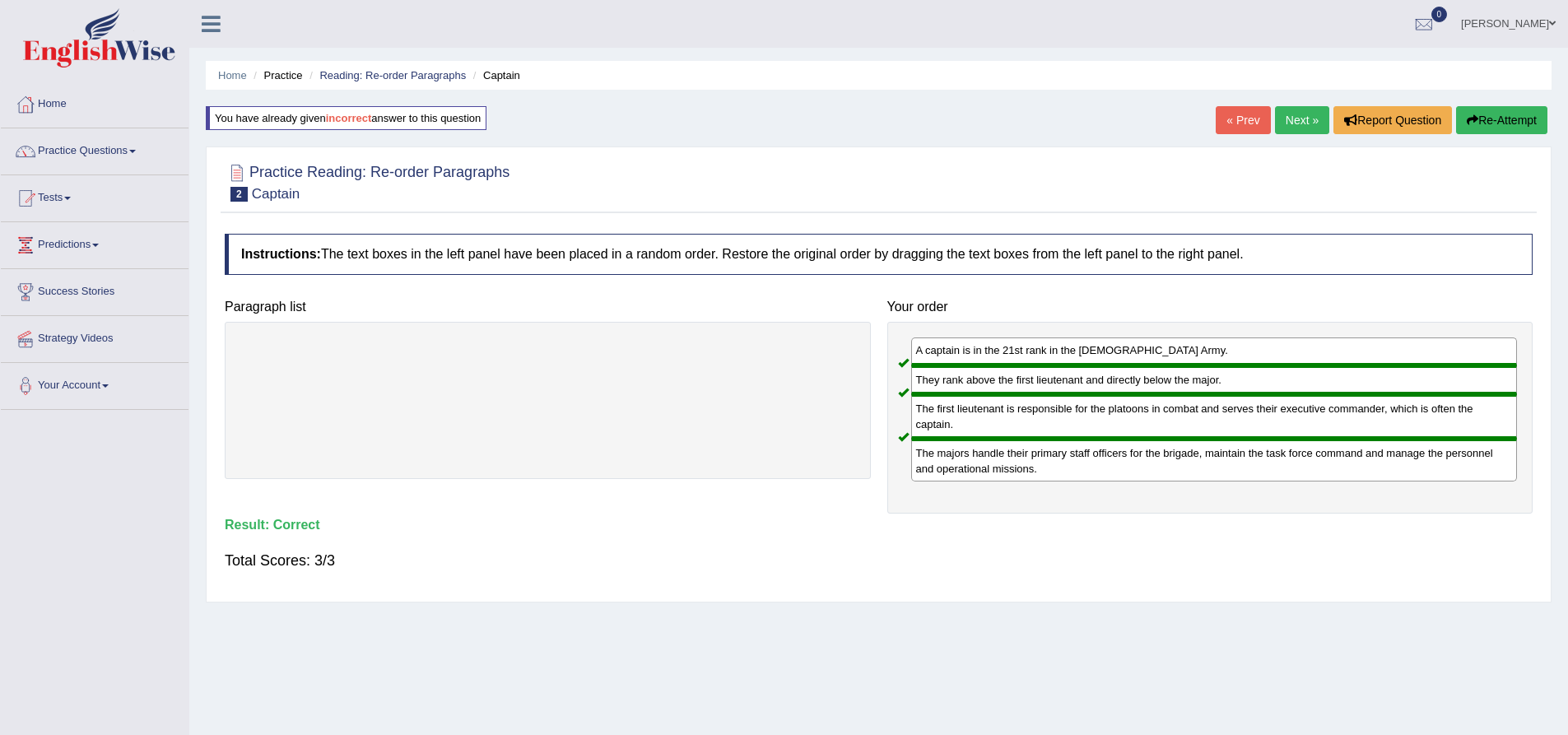
click at [1300, 117] on link "Next »" at bounding box center [1302, 121] width 54 height 28
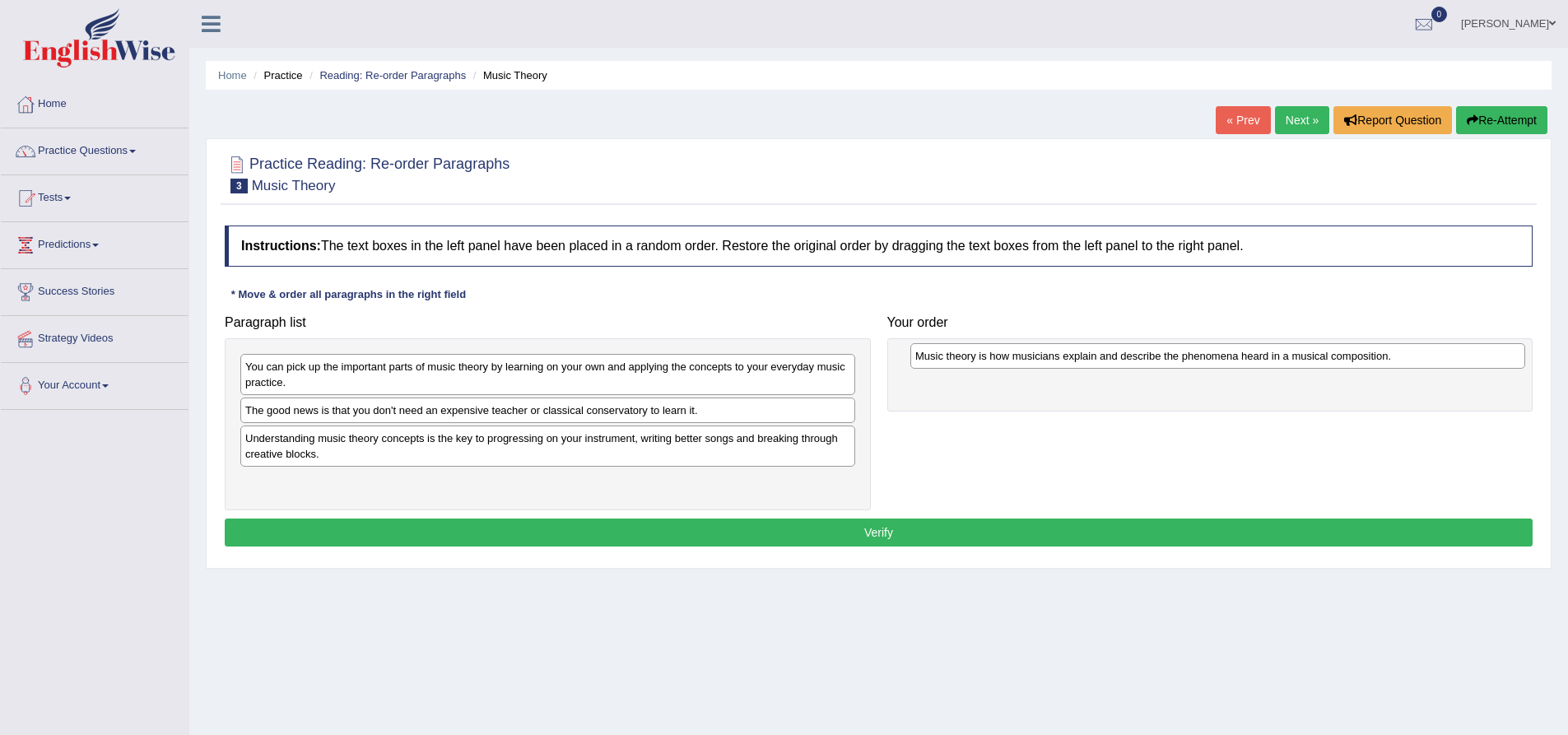
drag, startPoint x: 643, startPoint y: 444, endPoint x: 1297, endPoint y: 362, distance: 659.1
click at [1297, 362] on div "Music theory is how musicians explain and describe the phenomena heard in a mus…" at bounding box center [1218, 355] width 615 height 26
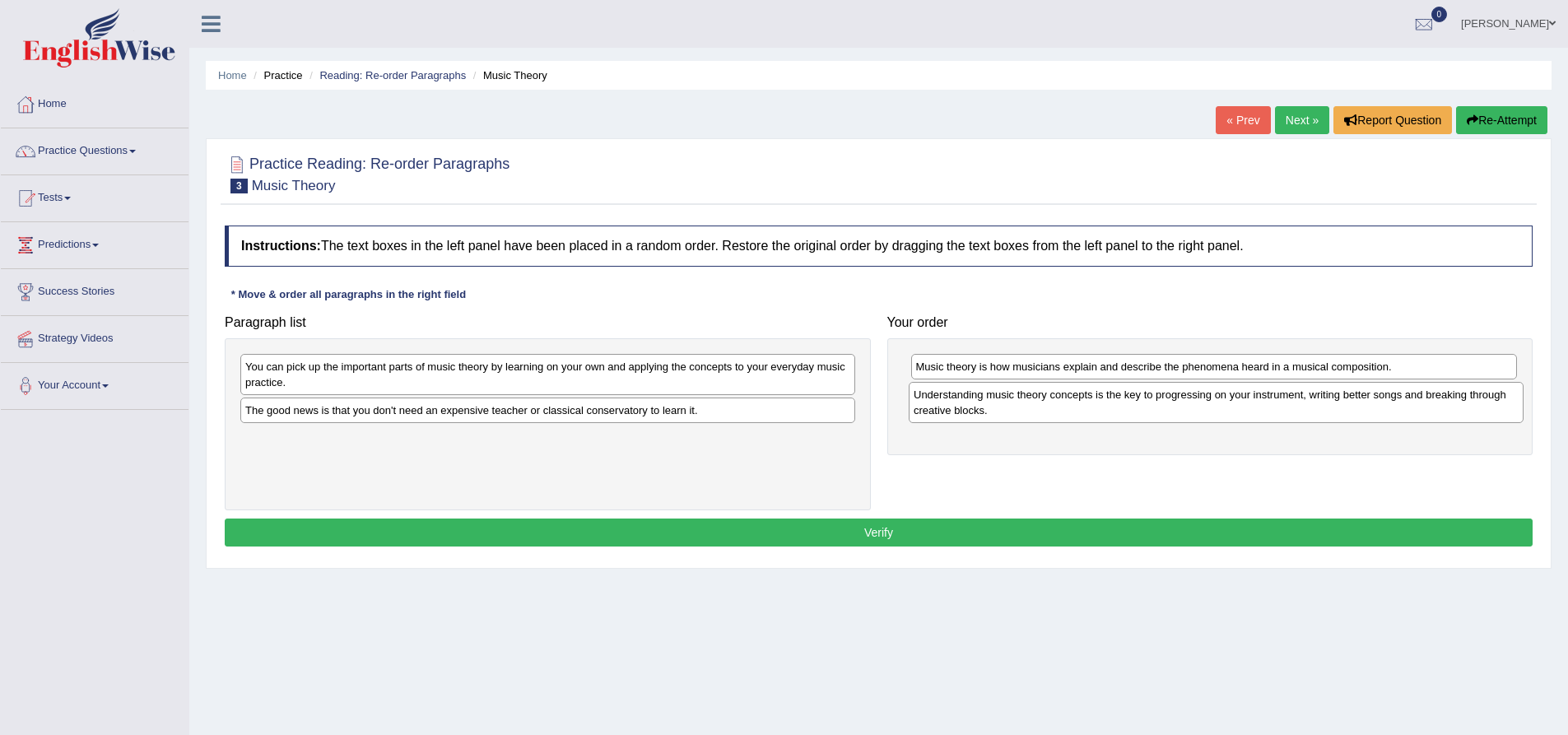
drag, startPoint x: 538, startPoint y: 454, endPoint x: 1202, endPoint y: 404, distance: 665.9
click at [1202, 405] on div "Understanding music theory concepts is the key to progressing on your instrumen…" at bounding box center [1216, 402] width 615 height 41
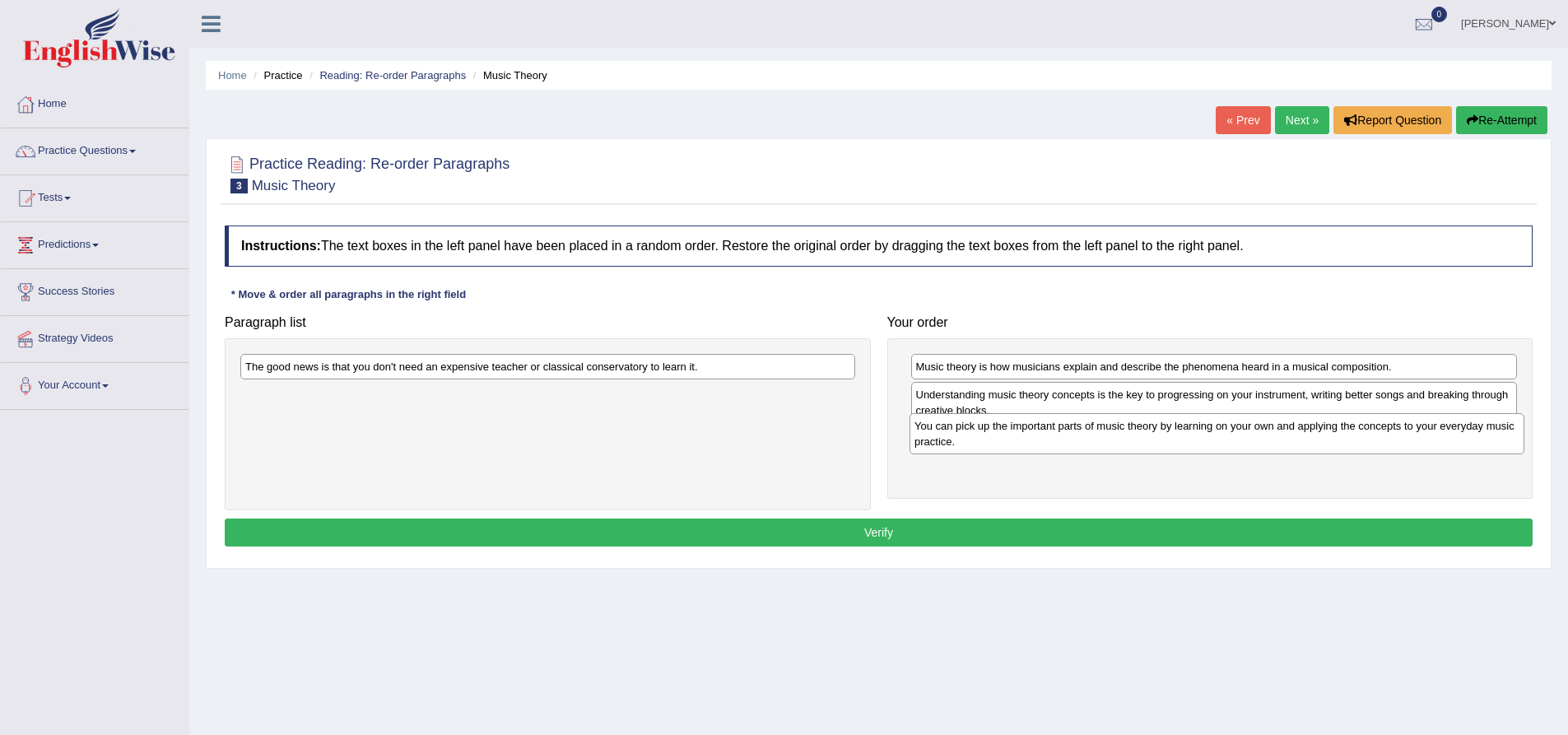
drag, startPoint x: 471, startPoint y: 377, endPoint x: 1144, endPoint y: 447, distance: 676.6
click at [1144, 447] on div "You can pick up the important parts of music theory by learning on your own and…" at bounding box center [1217, 433] width 615 height 41
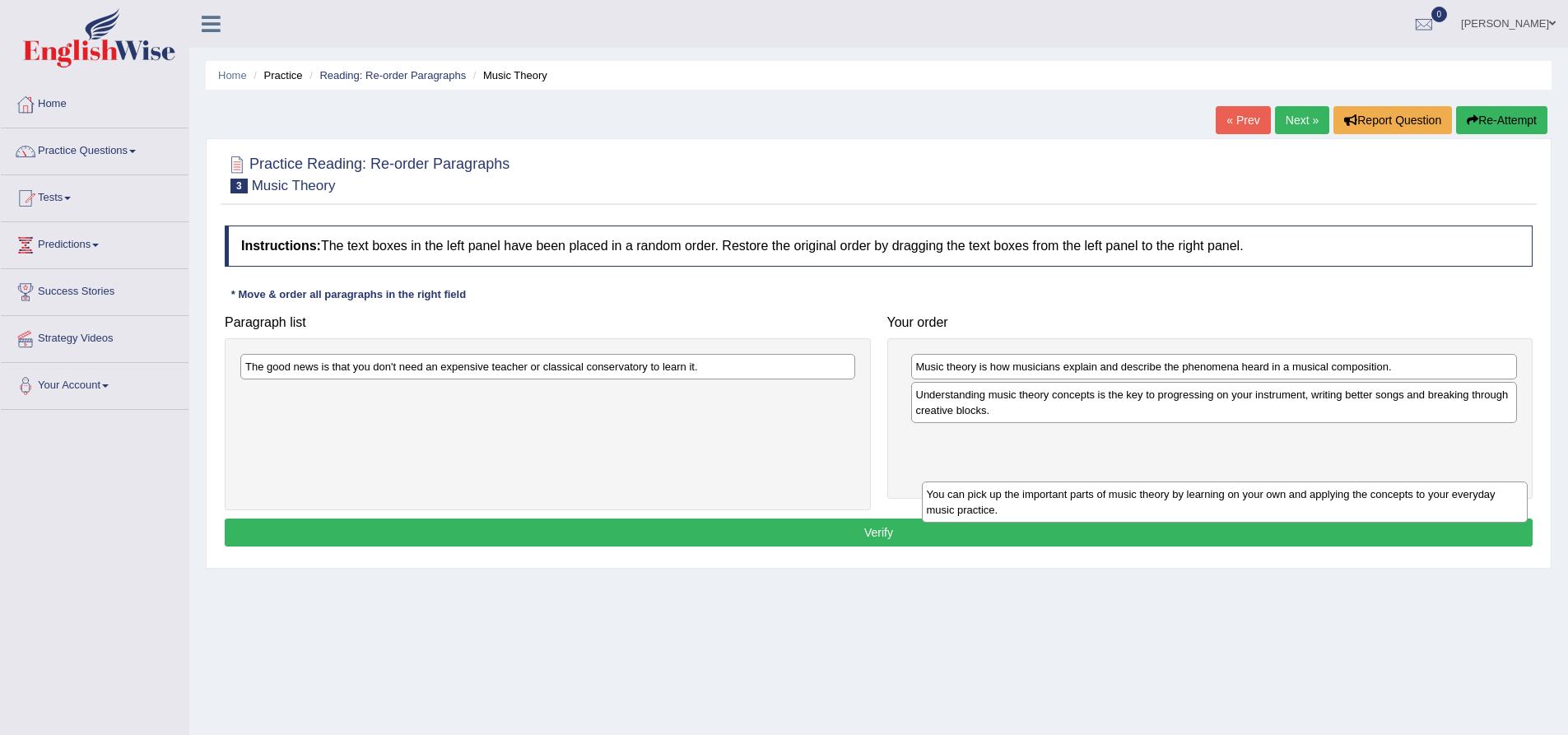
drag, startPoint x: 1059, startPoint y: 457, endPoint x: 1066, endPoint y: 514, distance: 57.4
click at [1066, 514] on div "You can pick up the important parts of music theory by learning on your own and…" at bounding box center [1225, 502] width 607 height 41
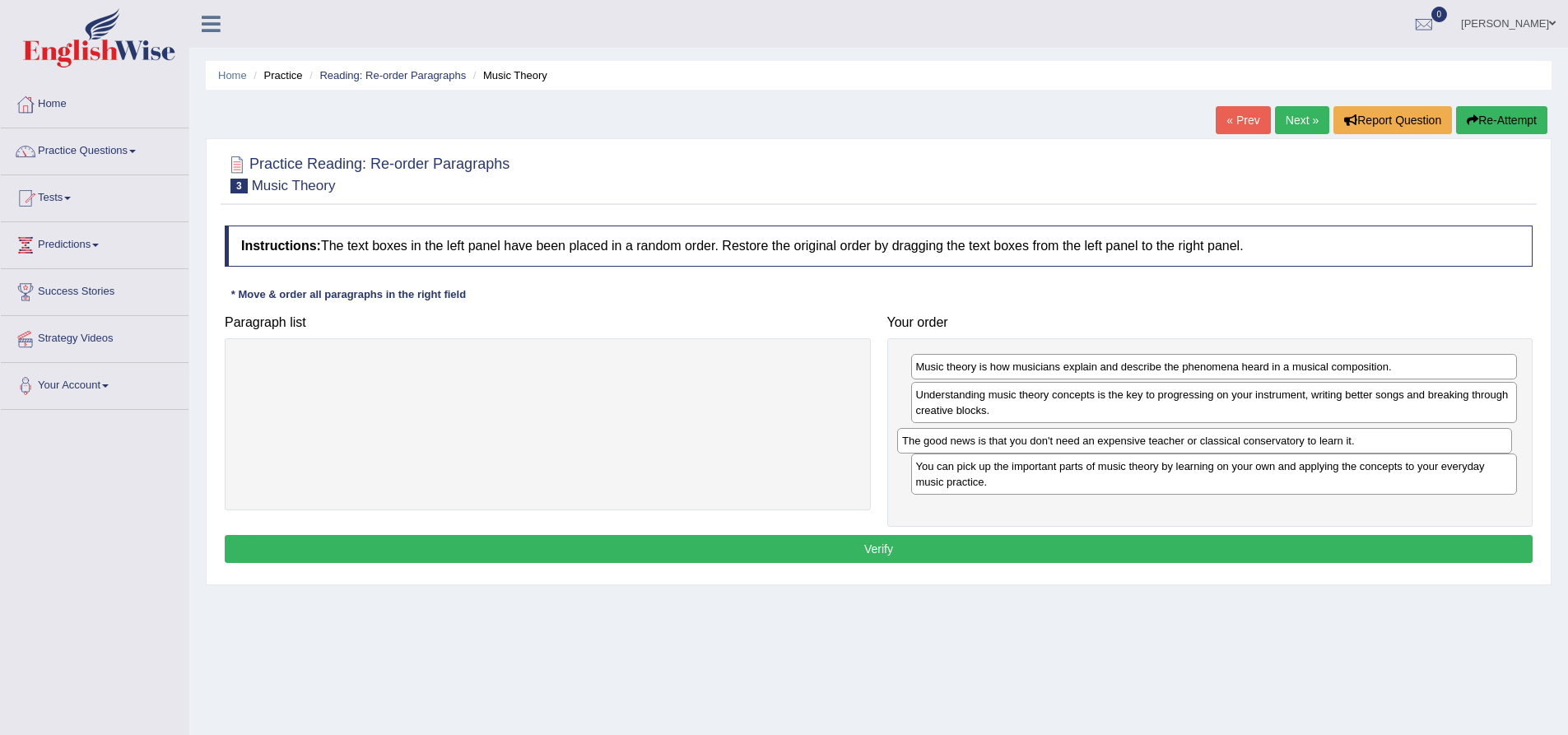
drag, startPoint x: 495, startPoint y: 370, endPoint x: 1156, endPoint y: 444, distance: 665.1
click at [1154, 444] on div "The good news is that you don't need an expensive teacher or classical conserva…" at bounding box center [1204, 440] width 615 height 26
click at [1096, 548] on button "Verify" at bounding box center [879, 549] width 1308 height 28
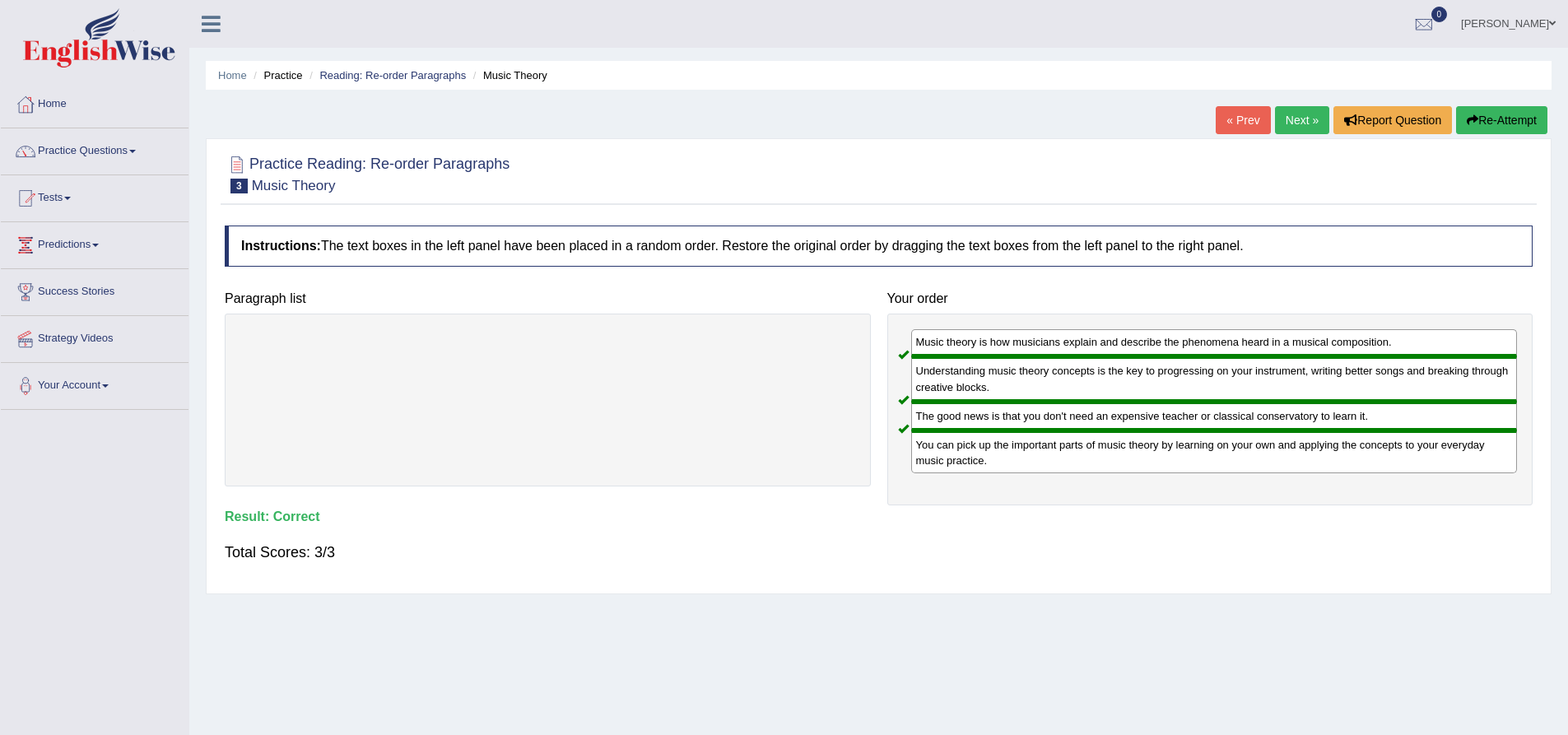
click at [1293, 117] on link "Next »" at bounding box center [1302, 121] width 54 height 28
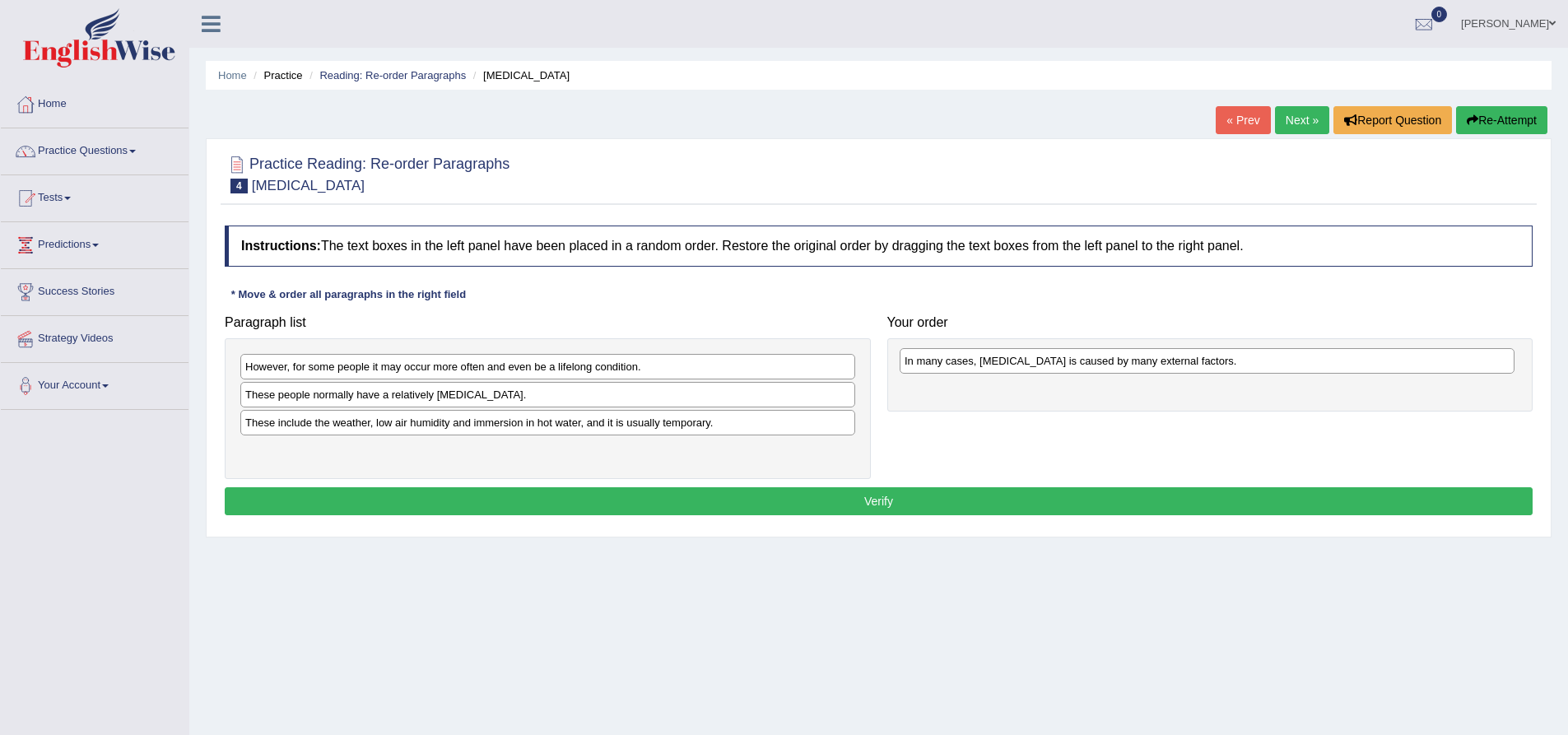
drag, startPoint x: 338, startPoint y: 400, endPoint x: 997, endPoint y: 366, distance: 659.9
click at [997, 366] on div "In many cases, [MEDICAL_DATA] is caused by many external factors." at bounding box center [1207, 360] width 615 height 26
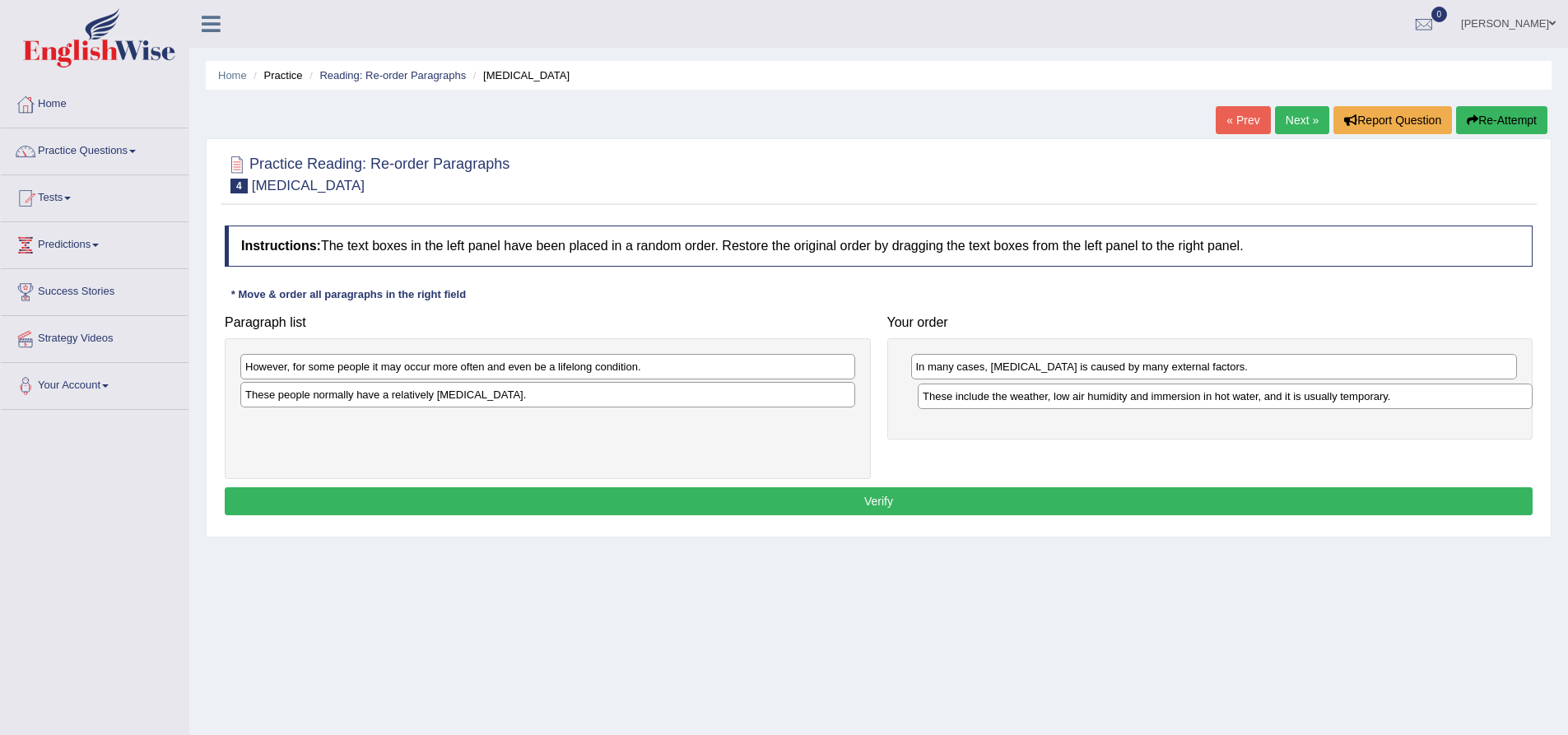
drag, startPoint x: 320, startPoint y: 430, endPoint x: 997, endPoint y: 405, distance: 677.5
click at [997, 405] on div "These include the weather, low air humidity and immersion in hot water, and it …" at bounding box center [1225, 396] width 615 height 26
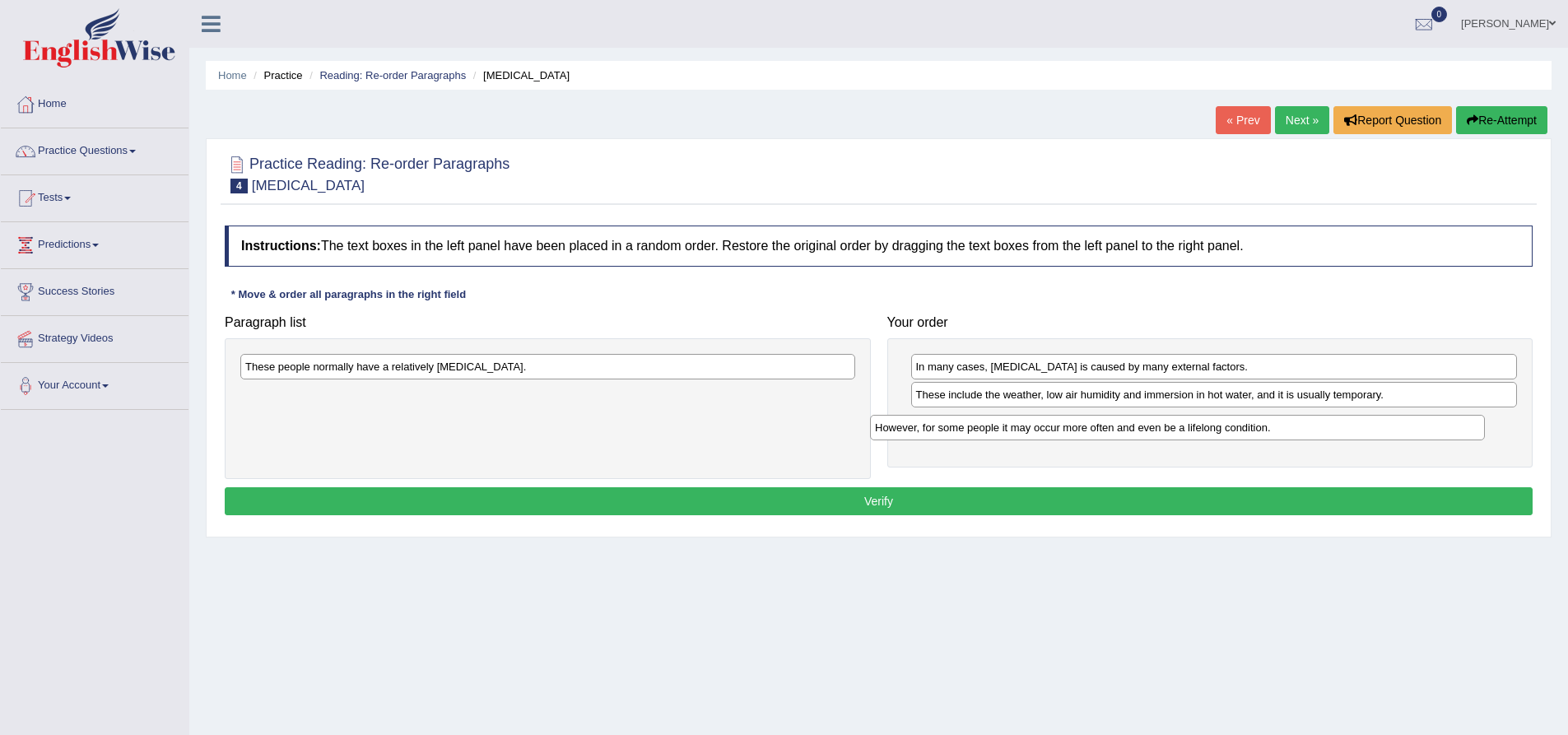
drag, startPoint x: 516, startPoint y: 375, endPoint x: 1147, endPoint y: 436, distance: 633.9
click at [1147, 436] on div "However, for some people it may occur more often and even be a lifelong conditi…" at bounding box center [1177, 427] width 615 height 26
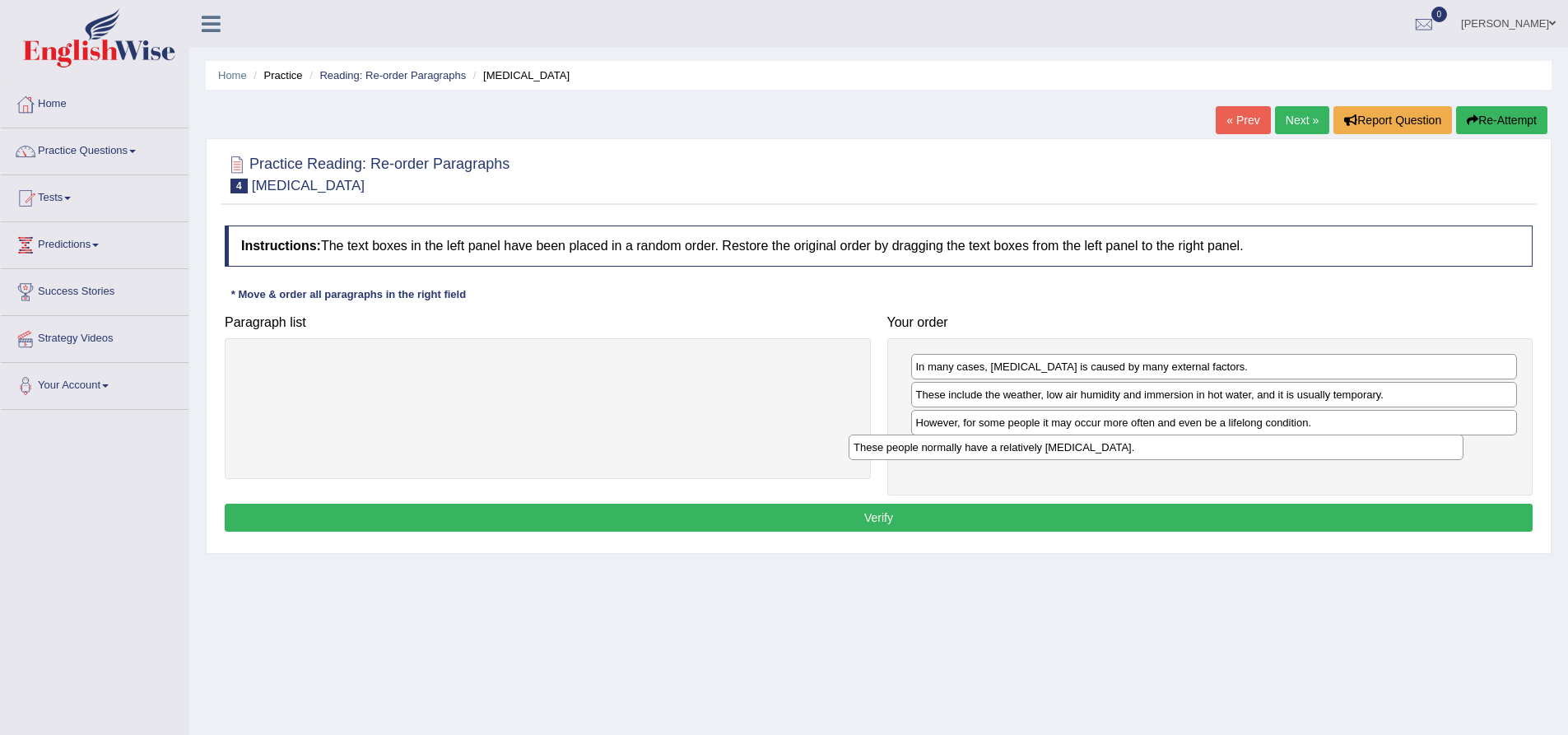
drag, startPoint x: 588, startPoint y: 371, endPoint x: 1218, endPoint y: 458, distance: 636.0
click at [1218, 458] on div "These people normally have a relatively [MEDICAL_DATA]." at bounding box center [1156, 447] width 615 height 26
click at [1183, 517] on button "Verify" at bounding box center [879, 518] width 1308 height 28
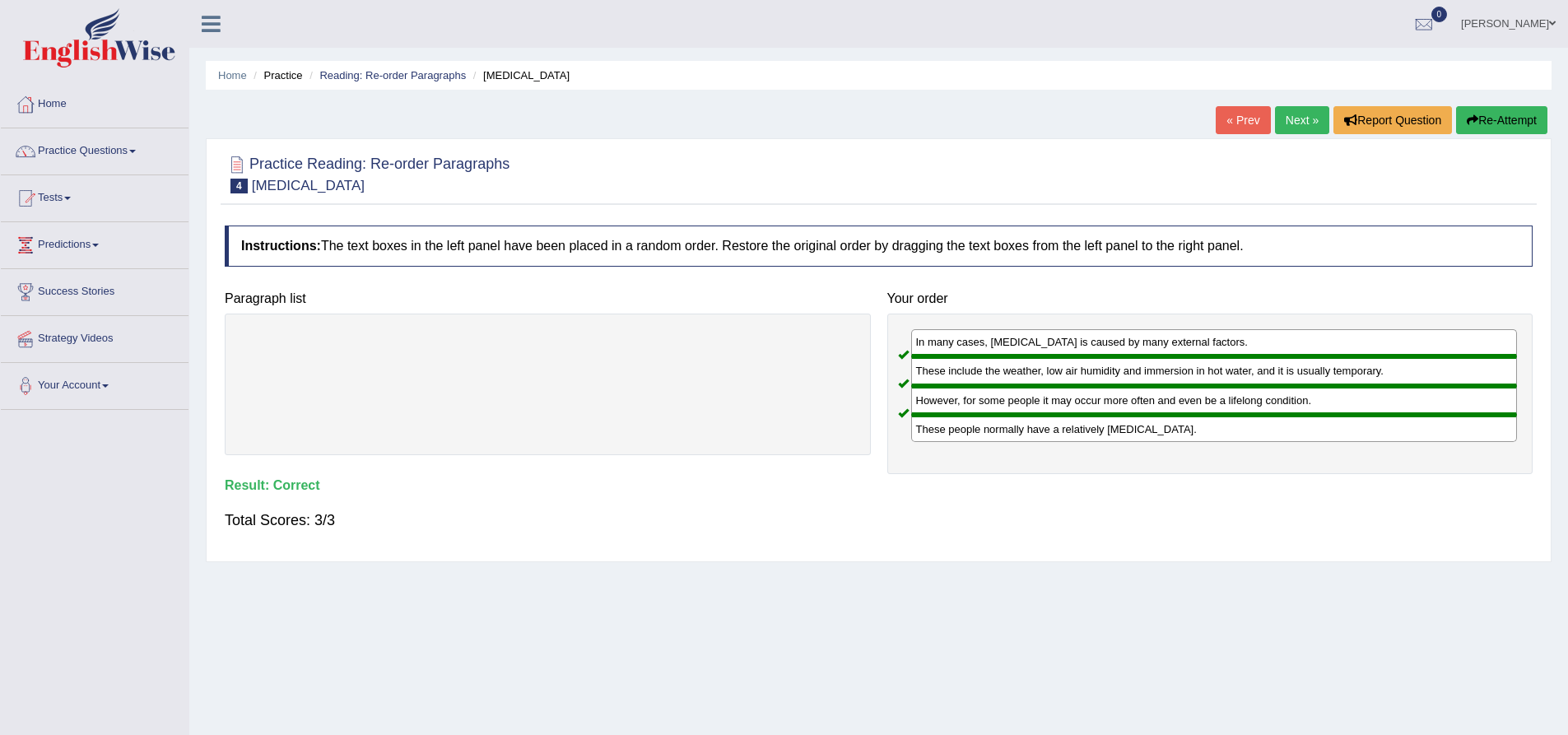
click at [1288, 114] on link "Next »" at bounding box center [1302, 121] width 54 height 28
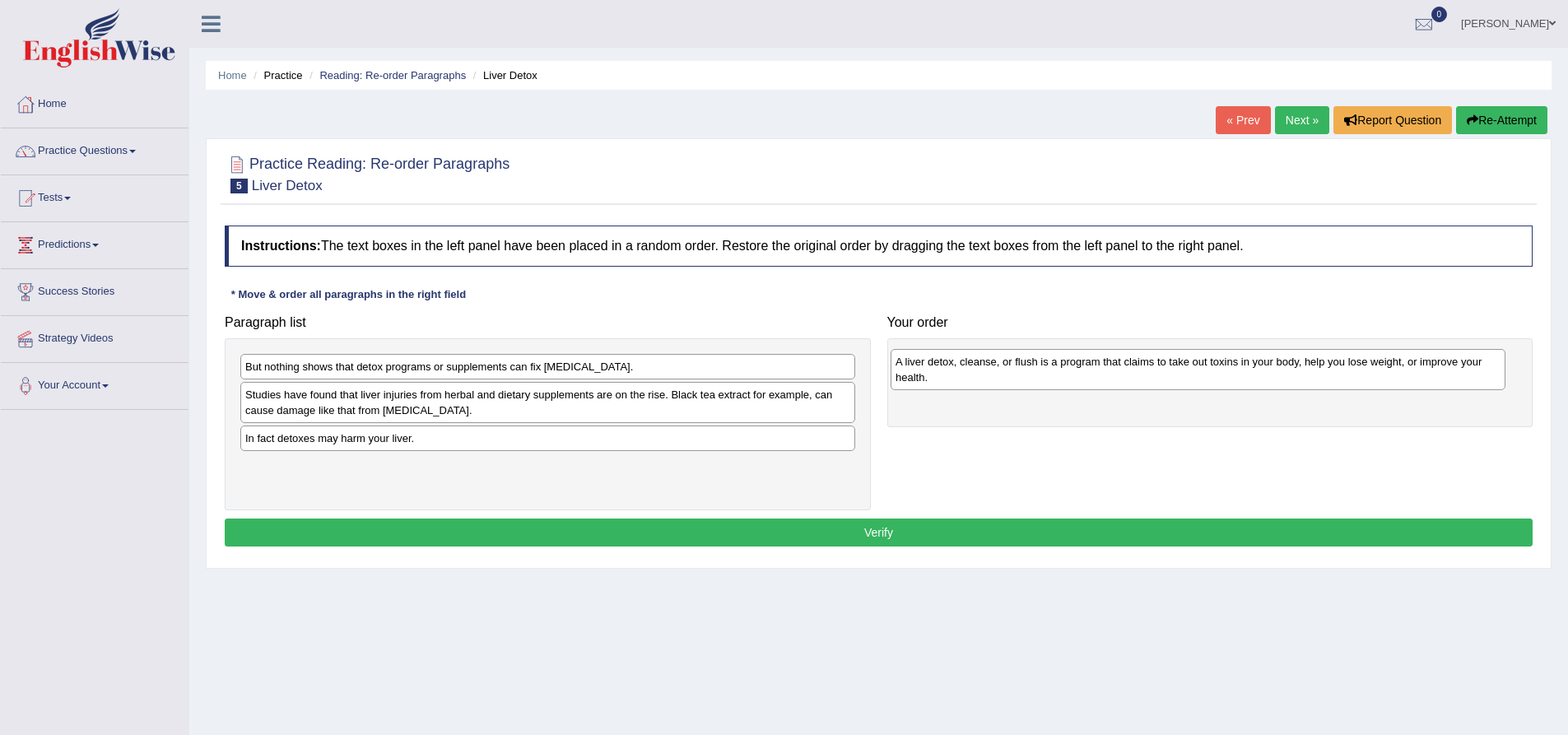
drag, startPoint x: 538, startPoint y: 403, endPoint x: 1188, endPoint y: 370, distance: 650.8
click at [1188, 370] on div "A liver detox, cleanse, or flush is a program that claims to take out toxins in…" at bounding box center [1198, 369] width 615 height 41
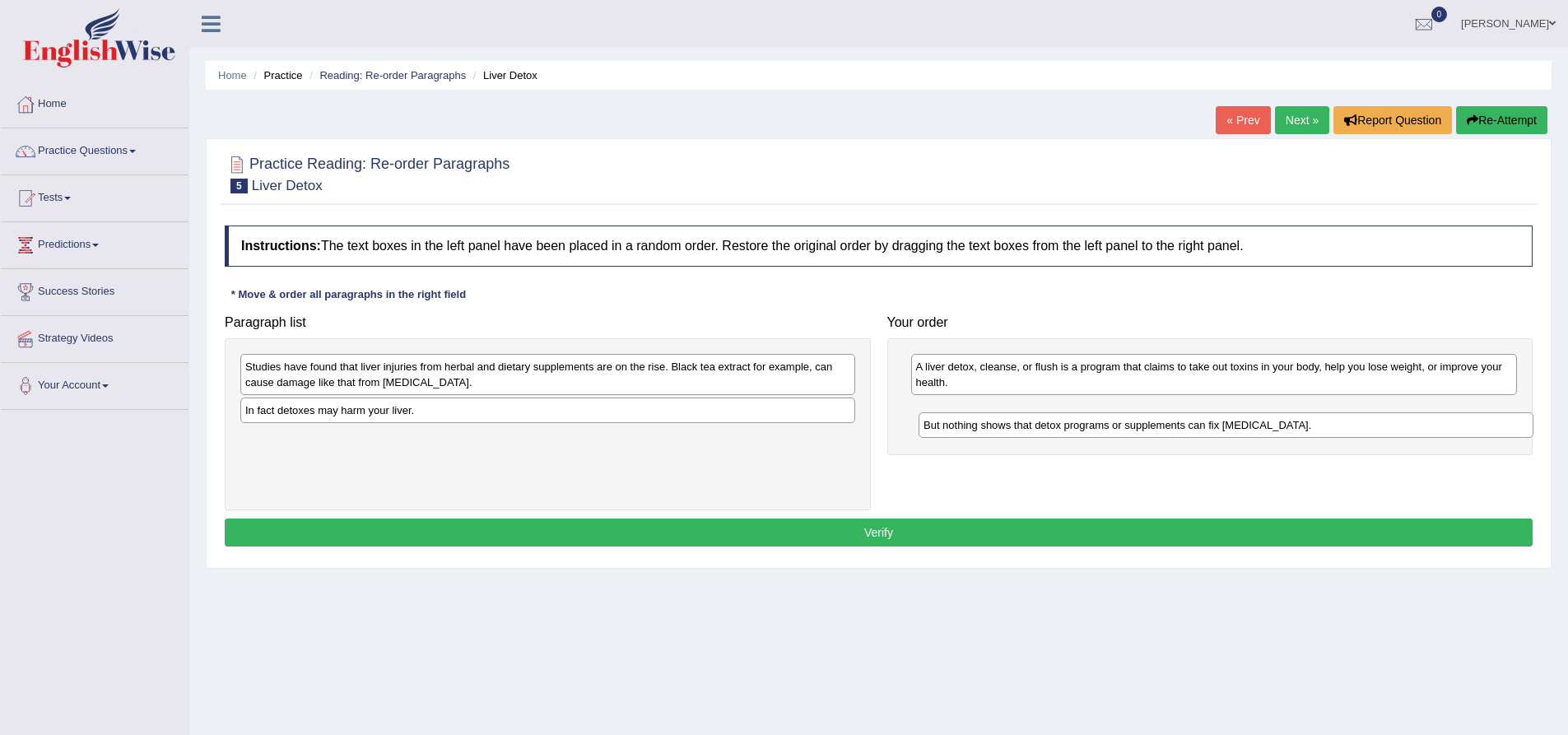
drag, startPoint x: 325, startPoint y: 370, endPoint x: 1003, endPoint y: 428, distance: 680.5
click at [1003, 428] on div "But nothing shows that detox programs or supplements can fix liver damage." at bounding box center [1226, 425] width 615 height 26
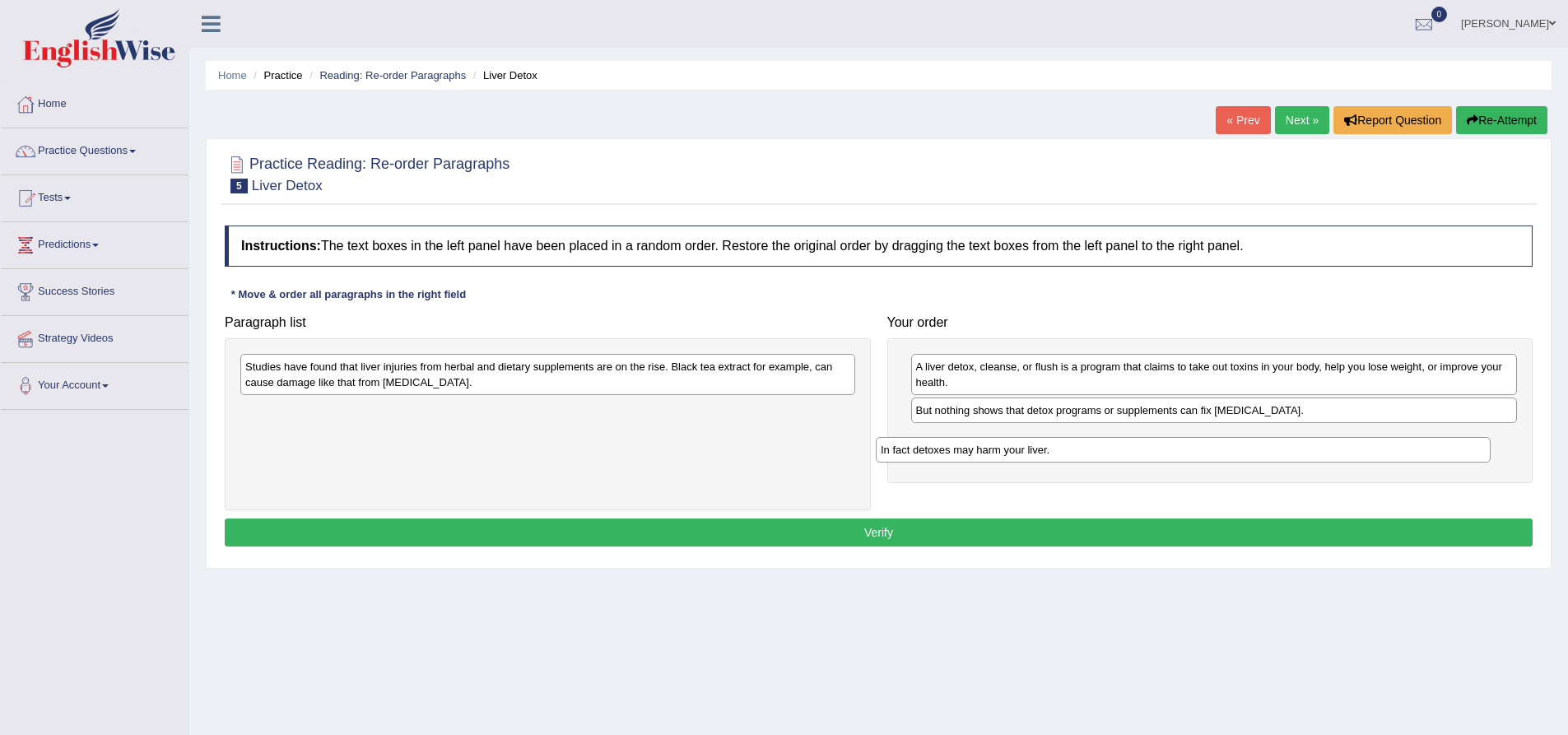
drag, startPoint x: 376, startPoint y: 418, endPoint x: 1022, endPoint y: 456, distance: 647.1
click at [1022, 456] on div "In fact detoxes may harm your liver." at bounding box center [1183, 449] width 615 height 26
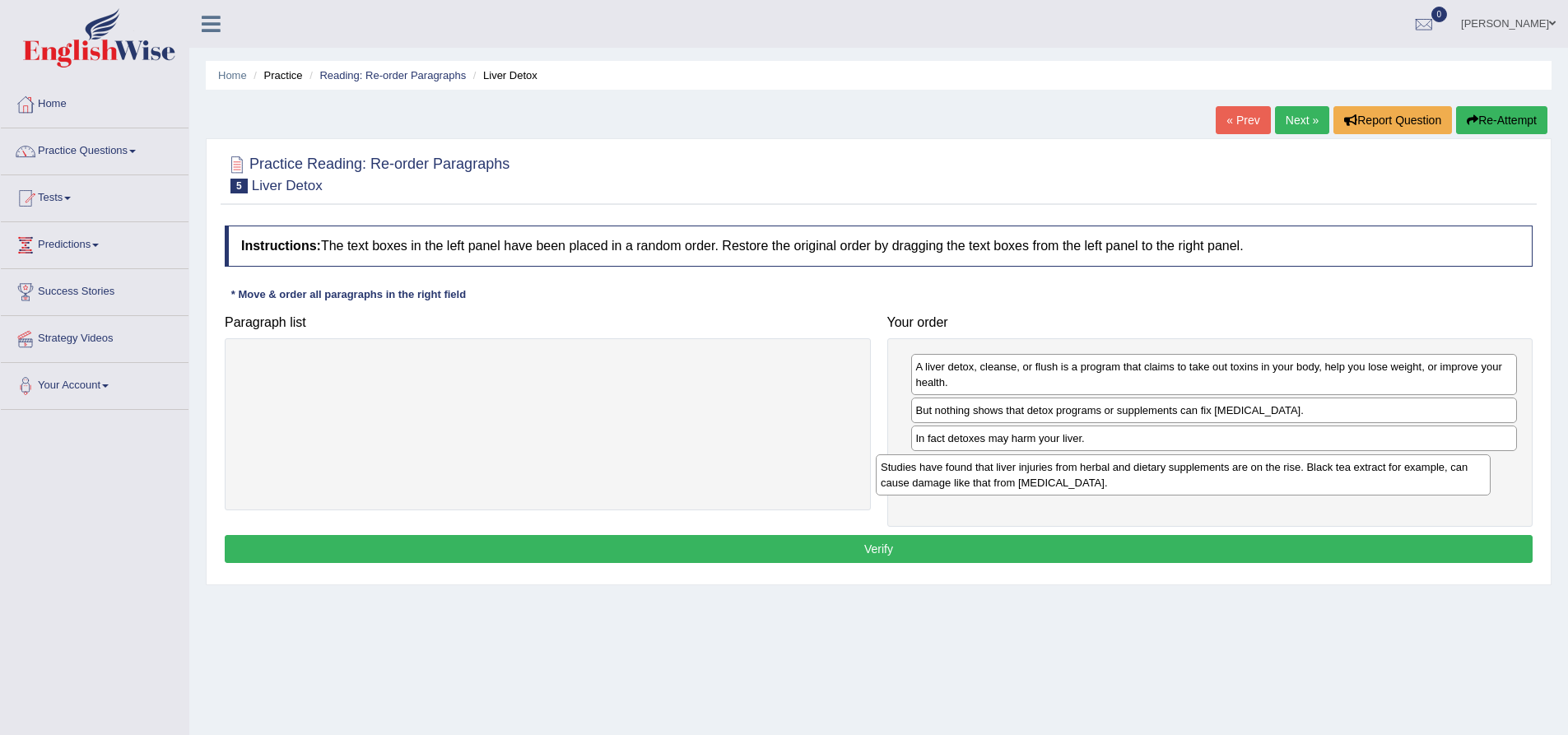
drag, startPoint x: 549, startPoint y: 376, endPoint x: 1192, endPoint y: 474, distance: 650.4
click at [1192, 474] on div "Studies have found that liver injuries from herbal and dietary supplements are …" at bounding box center [1183, 474] width 615 height 41
click at [1042, 552] on button "Verify" at bounding box center [879, 549] width 1308 height 28
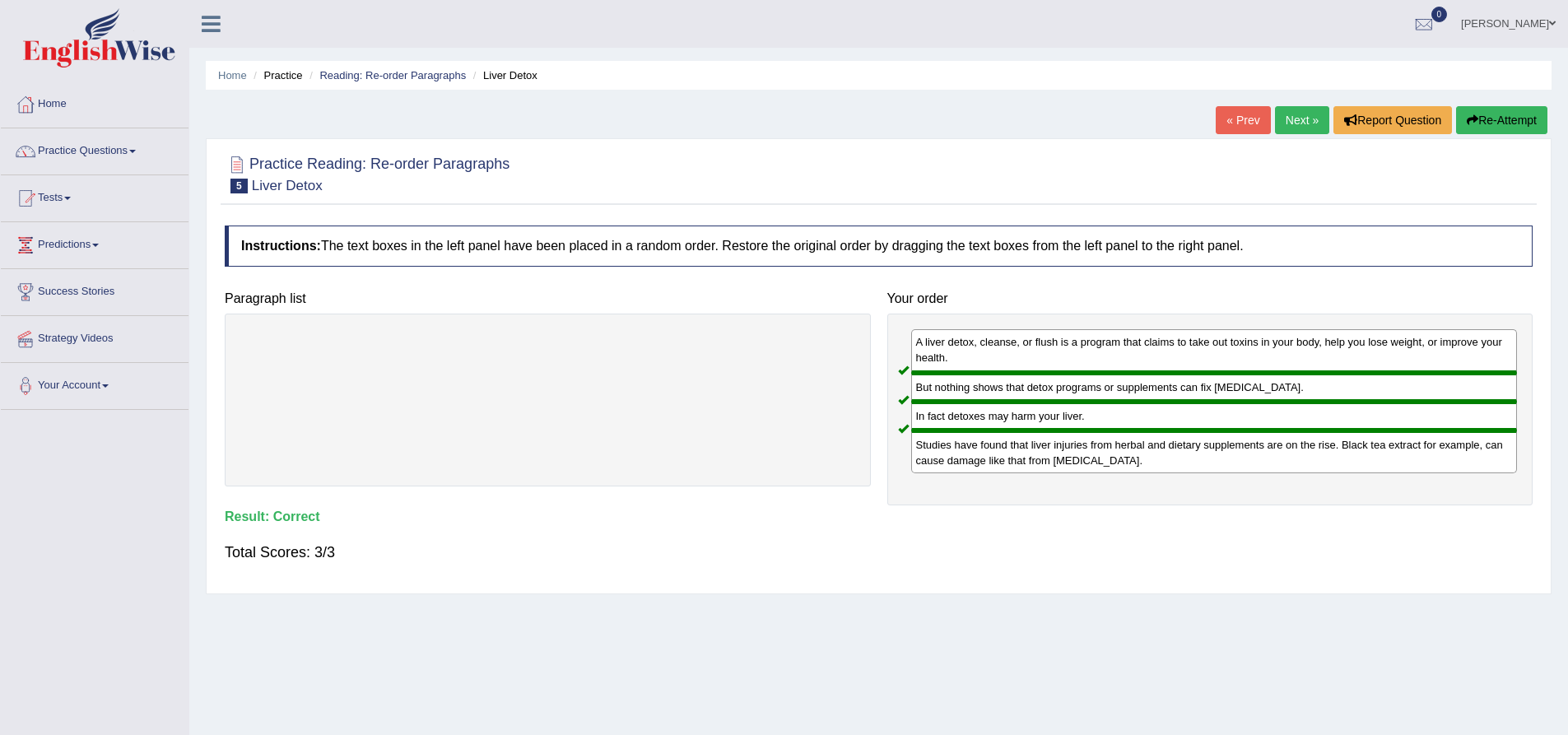
click at [1288, 112] on link "Next »" at bounding box center [1302, 121] width 54 height 28
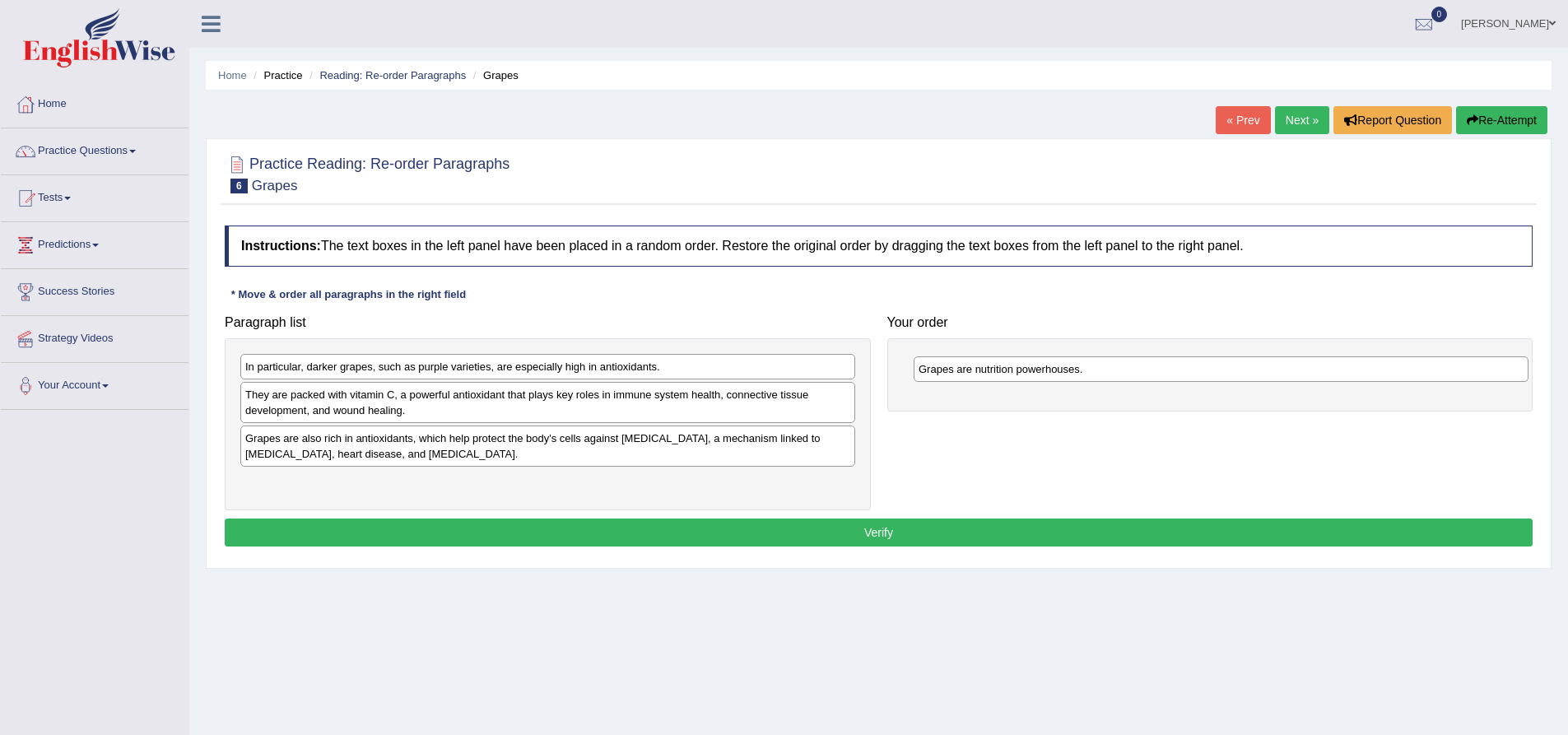
drag, startPoint x: 328, startPoint y: 371, endPoint x: 1001, endPoint y: 374, distance: 673.0
click at [1001, 374] on div "Grapes are nutrition powerhouses." at bounding box center [1221, 369] width 615 height 26
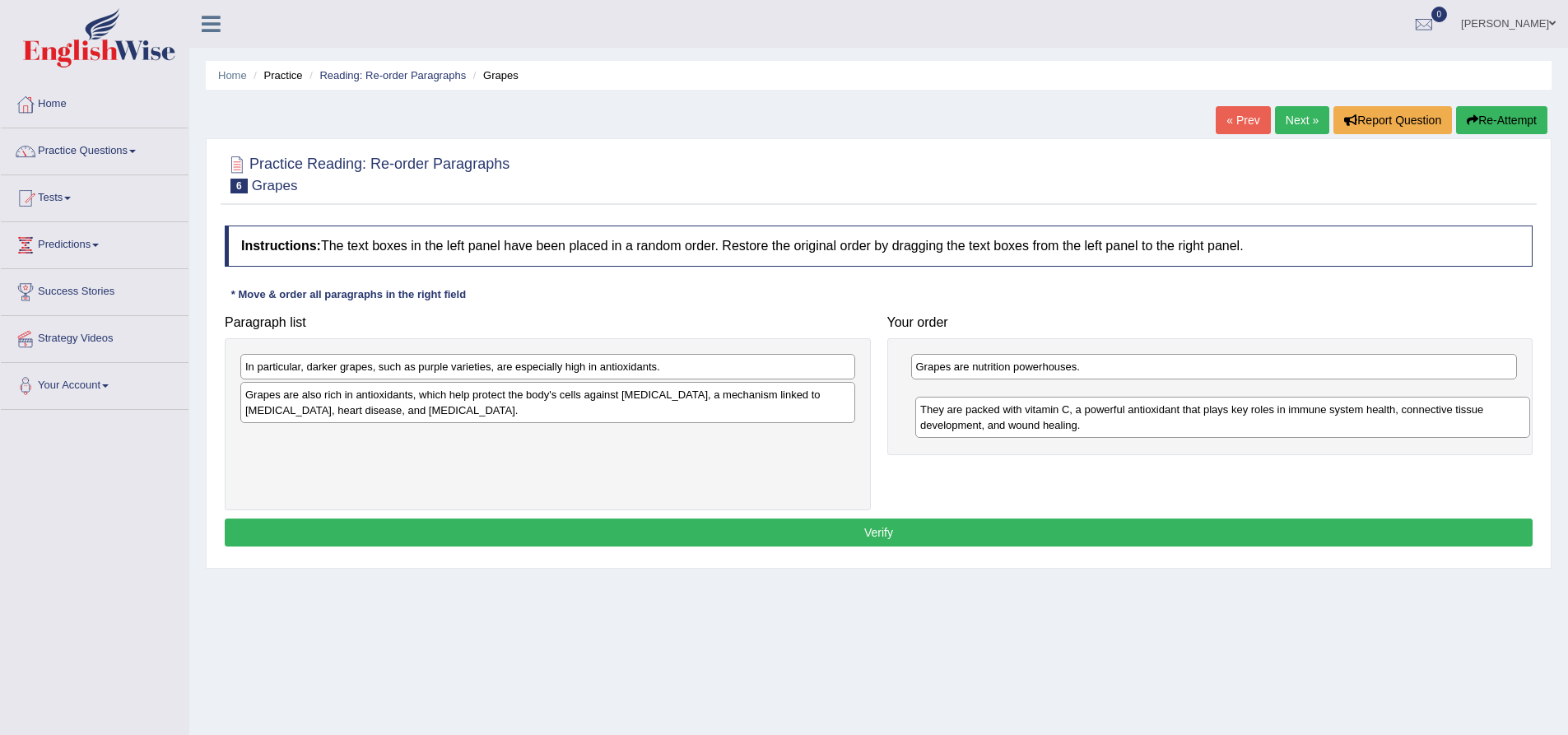
drag, startPoint x: 379, startPoint y: 412, endPoint x: 1059, endPoint y: 424, distance: 680.1
click at [1056, 425] on div "They are packed with vitamin C, a powerful antioxidant that plays key roles in …" at bounding box center [1223, 417] width 615 height 41
click at [433, 415] on div "Grapes are also rich in antioxidants, which help protect the body's cells again…" at bounding box center [548, 402] width 615 height 41
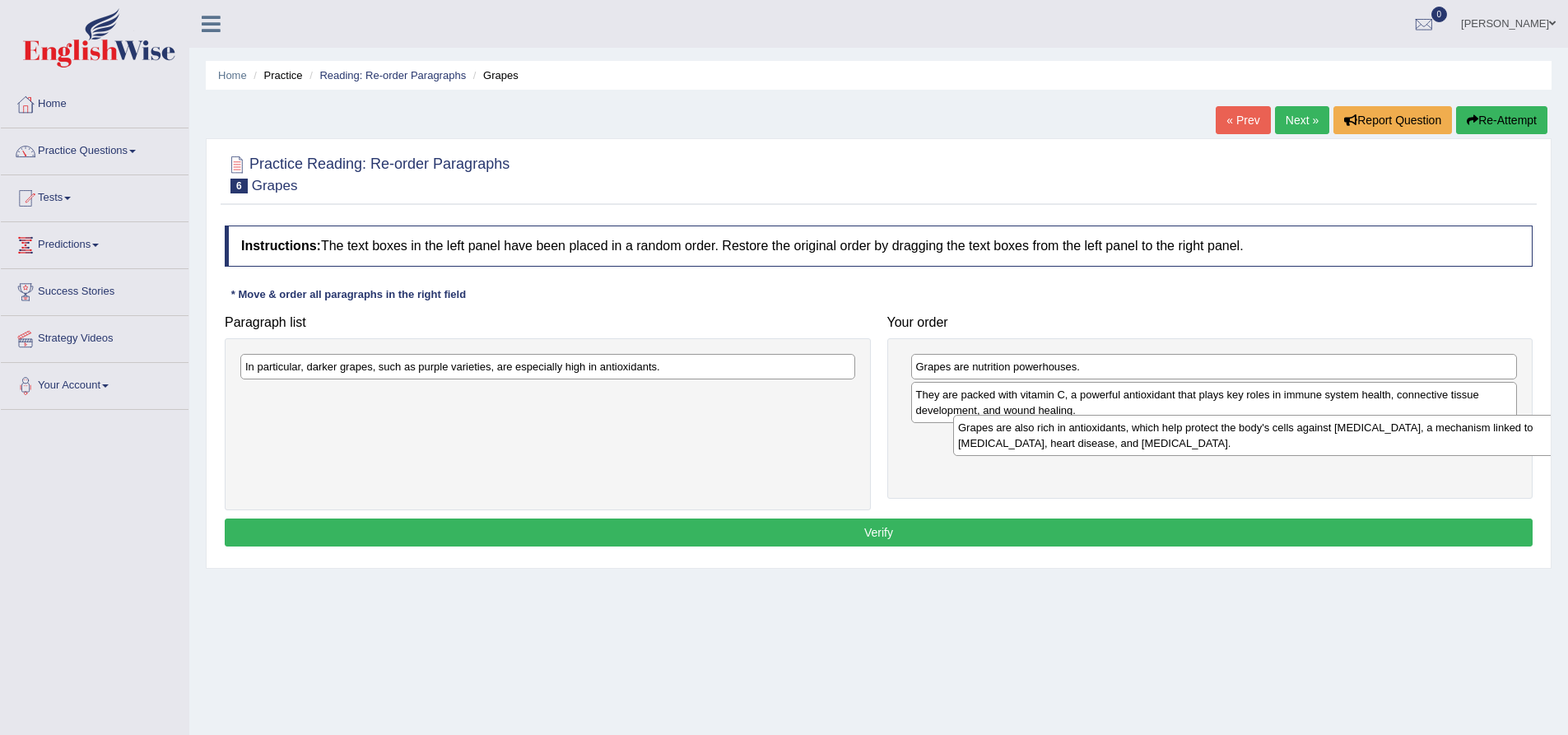
drag, startPoint x: 449, startPoint y: 419, endPoint x: 1161, endPoint y: 464, distance: 713.4
click at [1161, 456] on div "Grapes are also rich in antioxidants, which help protect the body's cells again…" at bounding box center [1260, 435] width 615 height 41
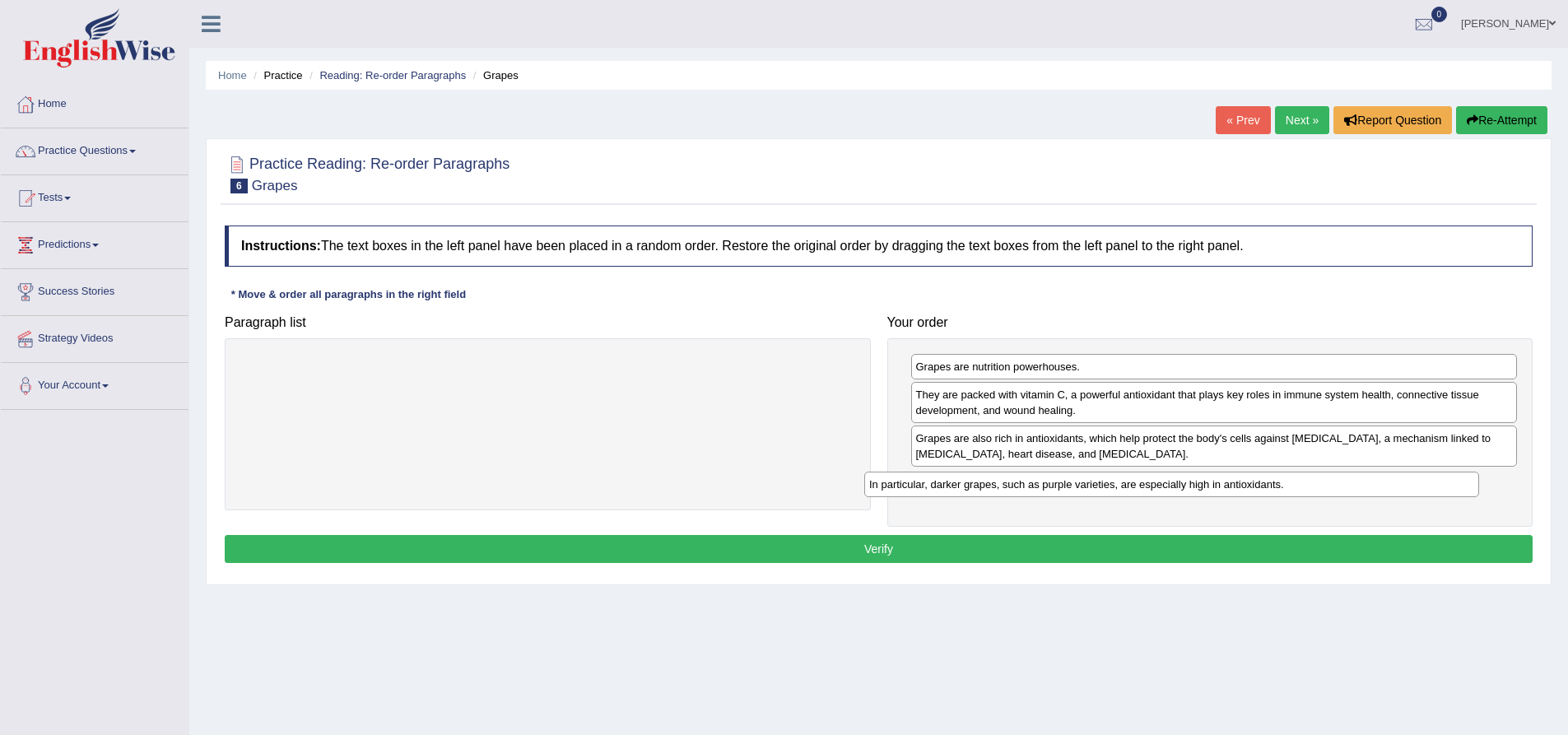
drag, startPoint x: 487, startPoint y: 366, endPoint x: 1116, endPoint y: 484, distance: 640.0
click at [1114, 484] on div "In particular, darker grapes, such as purple varieties, are especially high in …" at bounding box center [1171, 484] width 615 height 26
click at [925, 549] on button "Verify" at bounding box center [879, 549] width 1308 height 28
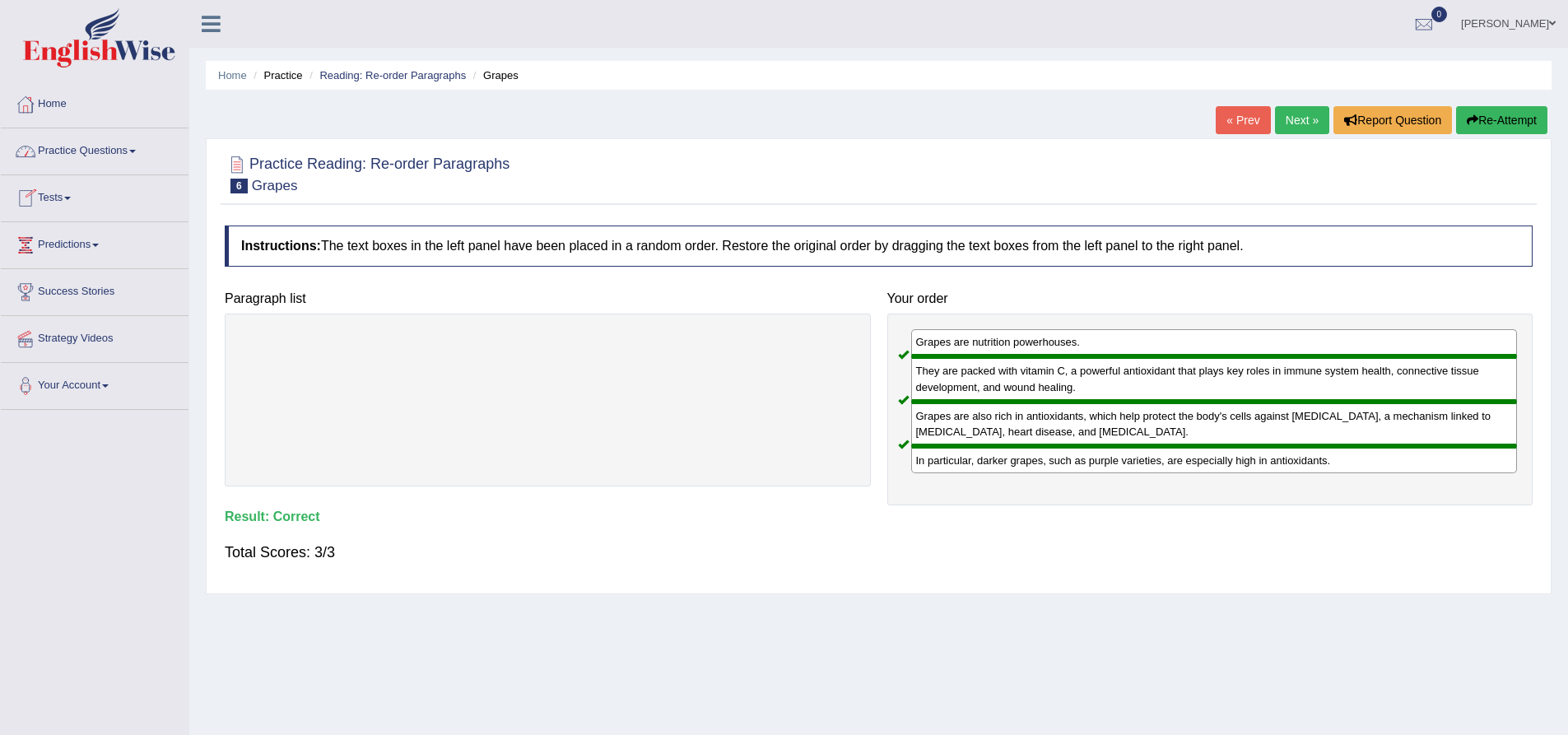
click at [1286, 112] on link "Next »" at bounding box center [1302, 121] width 54 height 28
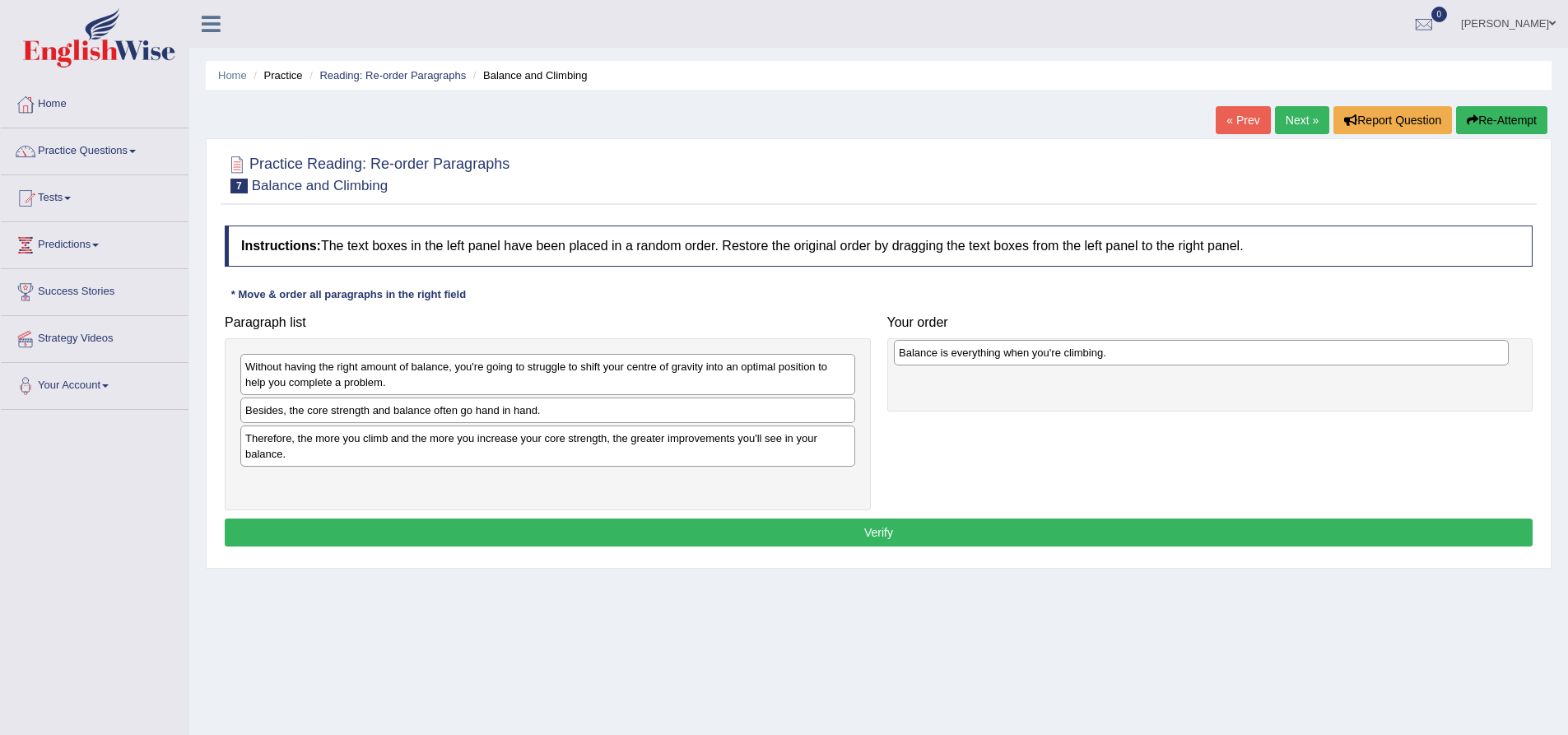
drag, startPoint x: 372, startPoint y: 420, endPoint x: 1028, endPoint y: 361, distance: 658.6
click at [1028, 361] on div "Balance is everything when you're climbing." at bounding box center [1201, 352] width 615 height 26
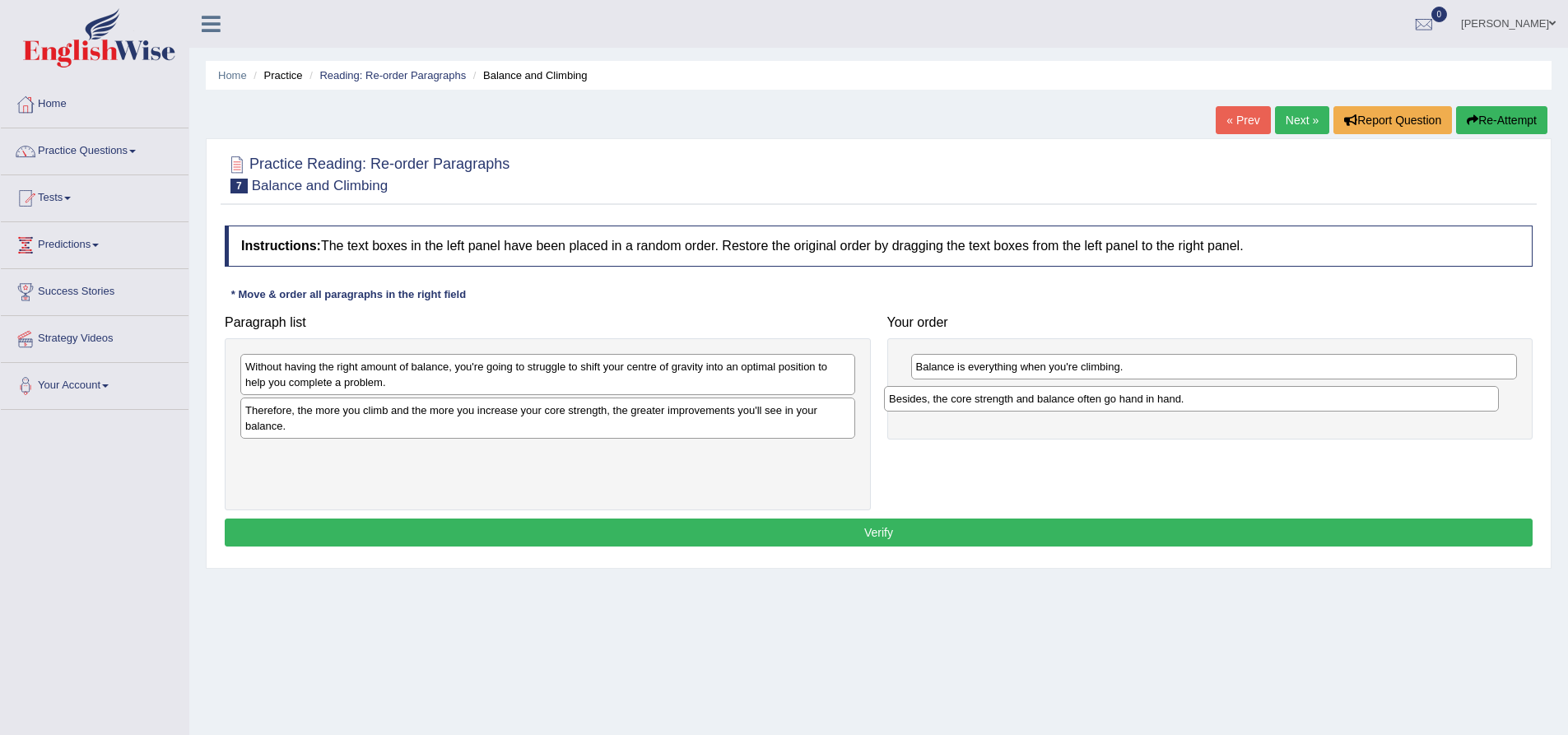
drag, startPoint x: 324, startPoint y: 414, endPoint x: 967, endPoint y: 403, distance: 643.1
click at [967, 403] on div "Besides, the core strength and balance often go hand in hand." at bounding box center [1191, 399] width 615 height 26
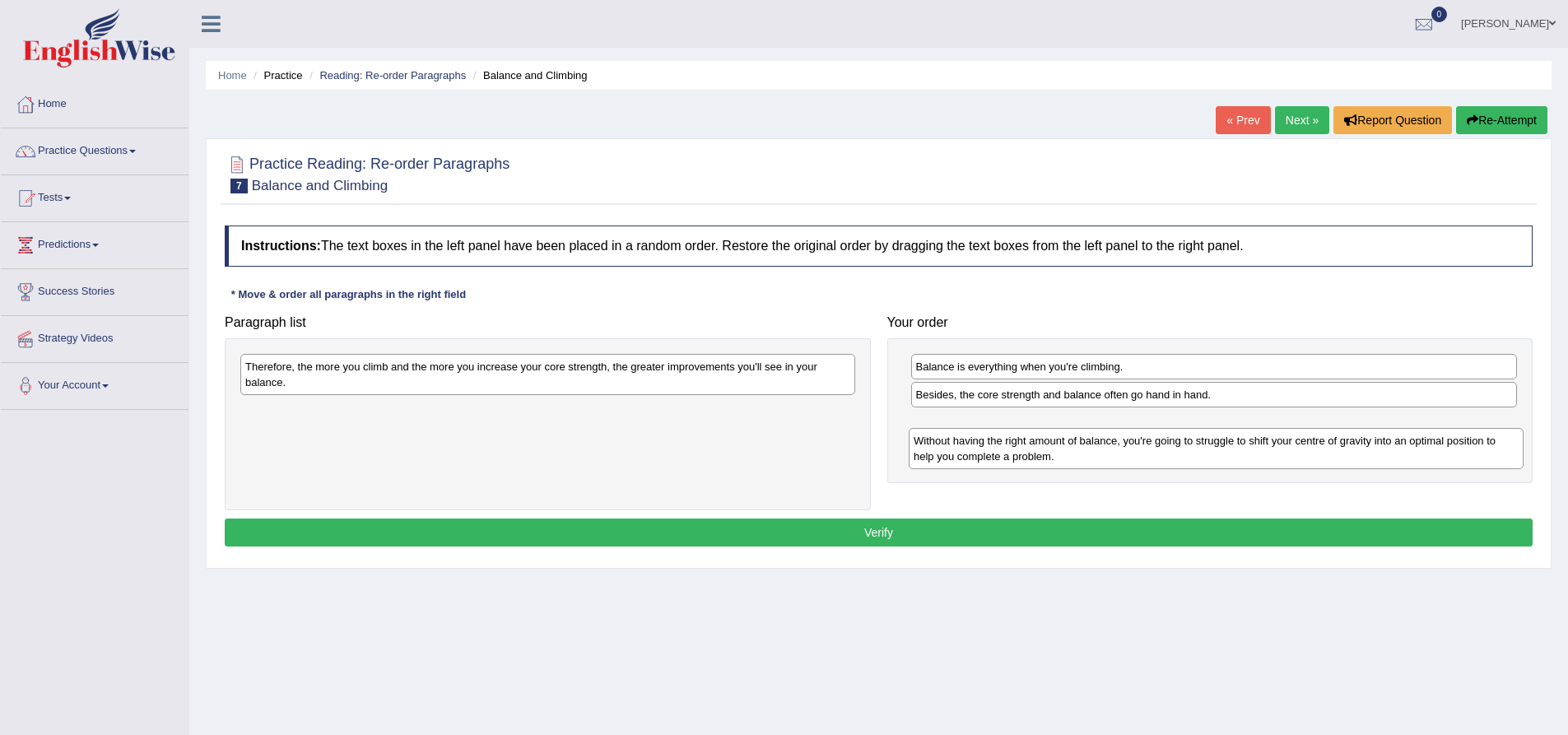
drag, startPoint x: 556, startPoint y: 388, endPoint x: 1121, endPoint y: 446, distance: 568.0
click at [1121, 446] on div "Without having the right amount of balance, you're going to struggle to shift y…" at bounding box center [1216, 448] width 615 height 41
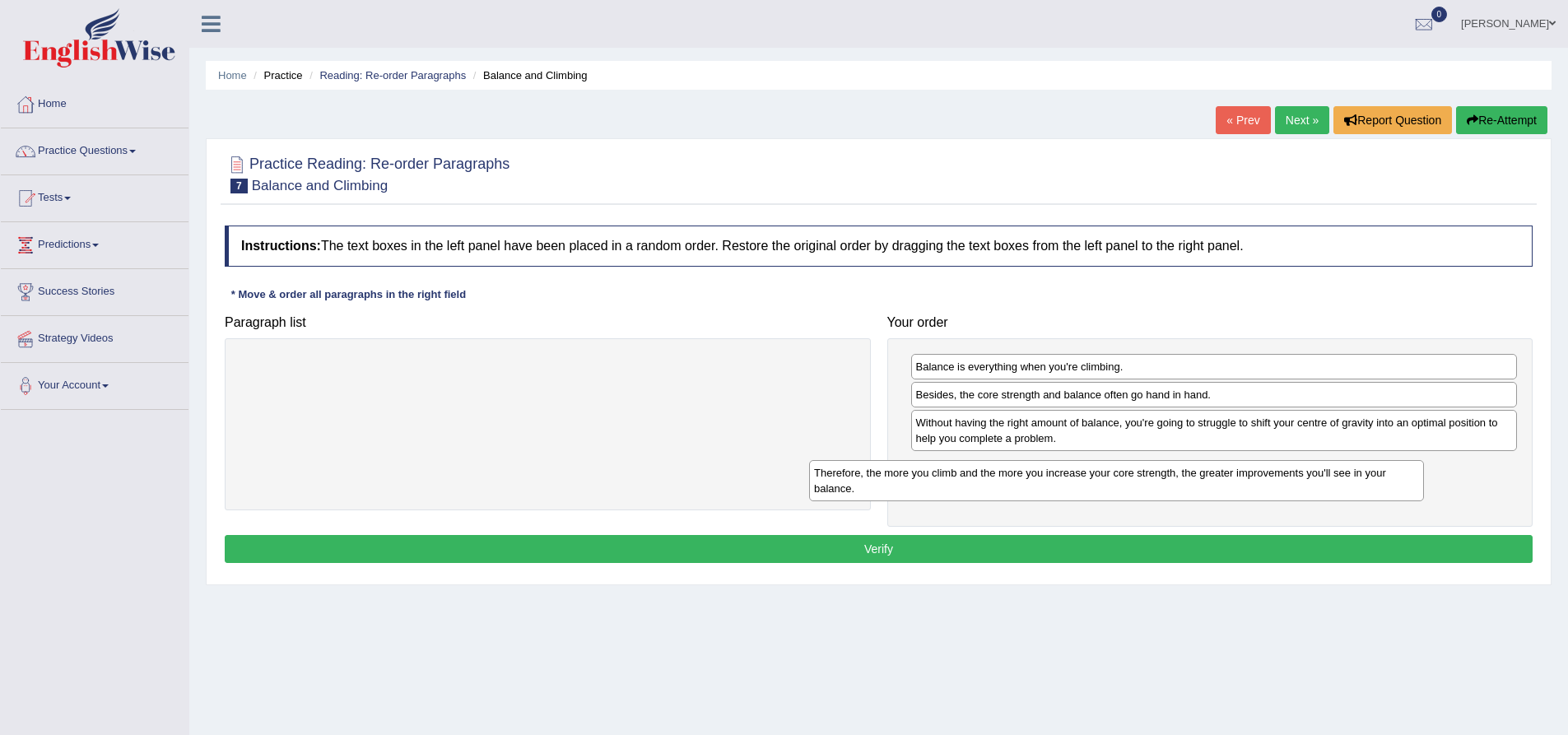
drag, startPoint x: 598, startPoint y: 385, endPoint x: 1243, endPoint y: 488, distance: 653.2
click at [1243, 488] on div "Therefore, the more you climb and the more you increase your core strength, the…" at bounding box center [1116, 480] width 615 height 41
click at [1159, 546] on button "Verify" at bounding box center [879, 549] width 1308 height 28
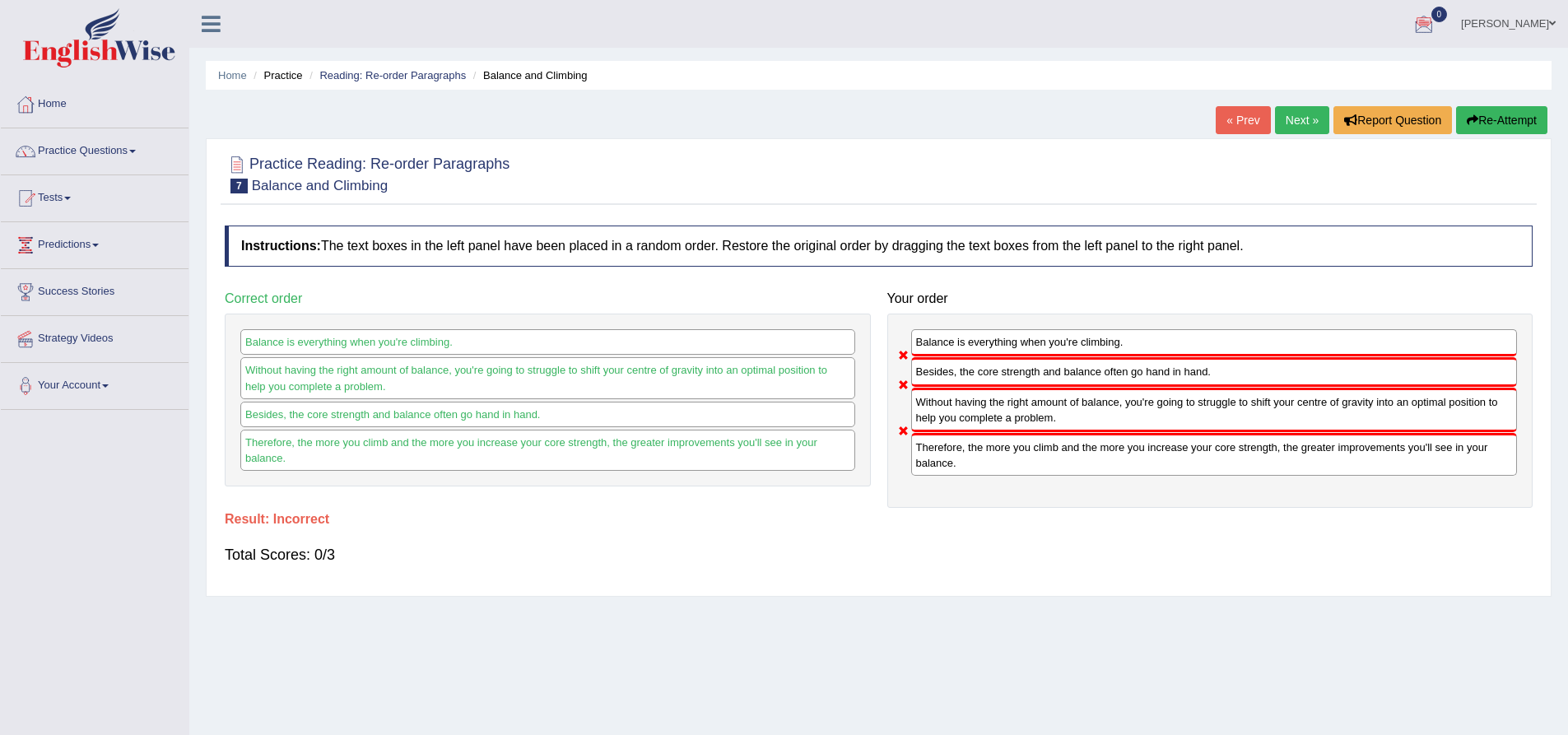
click at [1473, 117] on icon "button" at bounding box center [1472, 120] width 12 height 12
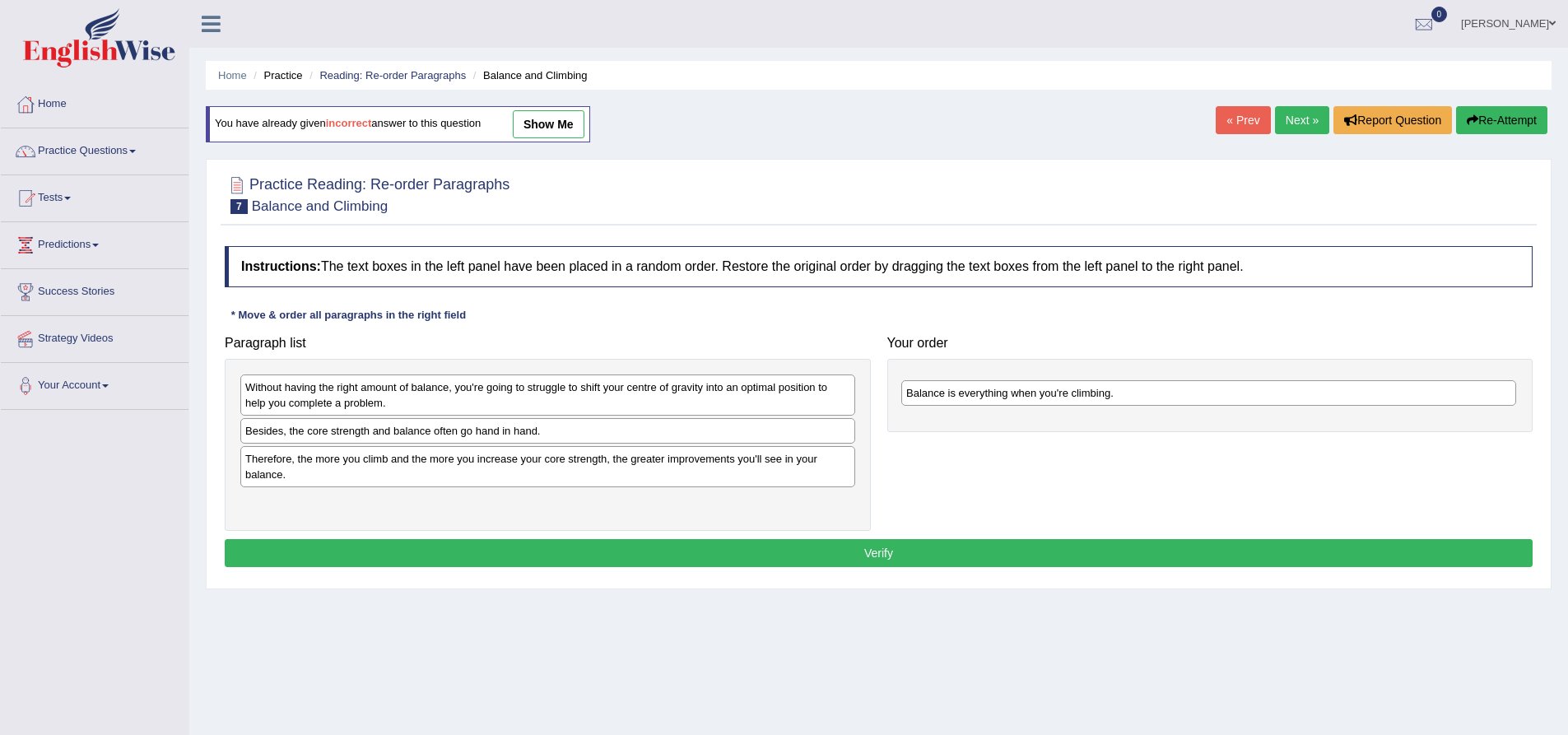
drag, startPoint x: 329, startPoint y: 439, endPoint x: 990, endPoint y: 401, distance: 662.1
click at [990, 401] on div "Balance is everything when you're climbing." at bounding box center [1208, 393] width 615 height 26
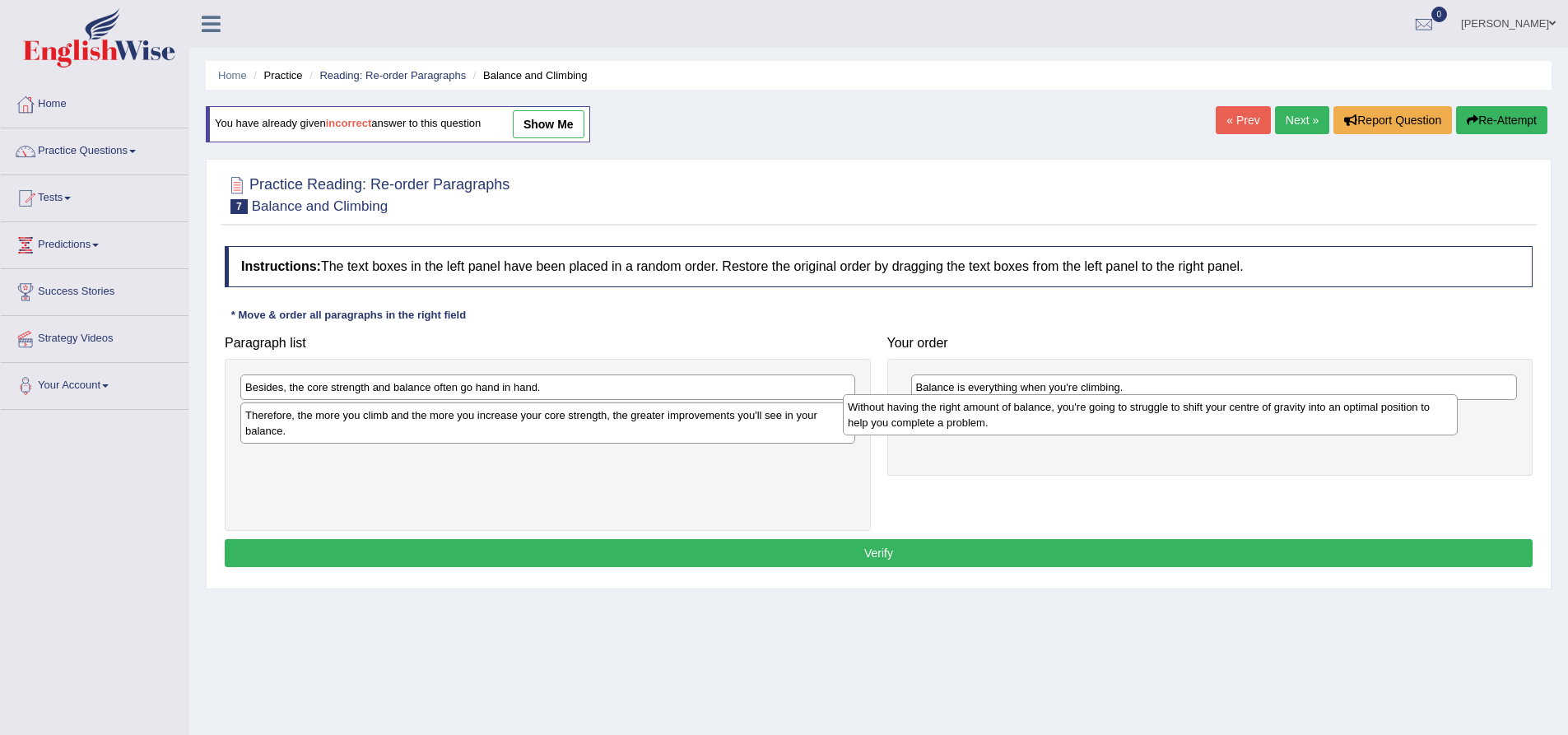
drag, startPoint x: 485, startPoint y: 401, endPoint x: 1088, endPoint y: 420, distance: 603.3
click at [1088, 420] on div "Without having the right amount of balance, you're going to struggle to shift y…" at bounding box center [1150, 415] width 615 height 41
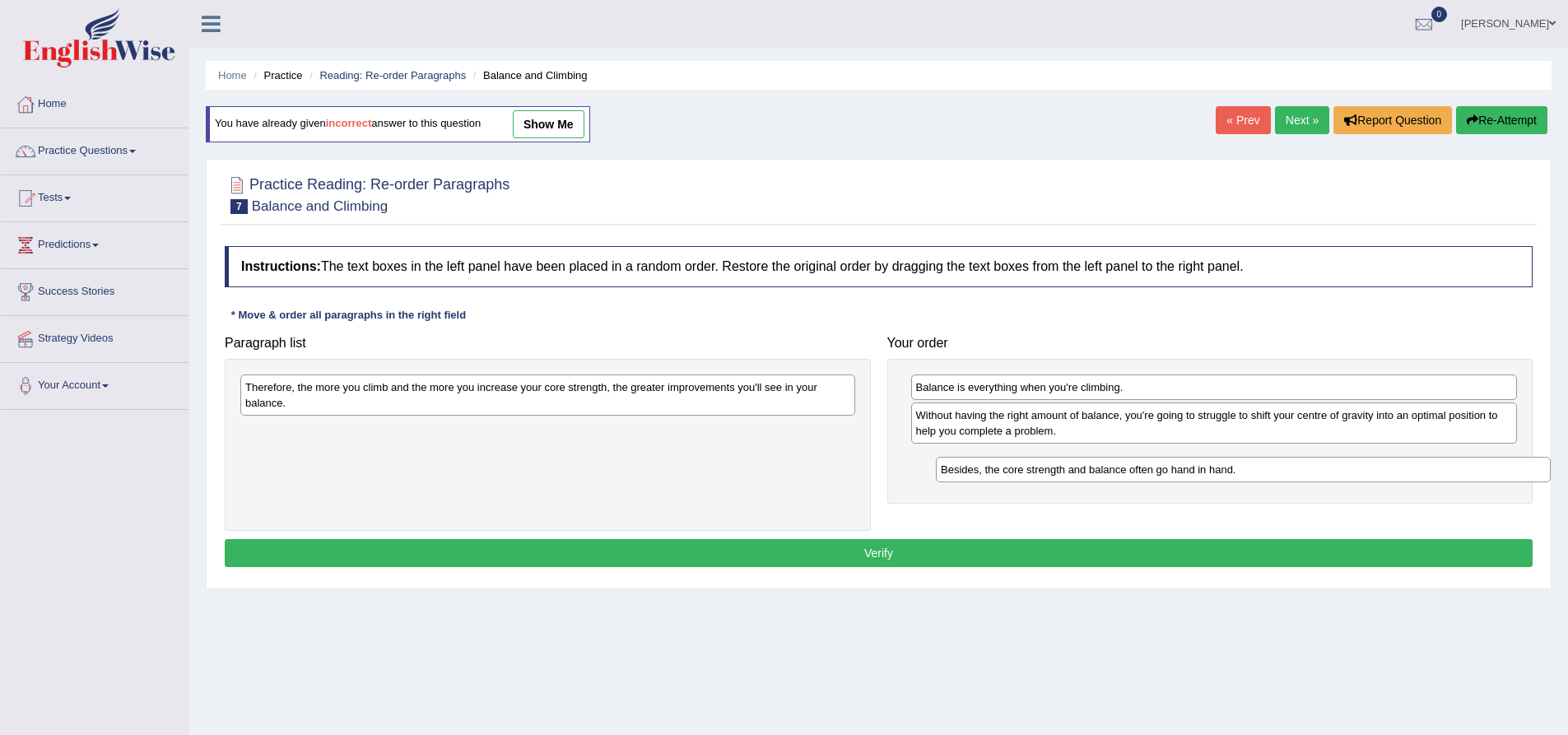
drag, startPoint x: 350, startPoint y: 398, endPoint x: 1035, endPoint y: 479, distance: 689.8
click at [1035, 479] on div "Besides, the core strength and balance often go hand in hand." at bounding box center [1243, 469] width 615 height 26
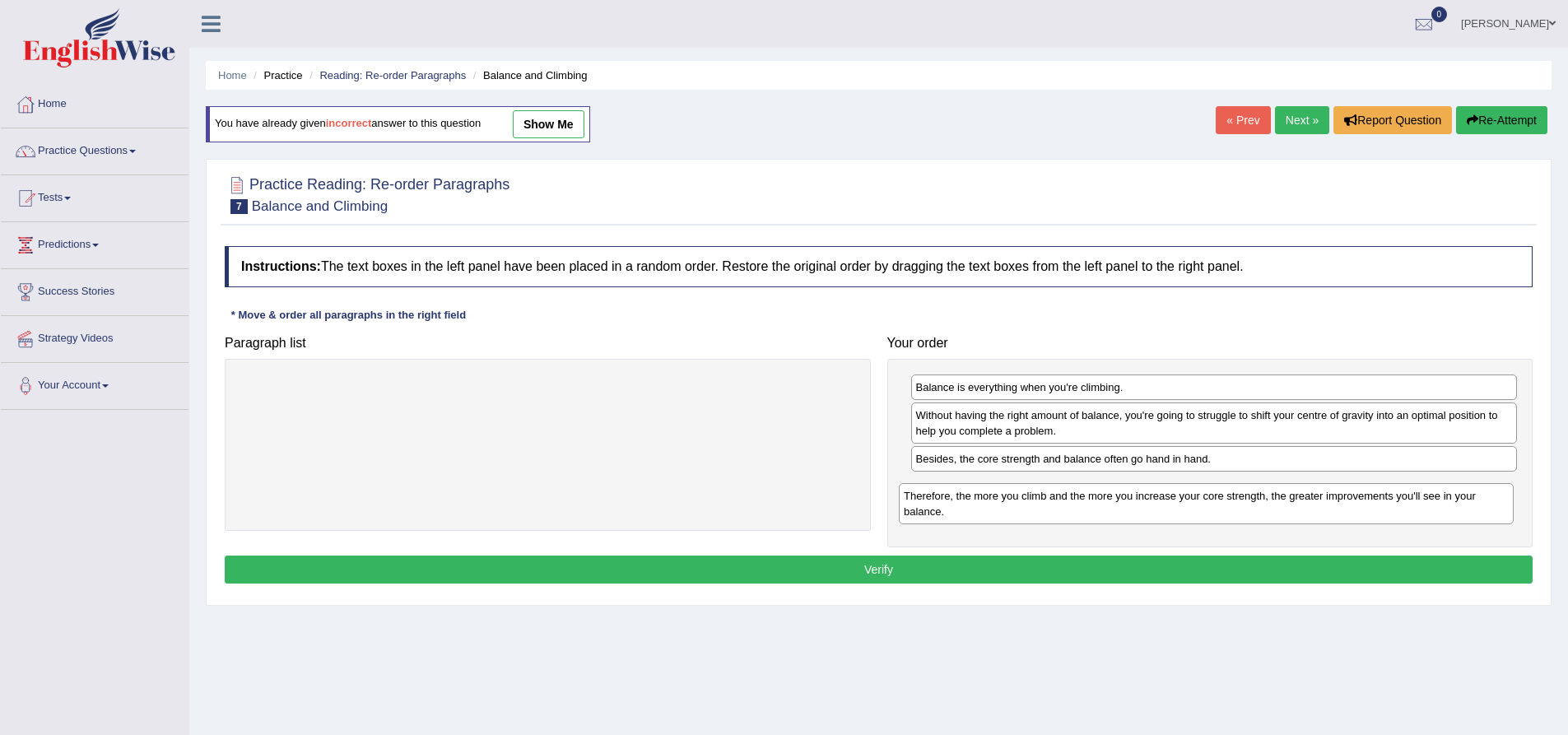
drag, startPoint x: 485, startPoint y: 404, endPoint x: 1144, endPoint y: 512, distance: 667.8
click at [1144, 512] on div "Therefore, the more you climb and the more you increase your core strength, the…" at bounding box center [1206, 504] width 615 height 41
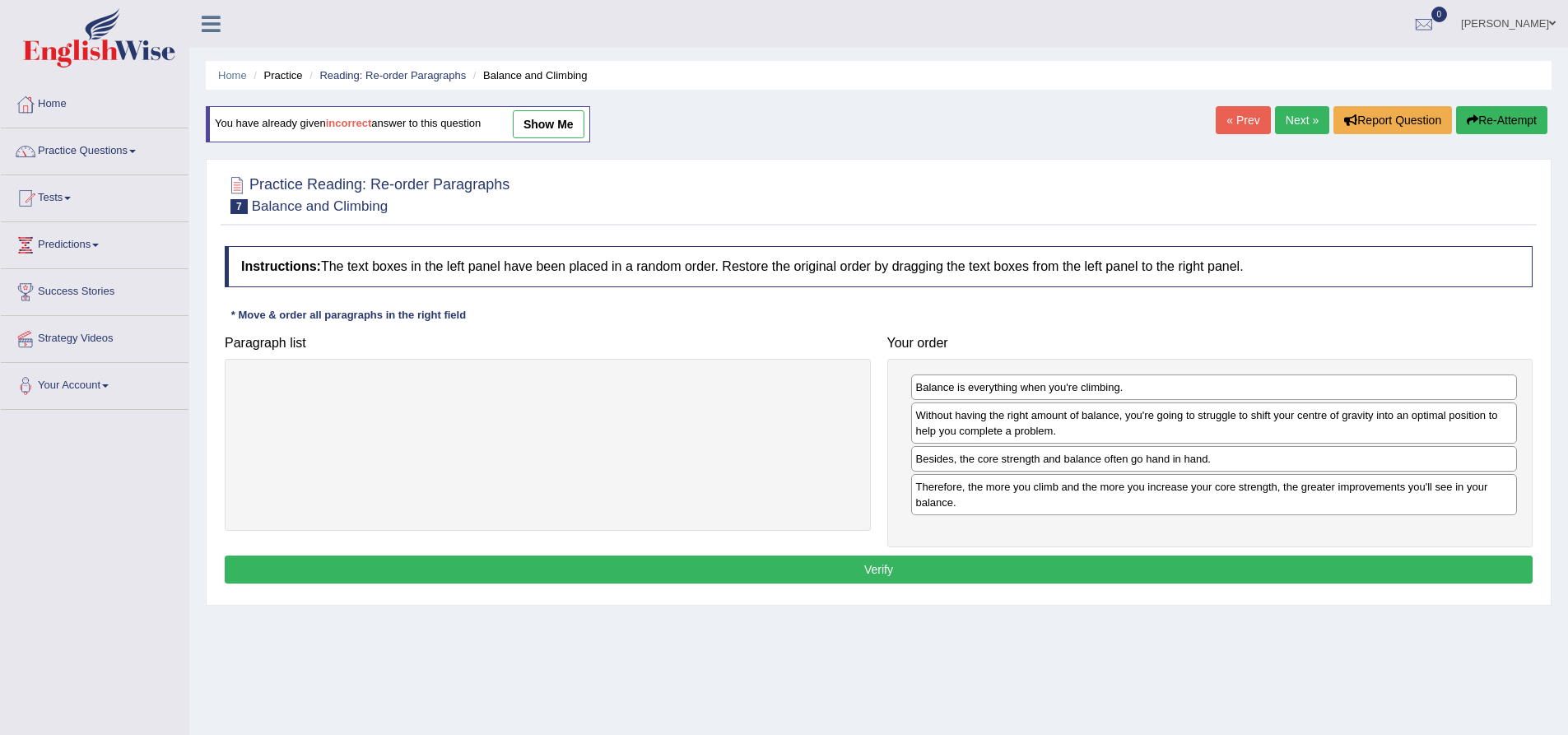
click at [1179, 566] on button "Verify" at bounding box center [879, 570] width 1308 height 28
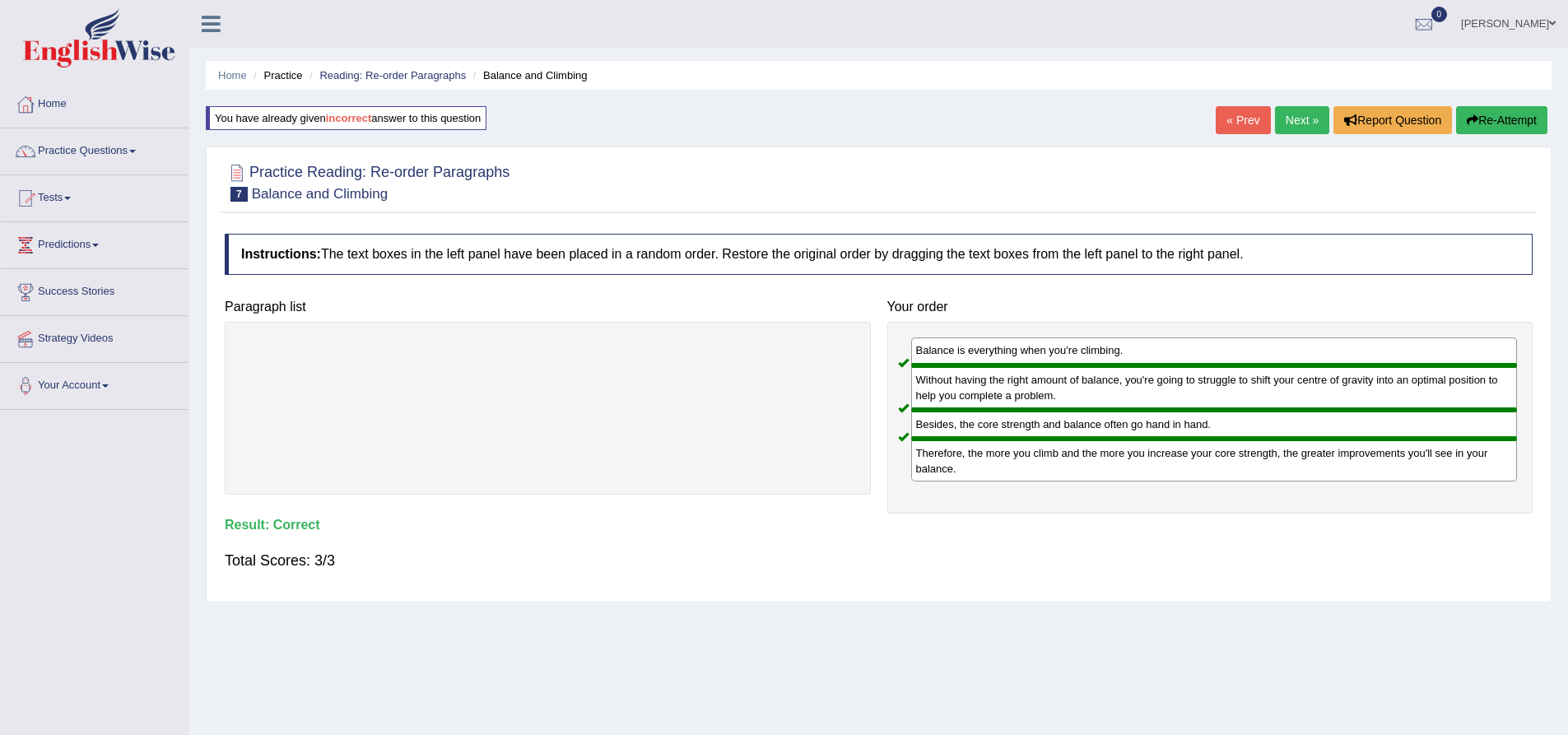
click at [1296, 120] on link "Next »" at bounding box center [1302, 121] width 54 height 28
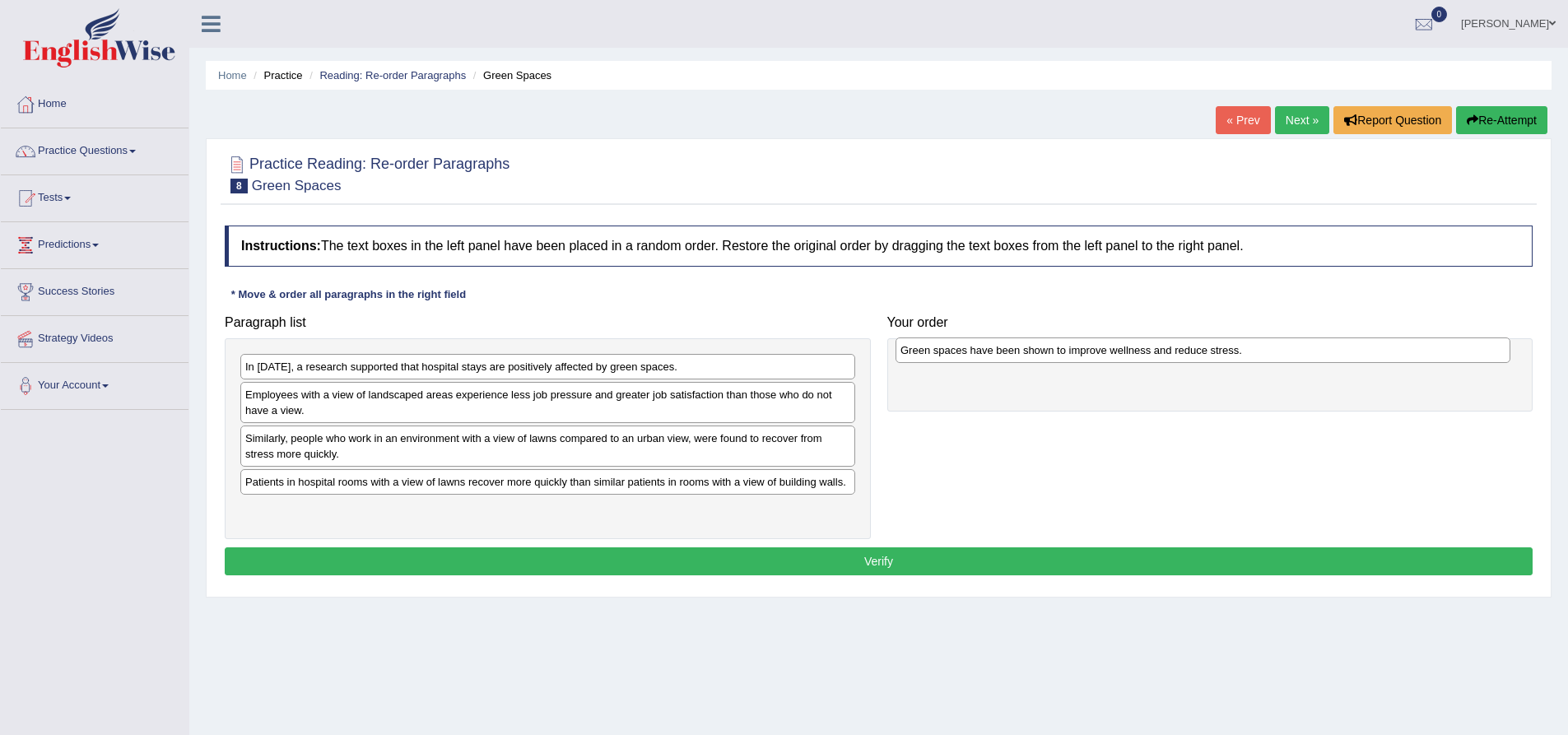
drag, startPoint x: 309, startPoint y: 489, endPoint x: 964, endPoint y: 358, distance: 668.0
click at [964, 358] on div "Green spaces have been shown to improve wellness and reduce stress." at bounding box center [1203, 350] width 615 height 26
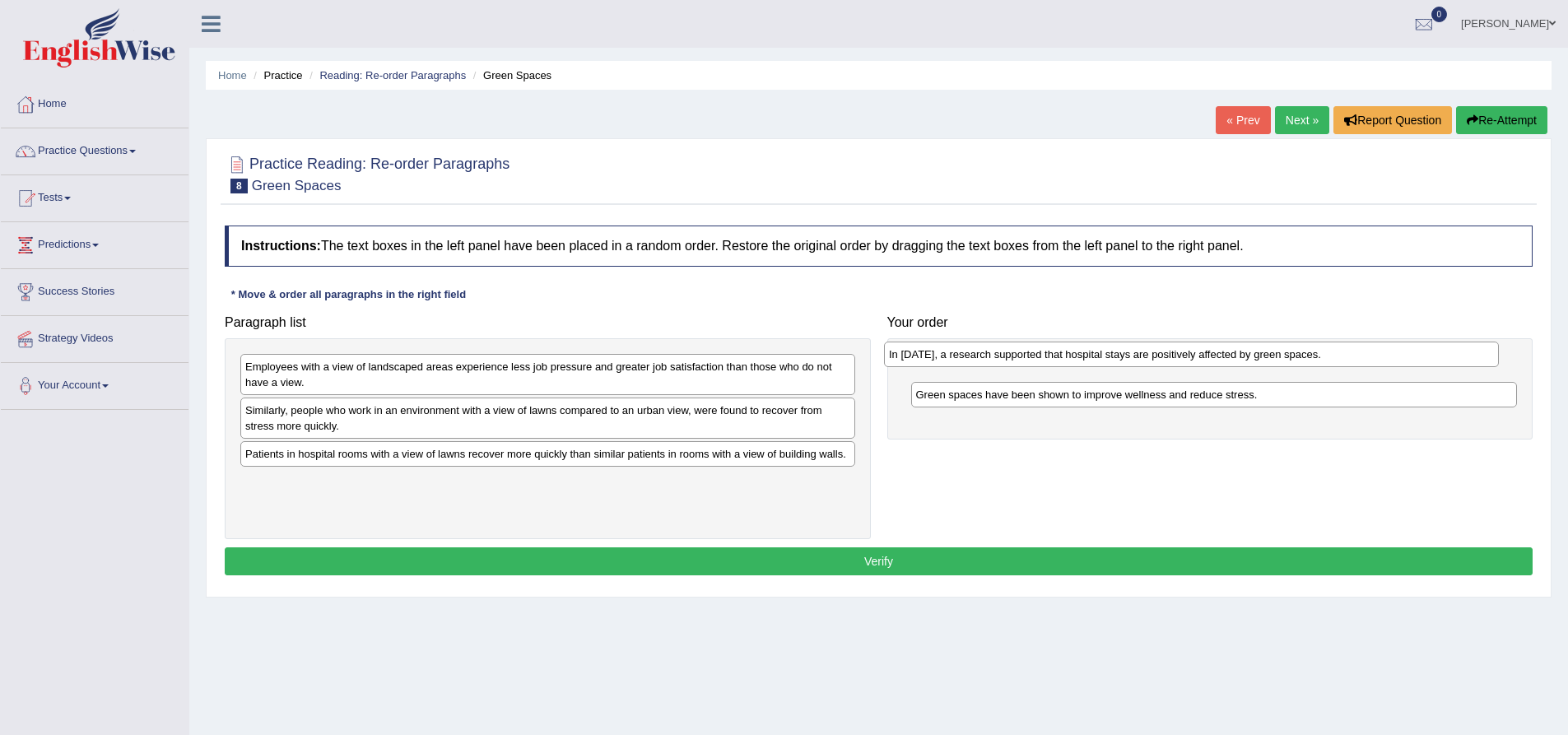
drag, startPoint x: 420, startPoint y: 366, endPoint x: 1081, endPoint y: 353, distance: 661.1
click at [1081, 354] on div "In 2002, a research supported that hospital stays are positively affected by gr…" at bounding box center [1191, 354] width 615 height 26
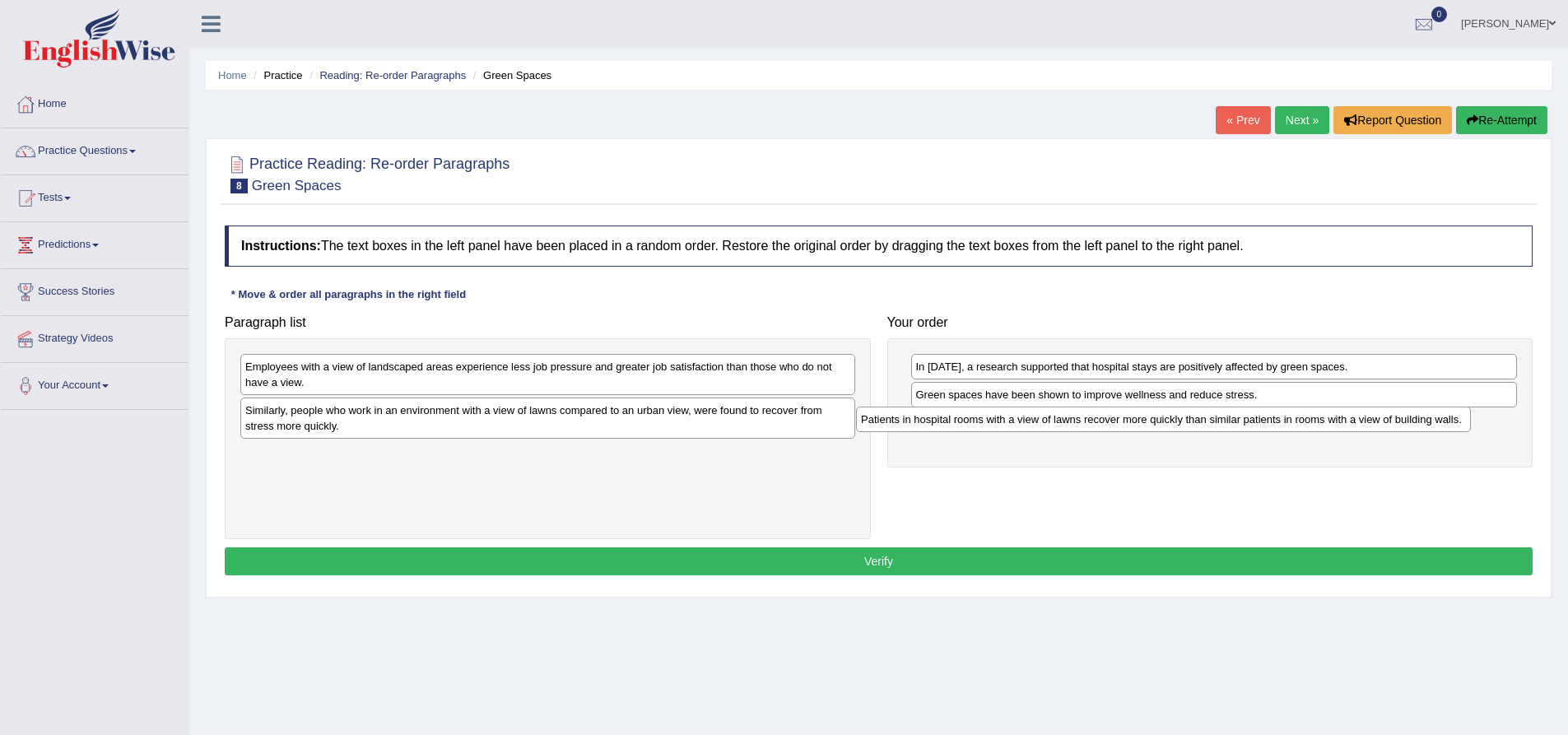
drag, startPoint x: 474, startPoint y: 466, endPoint x: 1094, endPoint y: 429, distance: 621.1
click at [1094, 429] on div "Patients in hospital rooms with a view of lawns recover more quickly than simil…" at bounding box center [1164, 420] width 615 height 26
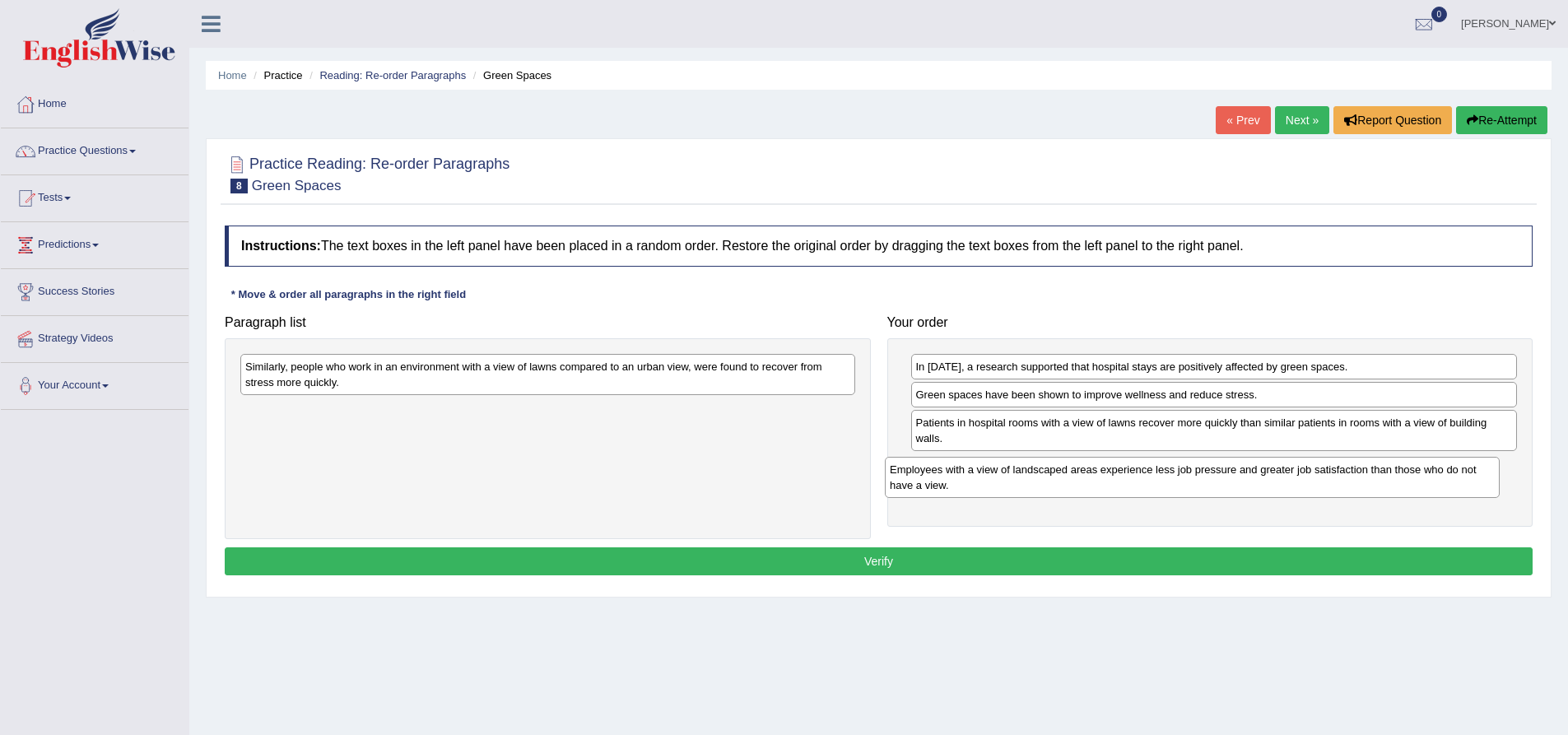
drag, startPoint x: 354, startPoint y: 391, endPoint x: 1008, endPoint y: 494, distance: 662.1
click at [1008, 494] on div "Employees with a view of landscaped areas experience less job pressure and grea…" at bounding box center [1192, 477] width 615 height 41
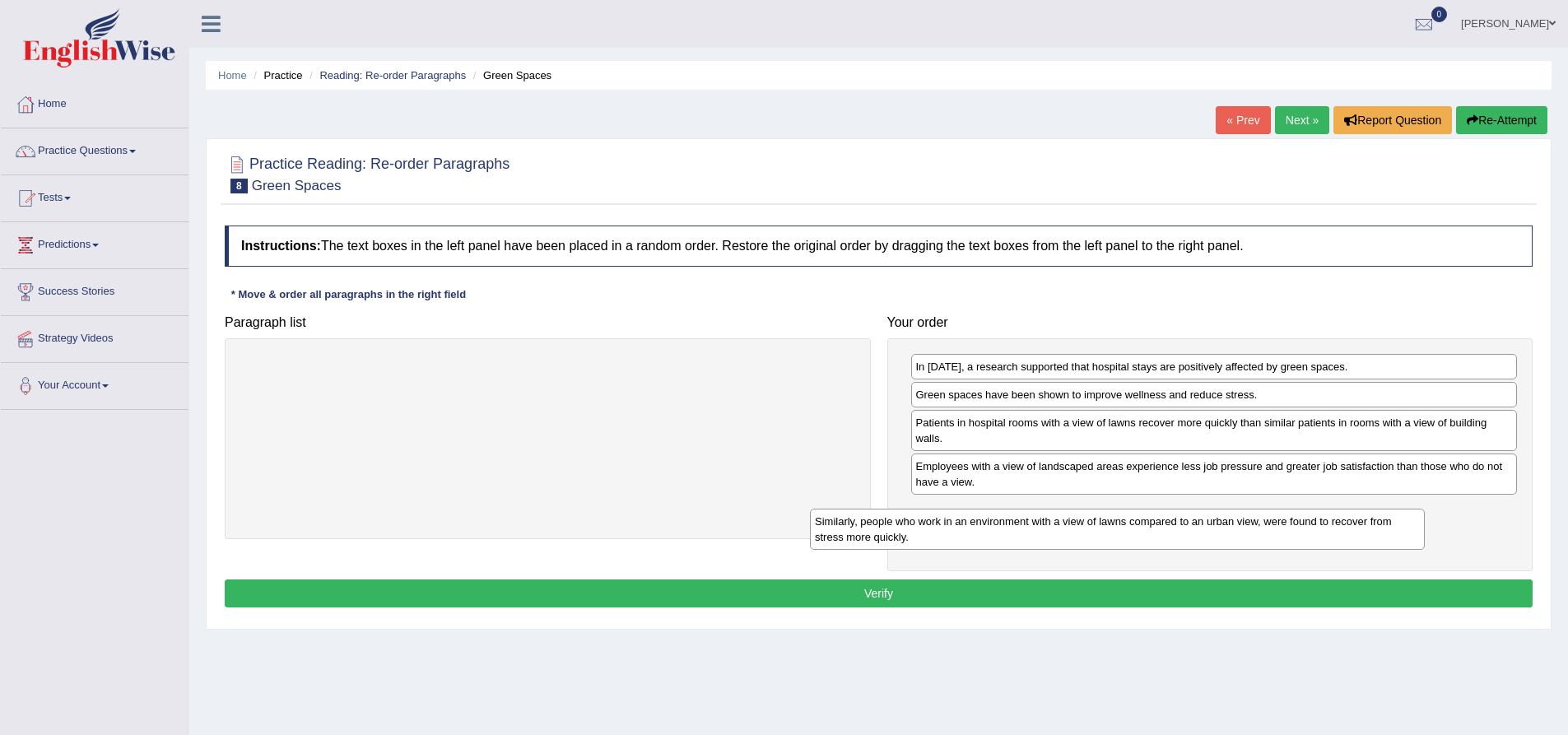
drag, startPoint x: 480, startPoint y: 385, endPoint x: 1122, endPoint y: 522, distance: 656.5
click at [1121, 522] on div "Similarly, people who work in an environment with a view of lawns compared to a…" at bounding box center [1117, 529] width 615 height 41
click at [1086, 593] on button "Verify" at bounding box center [879, 593] width 1308 height 28
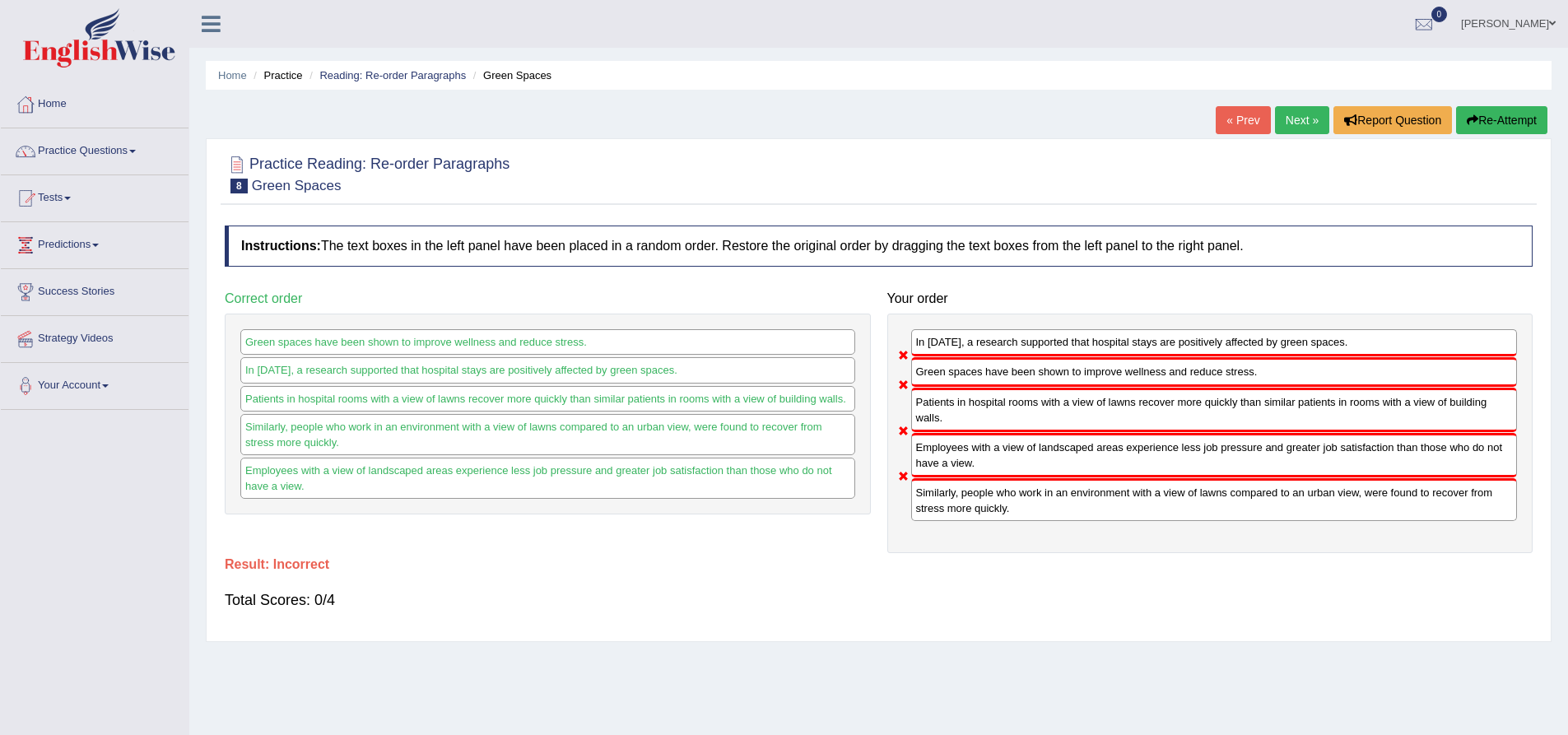
click at [1500, 120] on button "Re-Attempt" at bounding box center [1502, 121] width 92 height 28
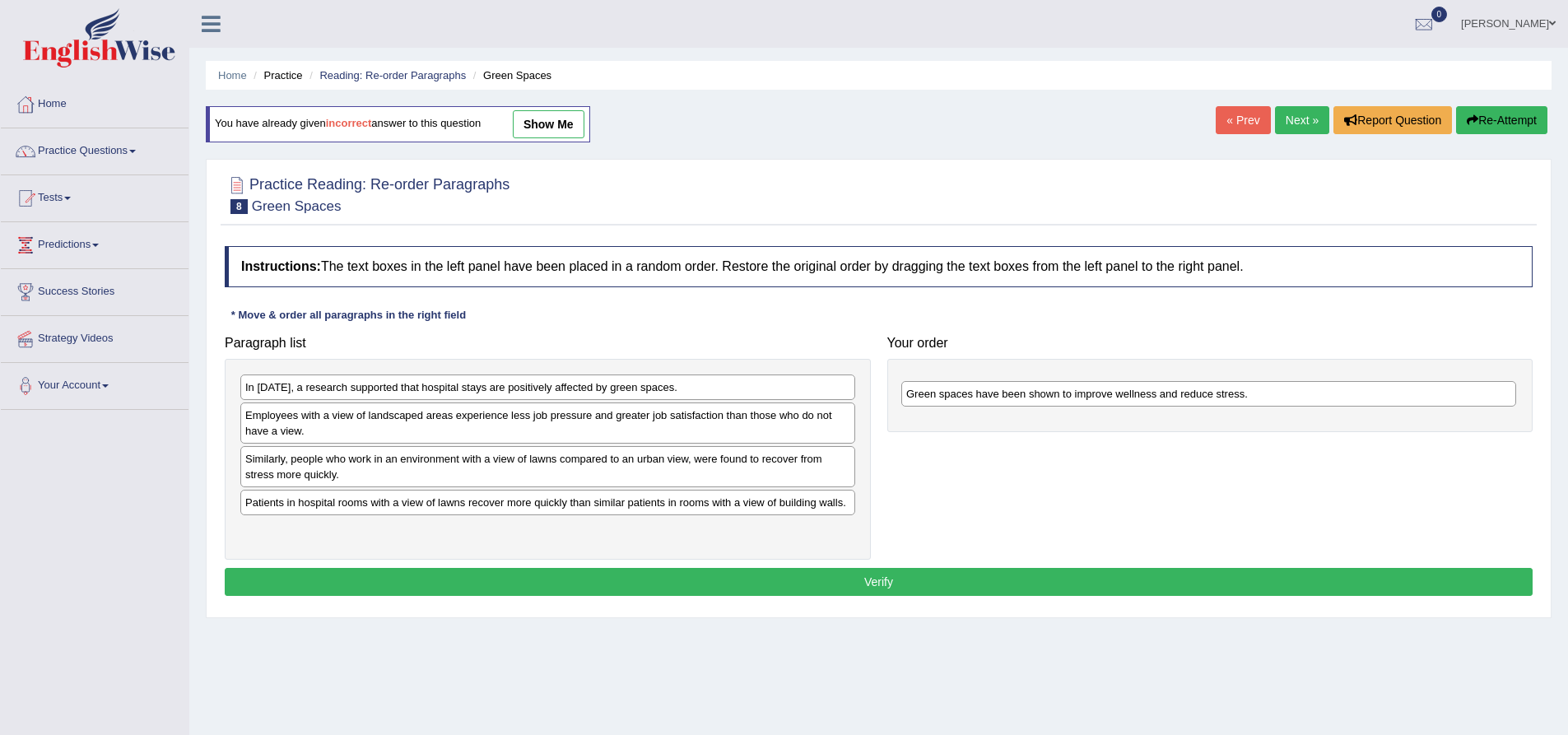
drag, startPoint x: 316, startPoint y: 510, endPoint x: 980, endPoint y: 397, distance: 673.5
click at [980, 397] on div "Green spaces have been shown to improve wellness and reduce stress." at bounding box center [1208, 394] width 615 height 26
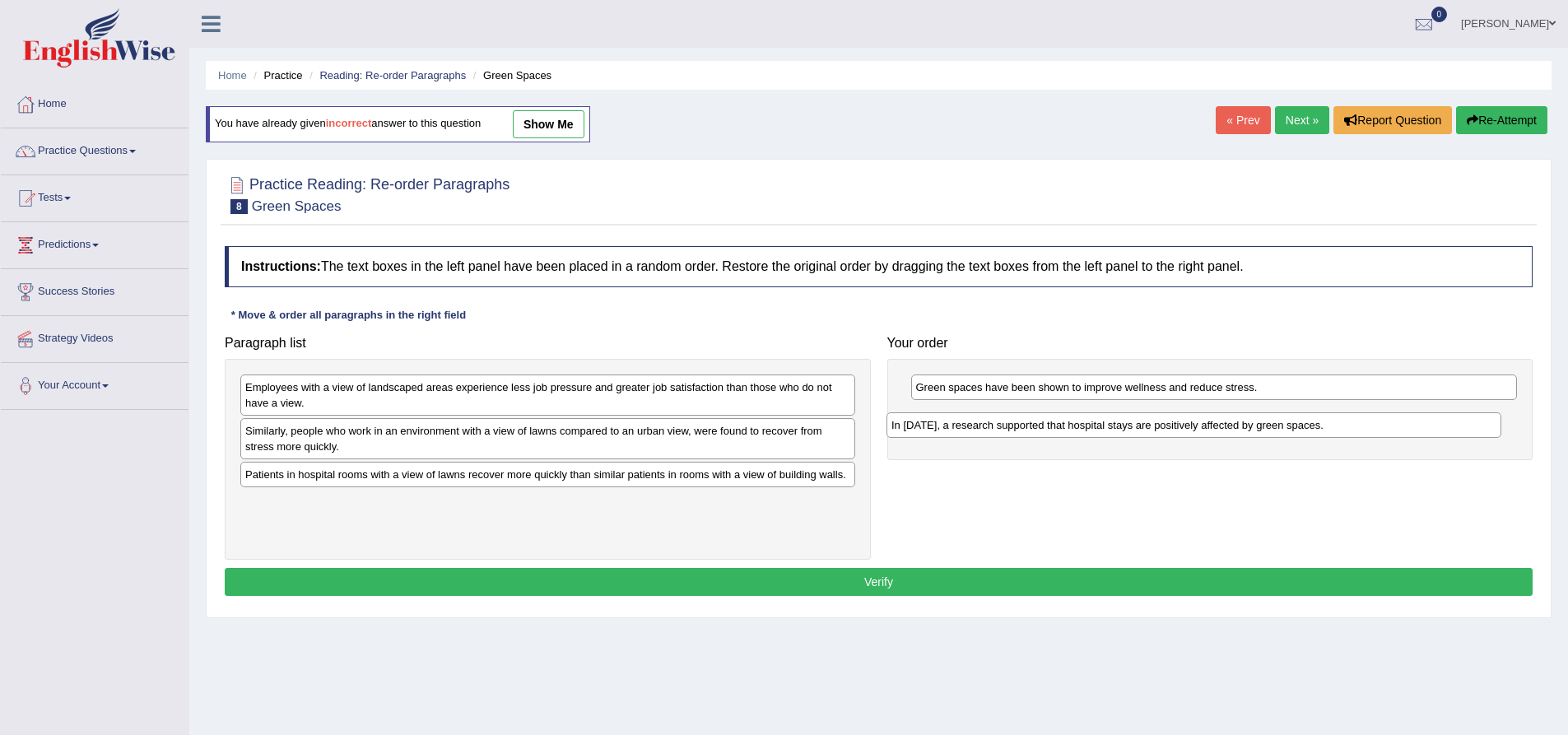
drag, startPoint x: 380, startPoint y: 393, endPoint x: 1030, endPoint y: 430, distance: 651.1
click at [1030, 430] on div "In 2002, a research supported that hospital stays are positively affected by gr…" at bounding box center [1193, 425] width 615 height 26
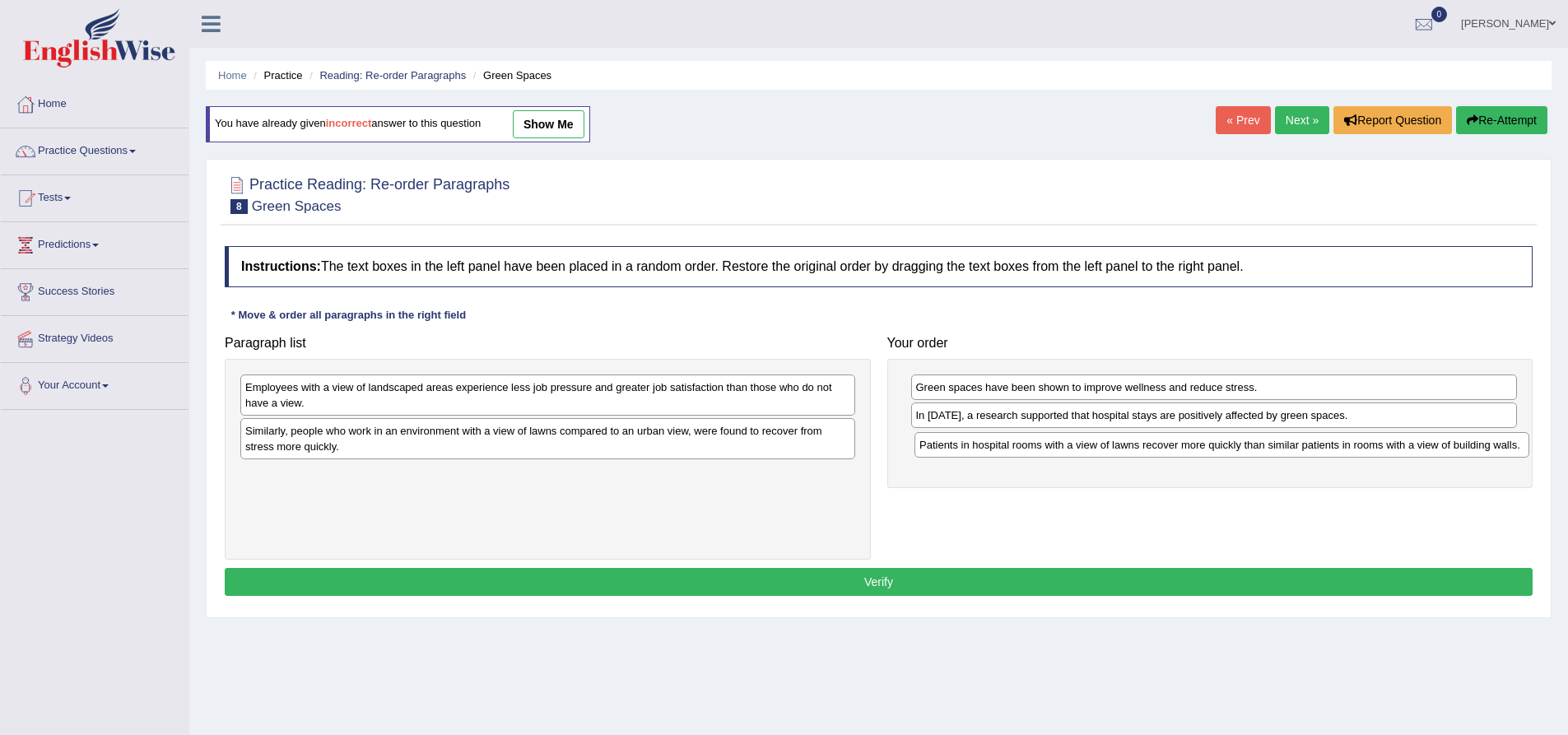
drag, startPoint x: 417, startPoint y: 483, endPoint x: 1094, endPoint y: 450, distance: 677.8
click at [1091, 452] on div "Patients in hospital rooms with a view of lawns recover more quickly than simil…" at bounding box center [1222, 444] width 615 height 26
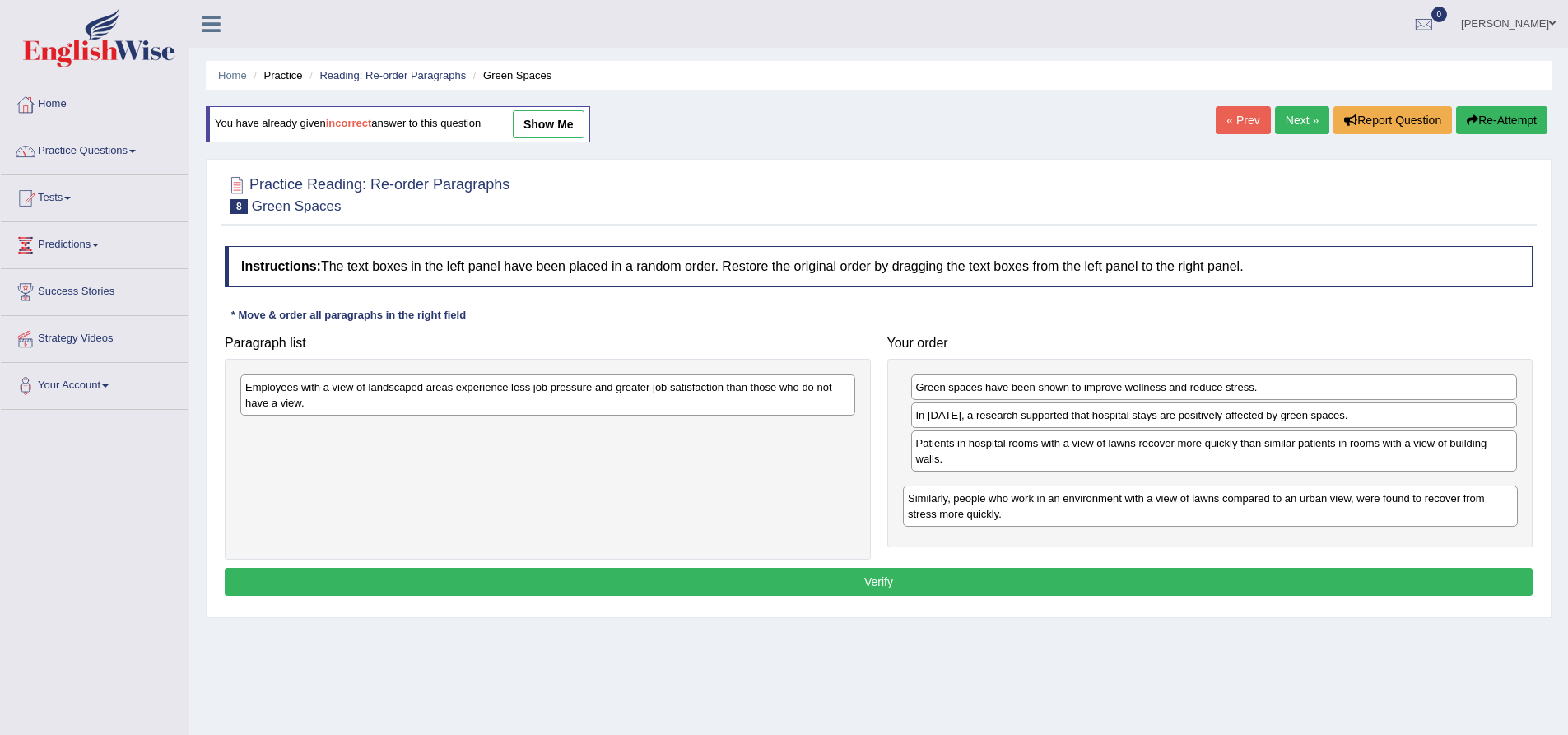
drag, startPoint x: 558, startPoint y: 454, endPoint x: 1224, endPoint y: 519, distance: 669.2
click at [1223, 519] on div "Similarly, people who work in an environment with a view of lawns compared to a…" at bounding box center [1210, 506] width 615 height 41
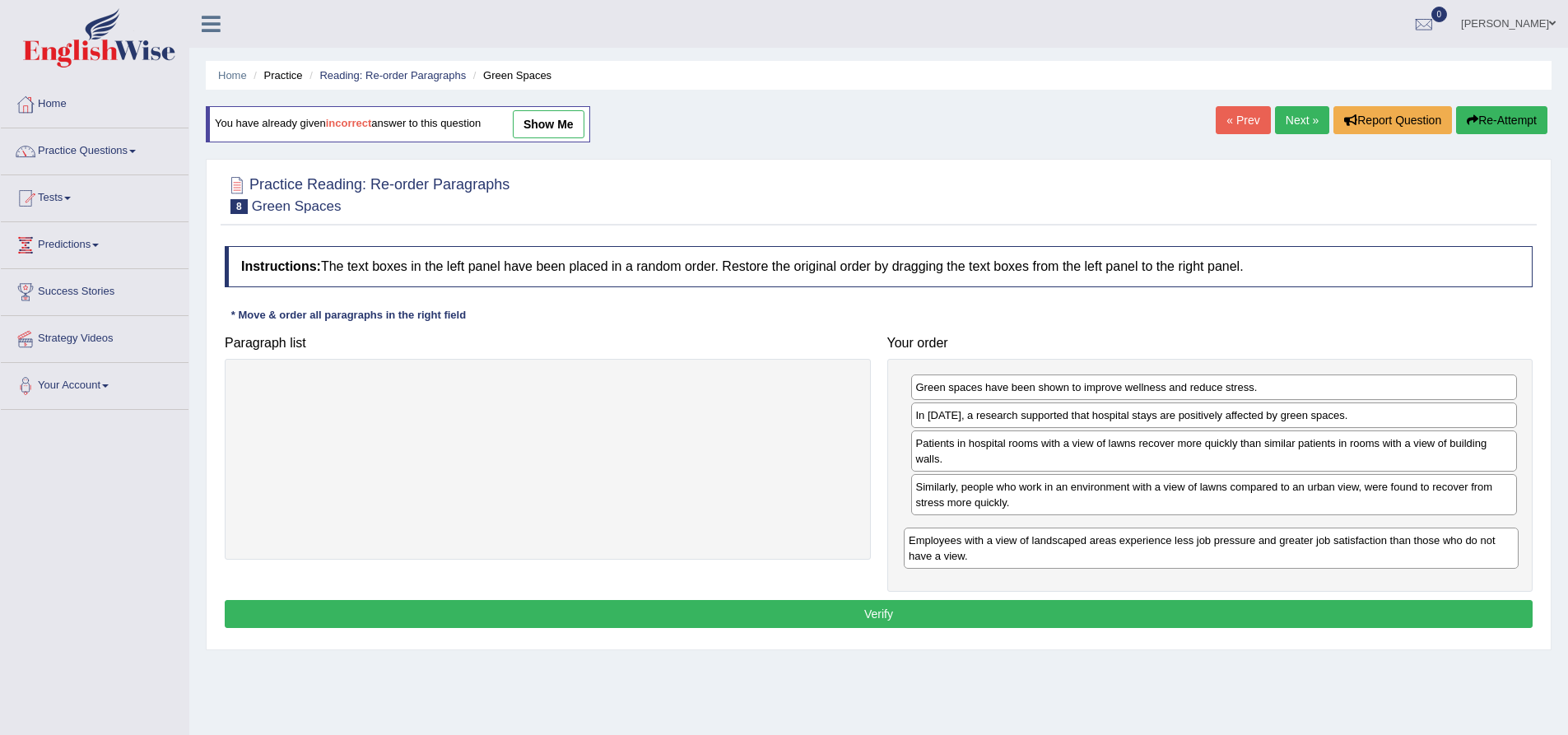
drag, startPoint x: 426, startPoint y: 383, endPoint x: 1089, endPoint y: 536, distance: 680.4
click at [1089, 536] on div "Employees with a view of landscaped areas experience less job pressure and grea…" at bounding box center [1211, 548] width 615 height 41
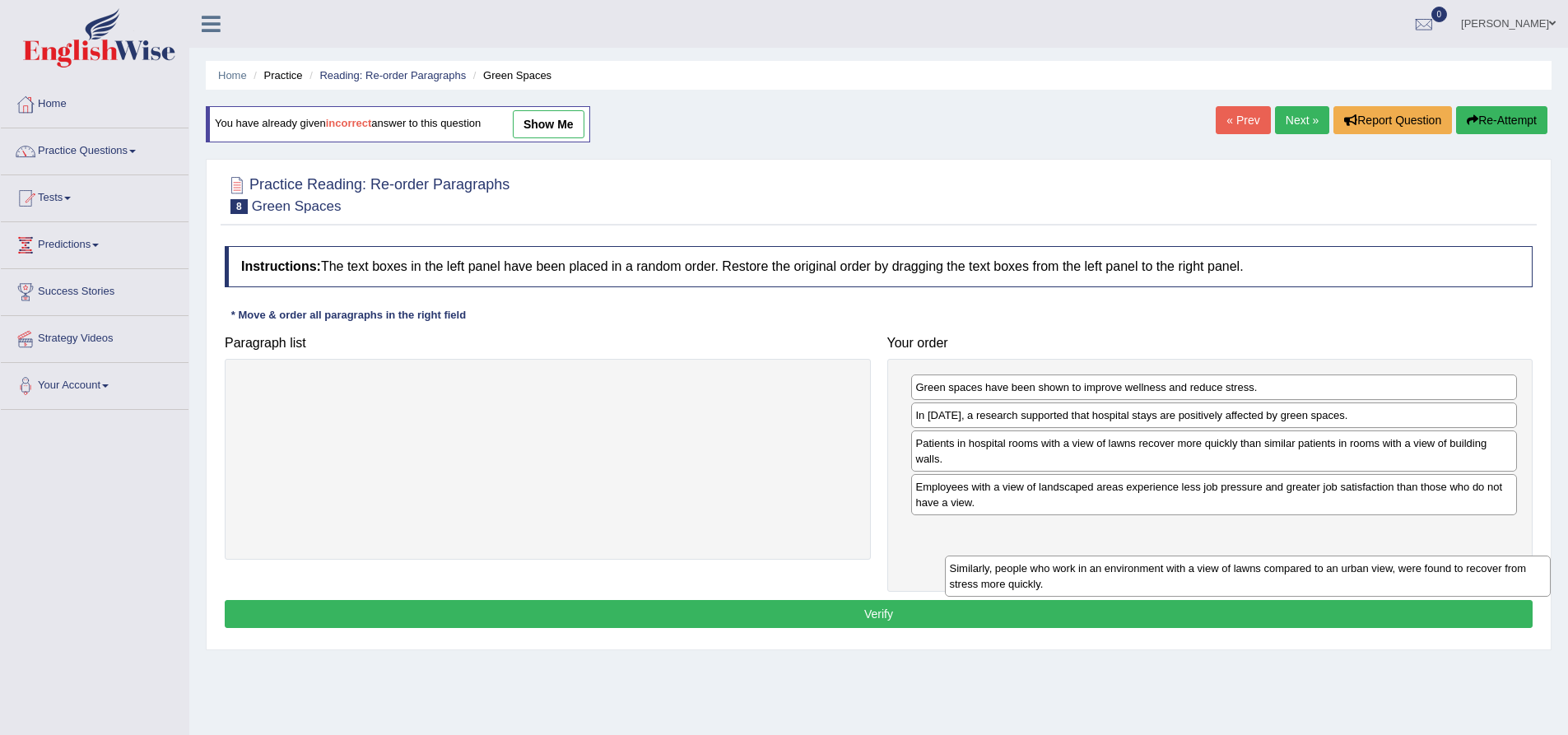
drag, startPoint x: 1025, startPoint y: 507, endPoint x: 1054, endPoint y: 573, distance: 72.1
click at [1059, 586] on div "Similarly, people who work in an environment with a view of lawns compared to a…" at bounding box center [1248, 576] width 607 height 41
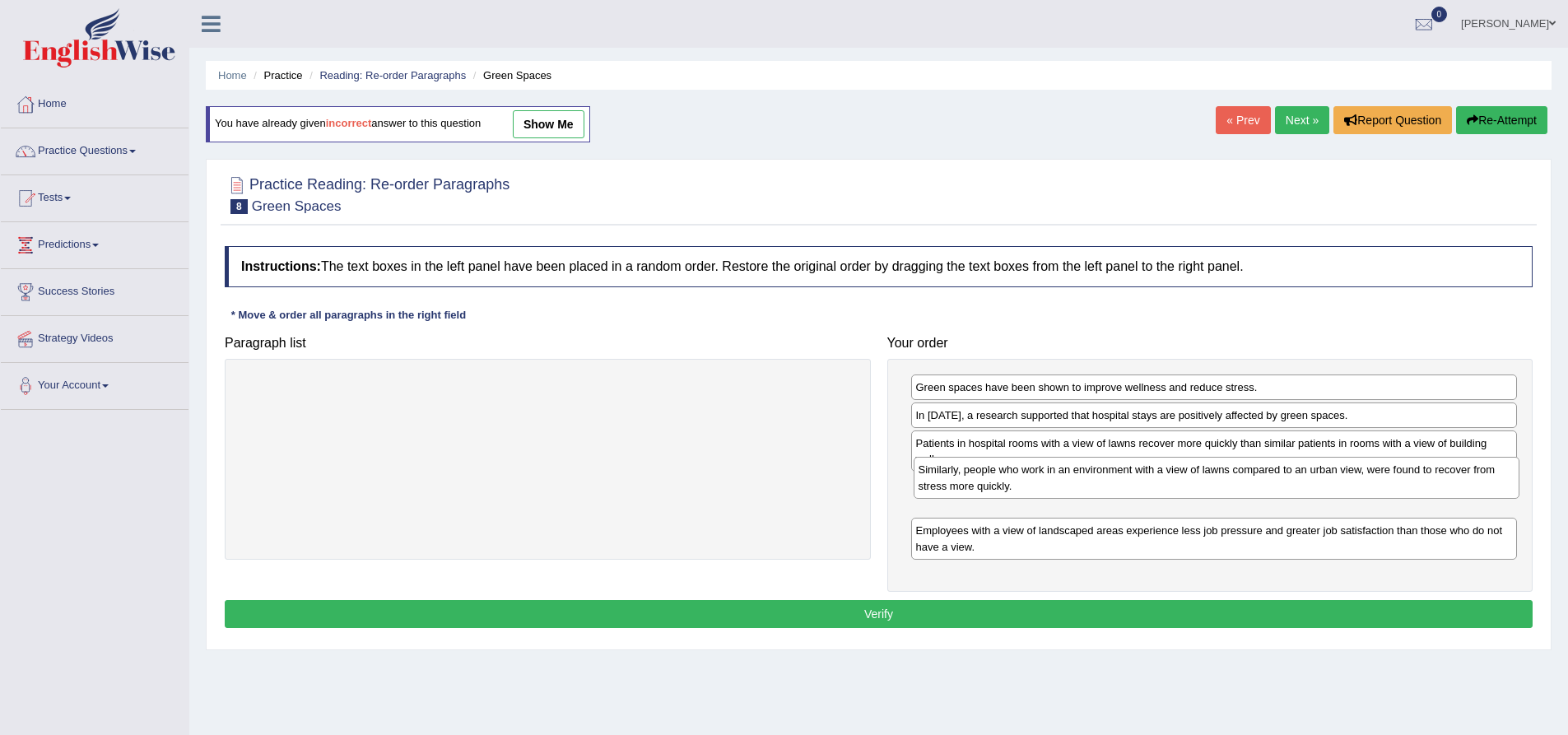
drag, startPoint x: 965, startPoint y: 556, endPoint x: 968, endPoint y: 510, distance: 46.1
click at [968, 498] on div "Similarly, people who work in an environment with a view of lawns compared to a…" at bounding box center [1217, 477] width 607 height 41
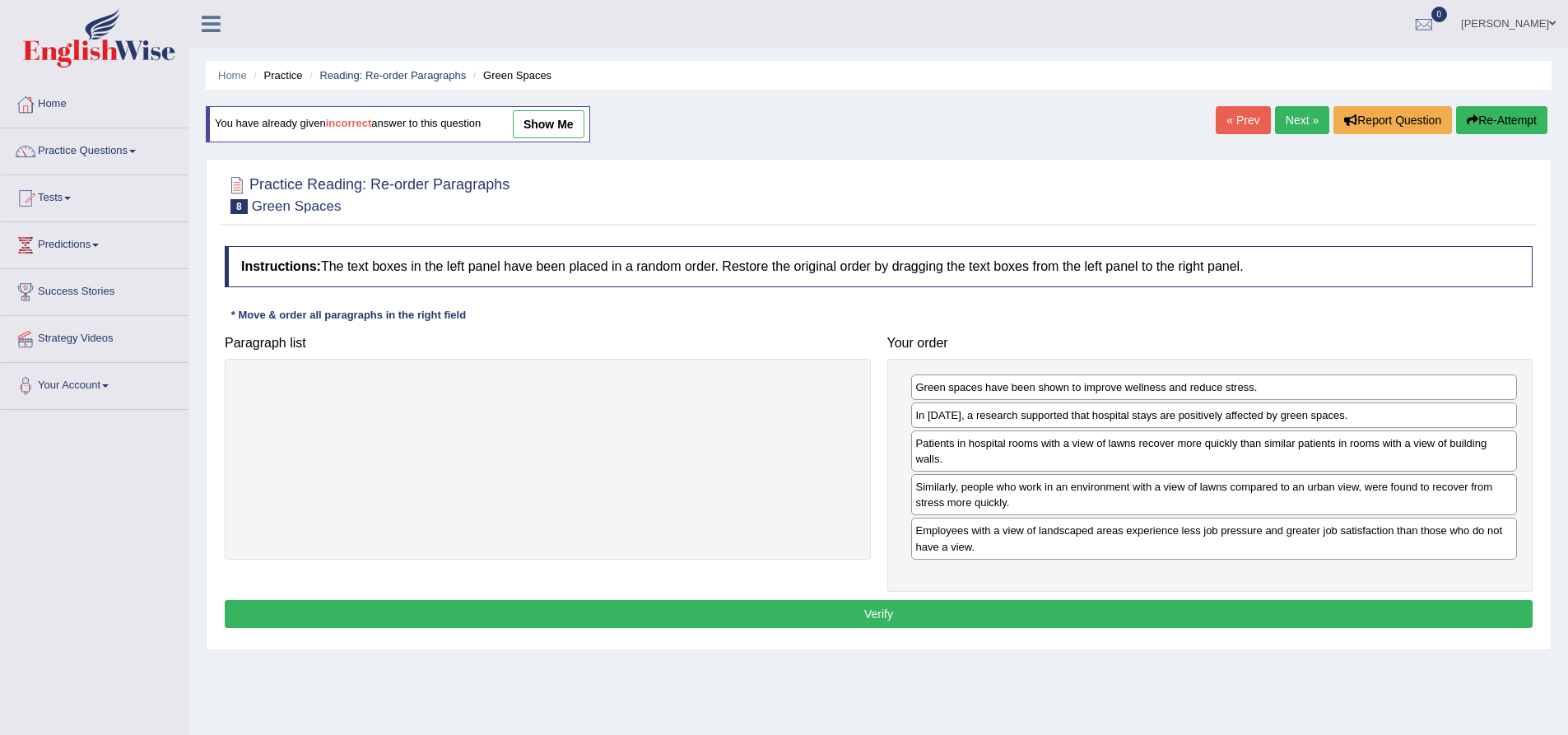
click at [957, 608] on button "Verify" at bounding box center [879, 614] width 1308 height 28
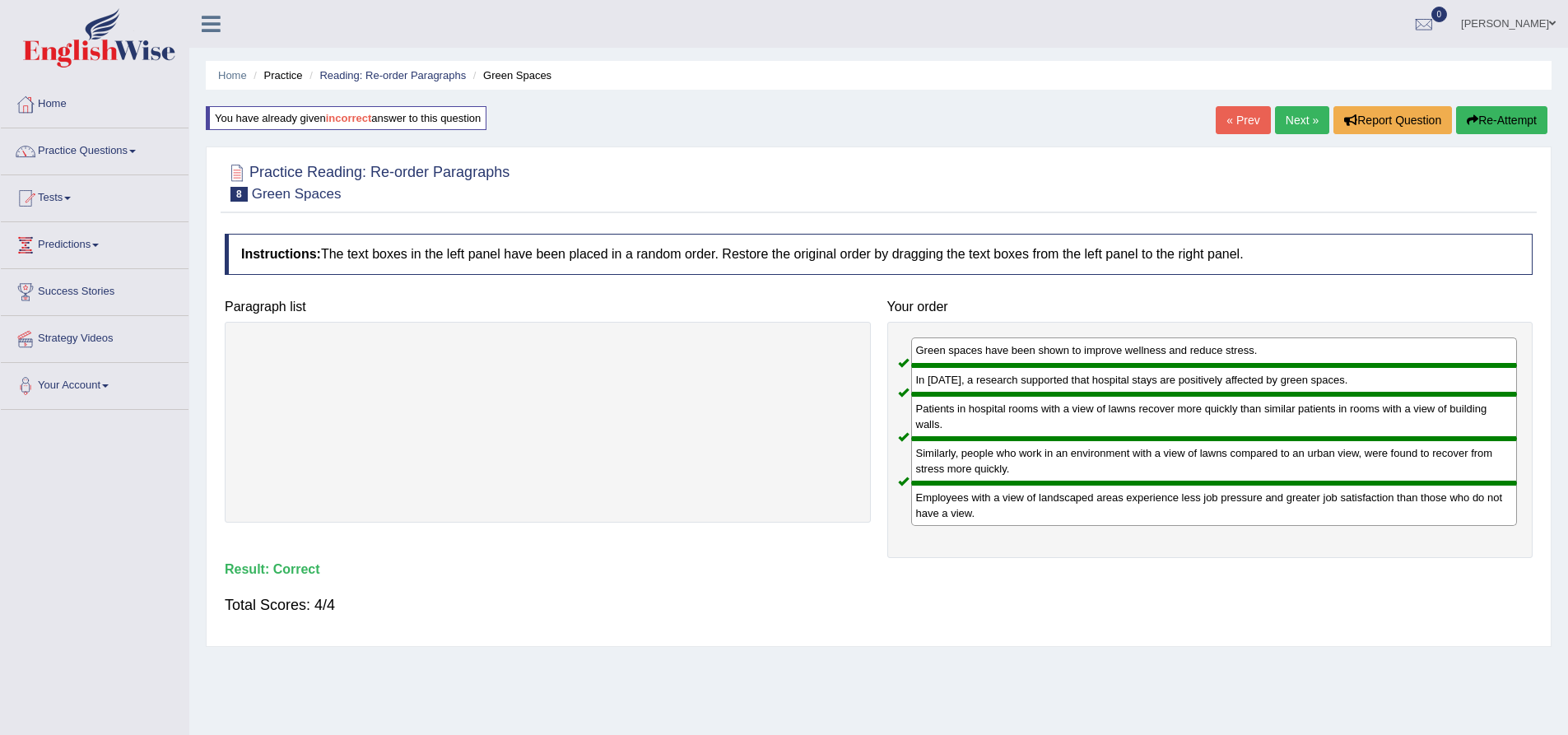
click at [1306, 115] on link "Next »" at bounding box center [1302, 121] width 54 height 28
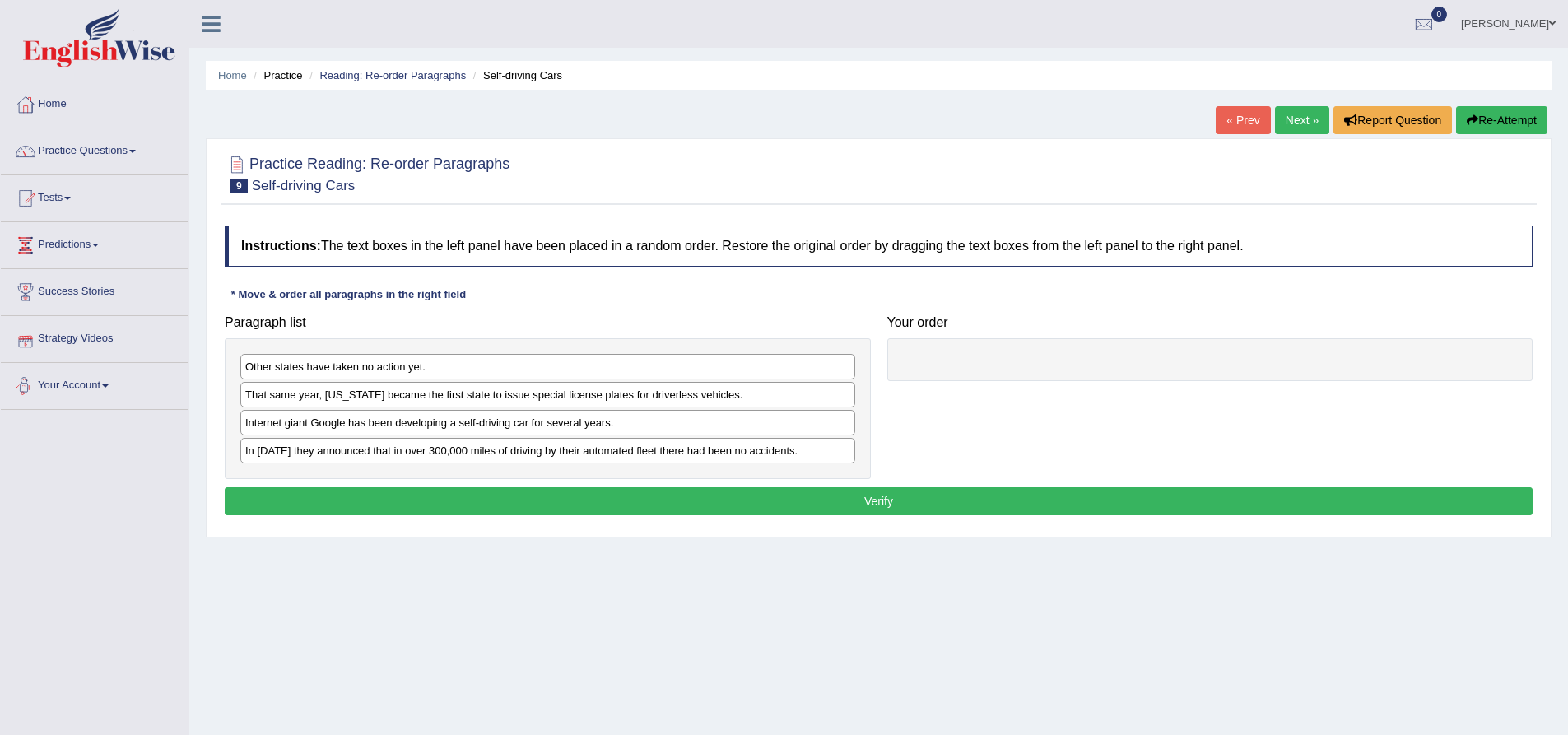
click at [105, 386] on link "Your Account" at bounding box center [94, 383] width 187 height 41
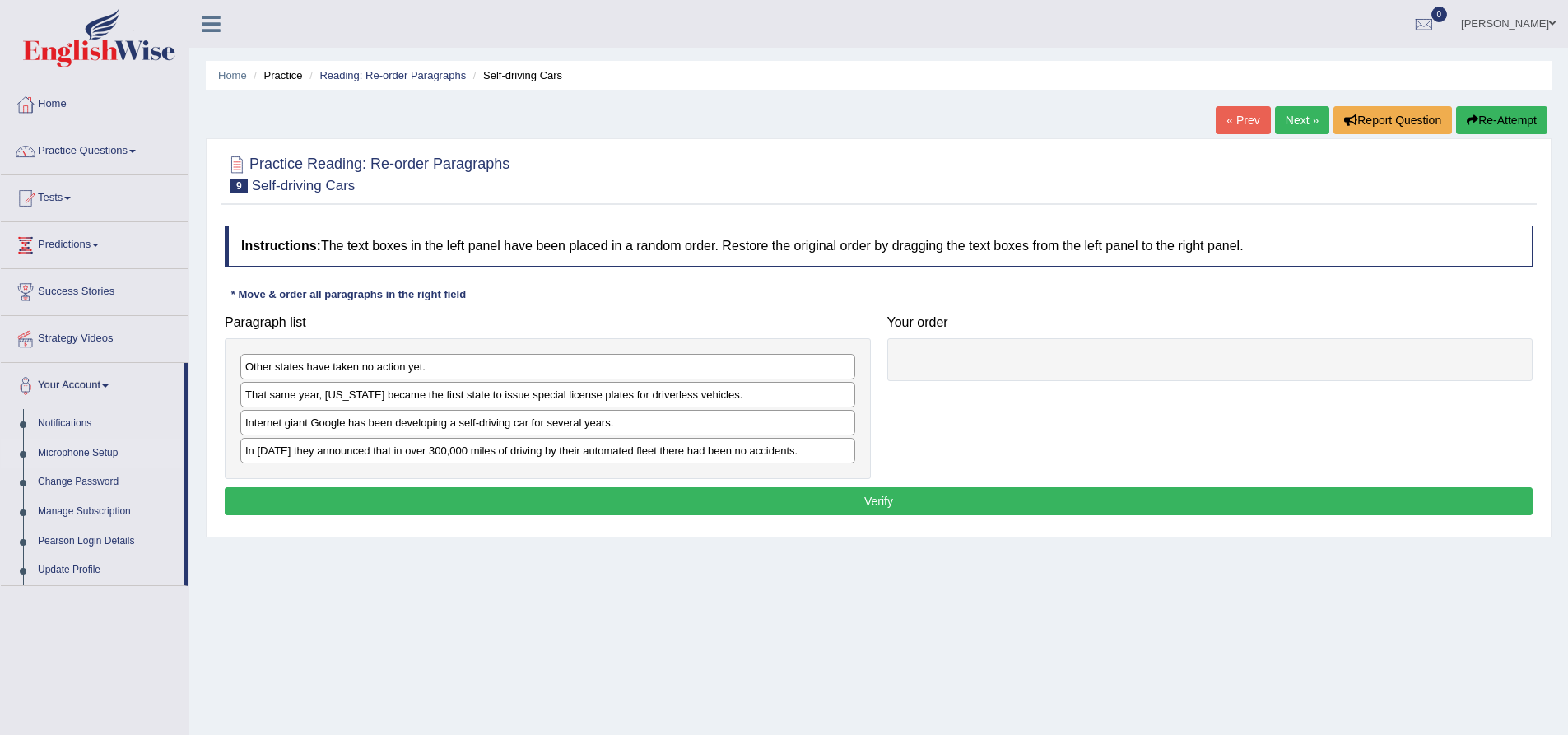
click at [72, 449] on link "Microphone Setup" at bounding box center [107, 454] width 154 height 30
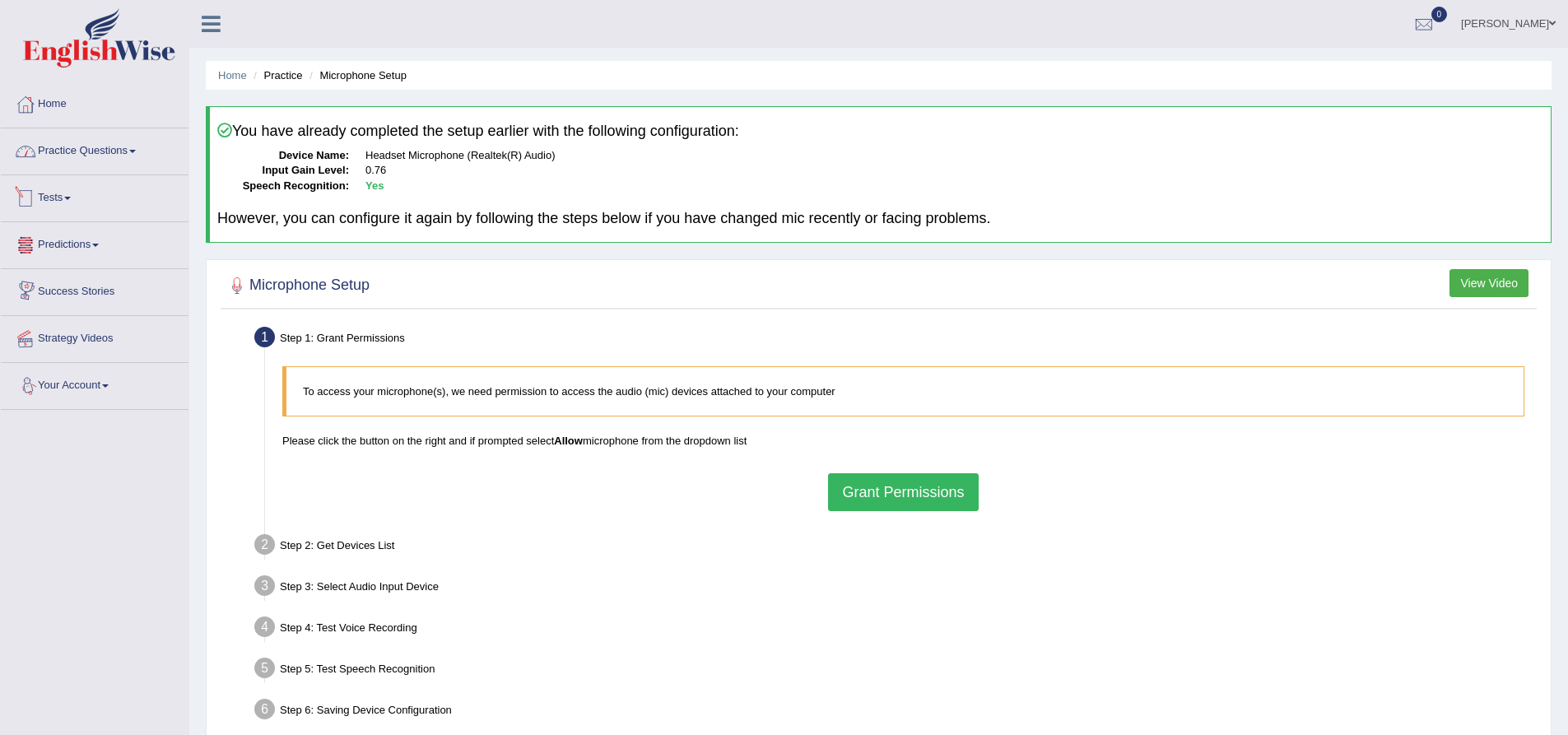
click at [144, 150] on link "Practice Questions" at bounding box center [94, 148] width 187 height 41
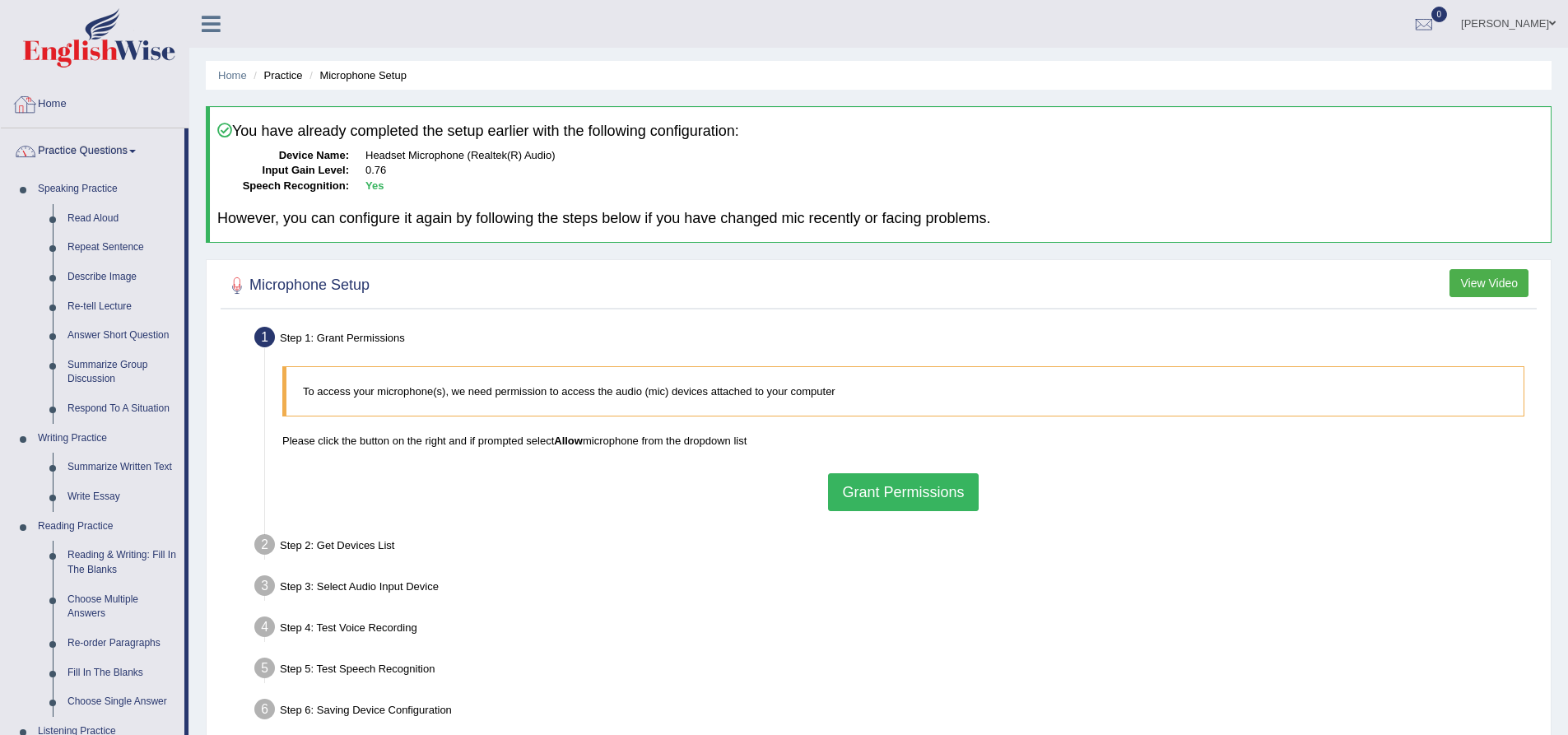
click at [121, 145] on link "Practice Questions" at bounding box center [92, 148] width 184 height 41
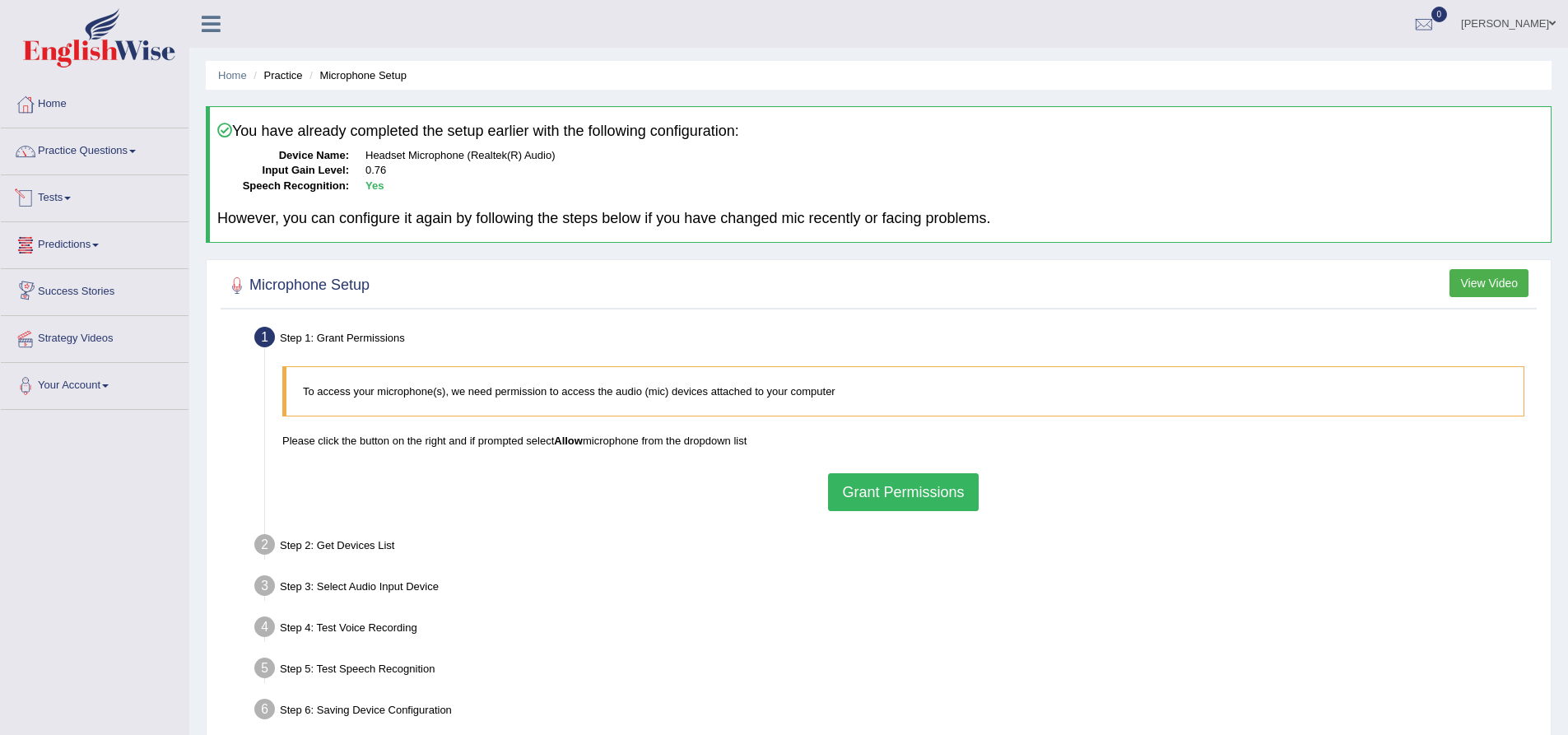
click at [48, 192] on link "Tests" at bounding box center [94, 196] width 187 height 41
click at [83, 263] on link "Take Mock Test" at bounding box center [107, 266] width 154 height 30
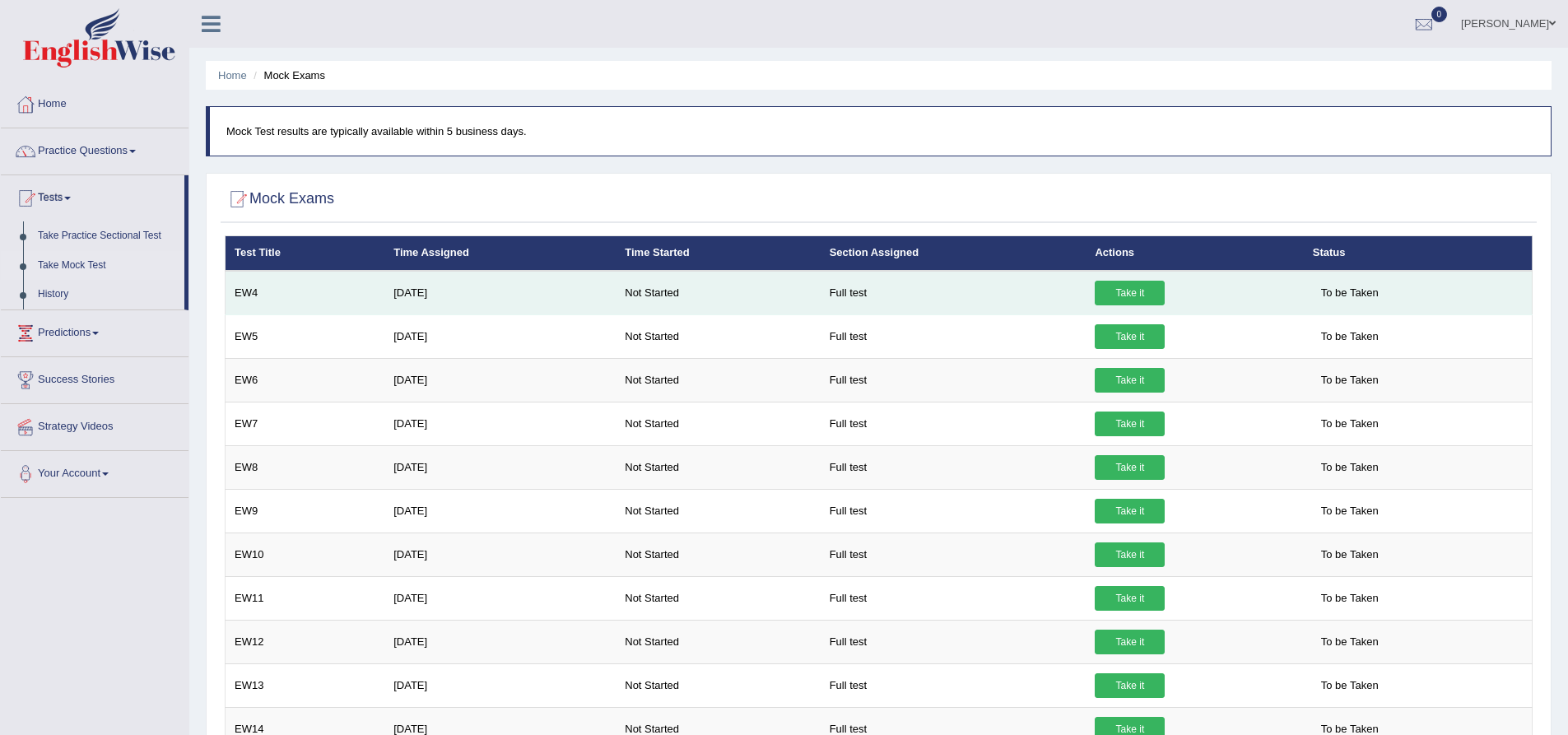
click at [1142, 300] on link "Take it" at bounding box center [1129, 293] width 70 height 25
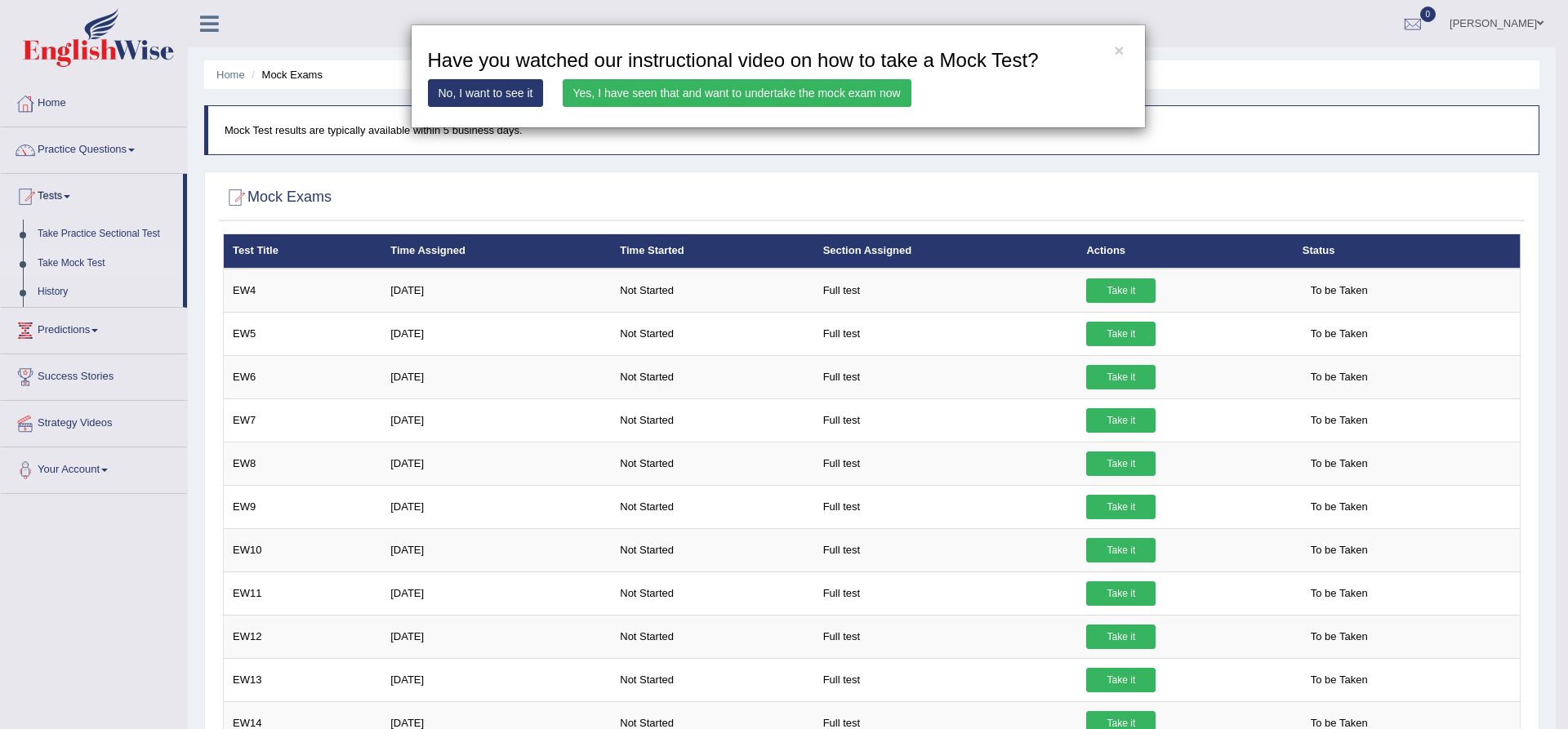
click at [649, 96] on link "Yes, I have seen that and want to undertake the mock exam now" at bounding box center [737, 93] width 348 height 28
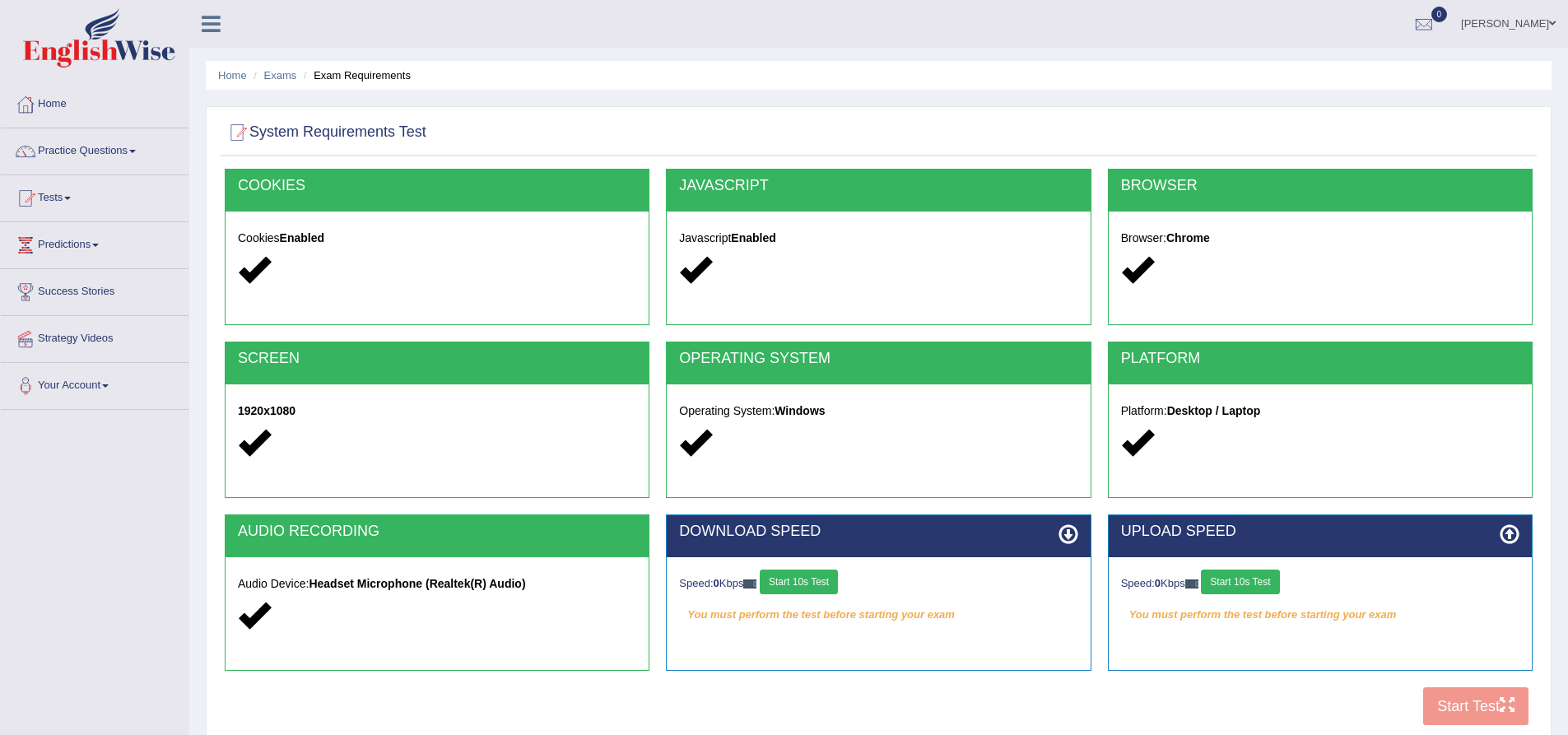
click at [799, 576] on button "Start 10s Test" at bounding box center [799, 582] width 78 height 25
click at [1258, 579] on button "Start 10s Test" at bounding box center [1240, 582] width 78 height 25
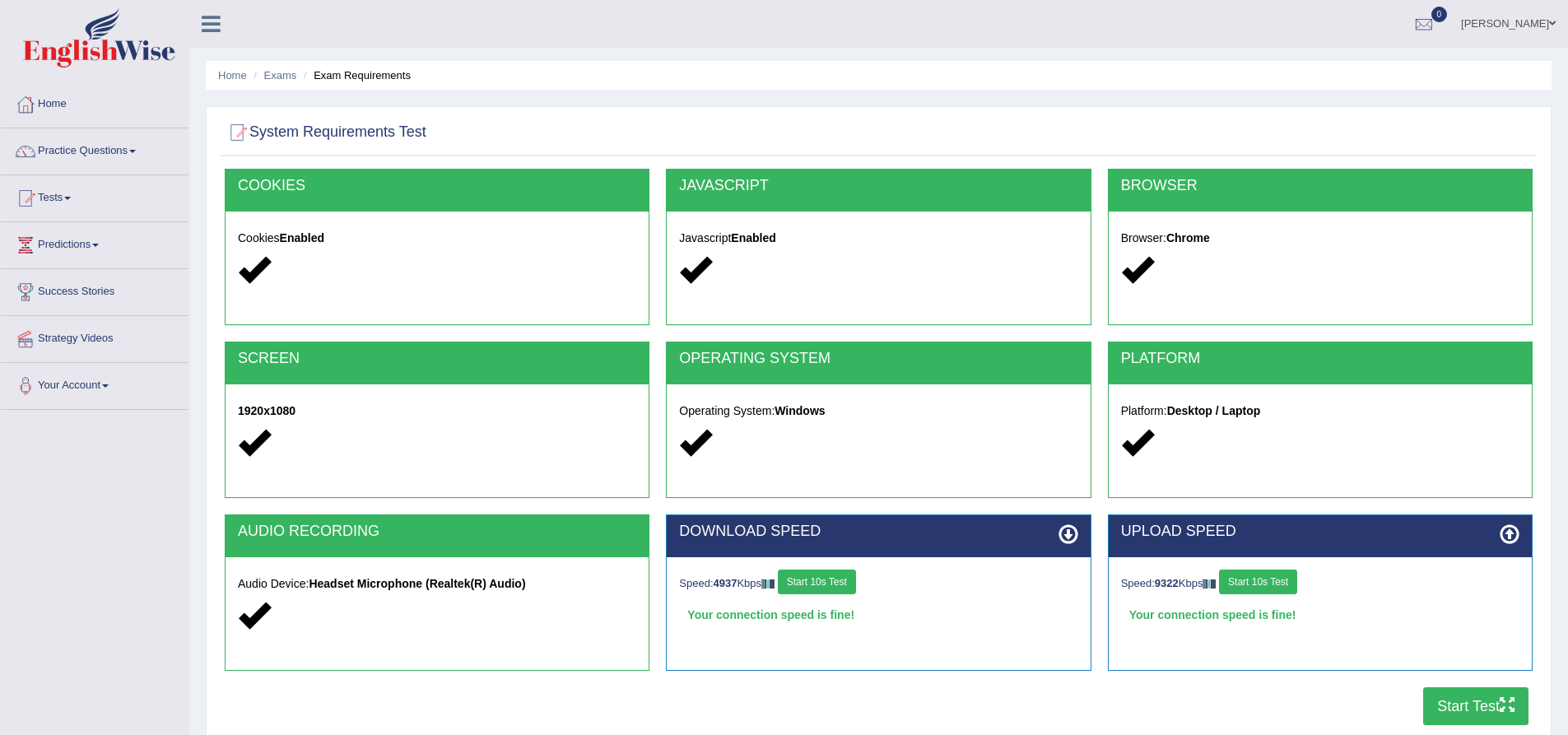
click at [1456, 700] on button "Start Test" at bounding box center [1476, 706] width 106 height 37
click at [1248, 734] on html "Toggle navigation Home Practice Questions Speaking Practice Read Aloud Repeat S…" at bounding box center [784, 367] width 1568 height 735
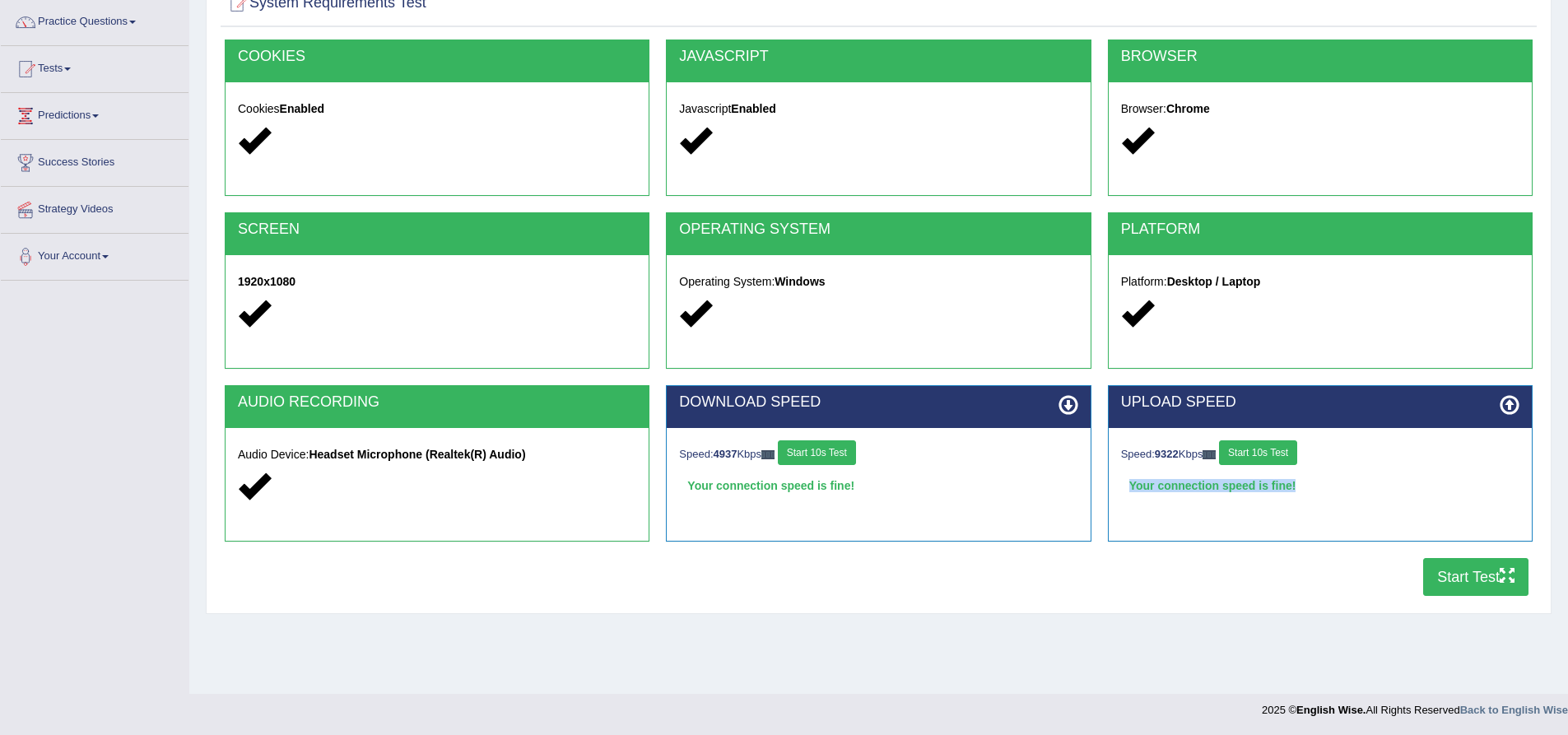
click at [1202, 488] on div "Your connection speed is fine!" at bounding box center [1320, 486] width 399 height 25
click at [1274, 454] on button "Start 10s Test" at bounding box center [1258, 453] width 78 height 25
click at [1476, 577] on button "Start Test" at bounding box center [1476, 577] width 106 height 37
